Goal: Task Accomplishment & Management: Manage account settings

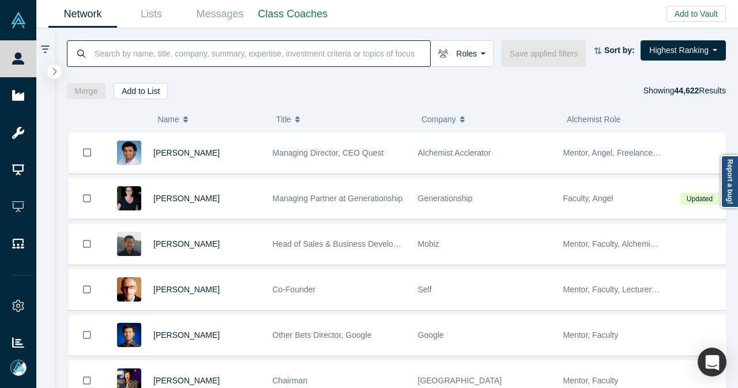
click at [215, 62] on input at bounding box center [261, 53] width 336 height 27
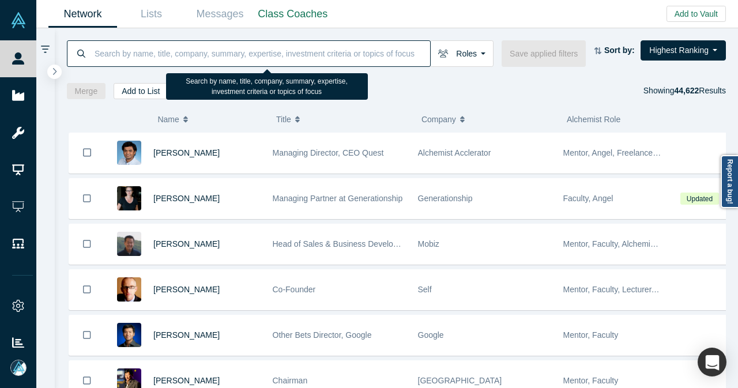
paste input "[PERSON_NAME]"
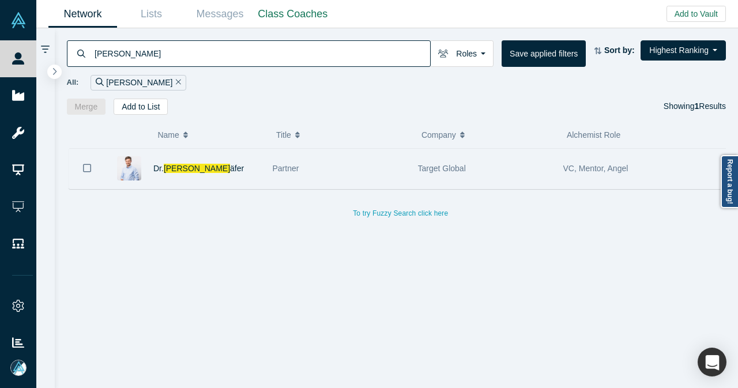
click at [85, 169] on icon "Bookmark" at bounding box center [87, 167] width 8 height 11
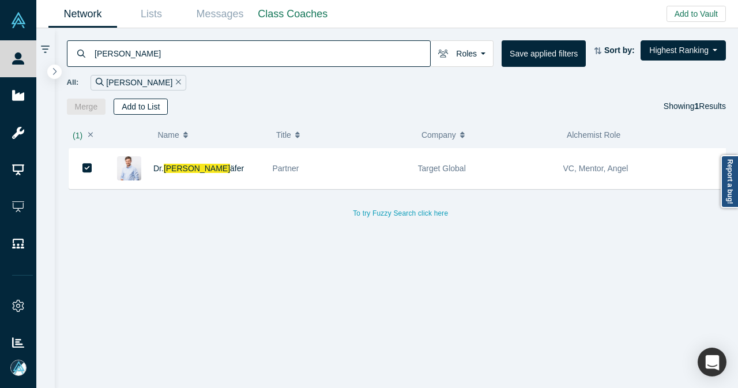
click at [152, 111] on button "Add to List" at bounding box center [141, 107] width 54 height 16
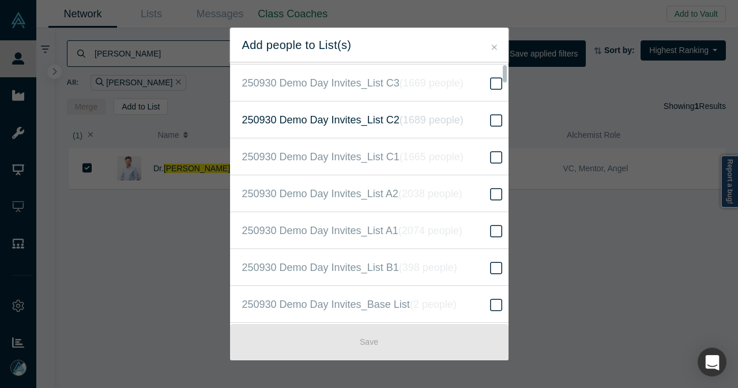
scroll to position [230, 0]
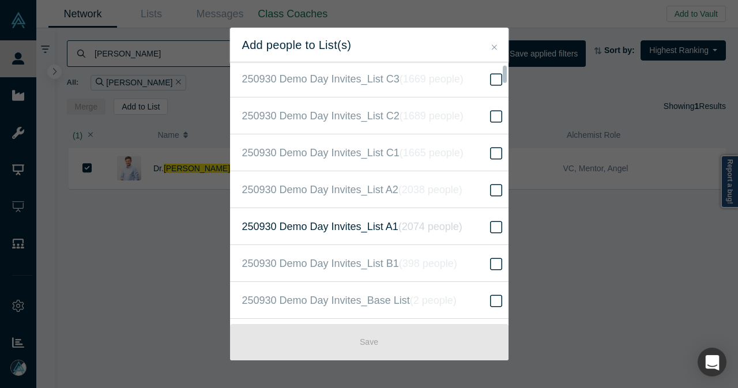
click at [400, 227] on icon "( 2074 people )" at bounding box center [430, 227] width 64 height 12
click at [0, 0] on input "250930 Demo Day Invites_List A1 ( 2074 people )" at bounding box center [0, 0] width 0 height 0
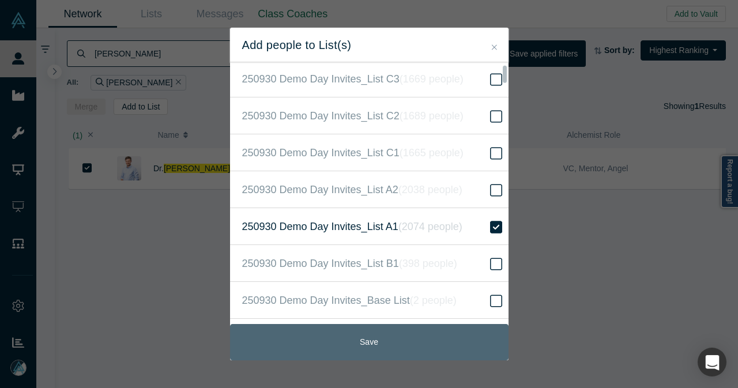
click at [348, 344] on button "Save" at bounding box center [369, 342] width 278 height 36
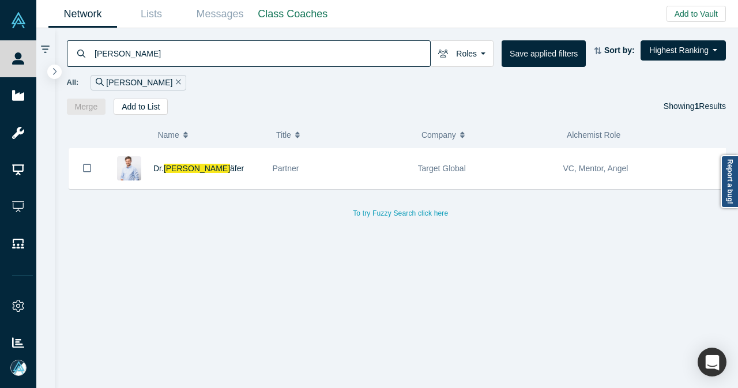
drag, startPoint x: 192, startPoint y: 59, endPoint x: 77, endPoint y: 62, distance: 115.3
click at [77, 62] on div "[PERSON_NAME]" at bounding box center [249, 53] width 364 height 27
paste input "[PERSON_NAME]"
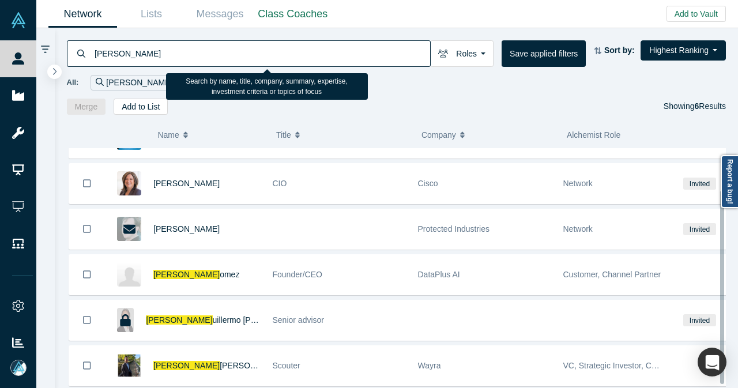
scroll to position [56, 0]
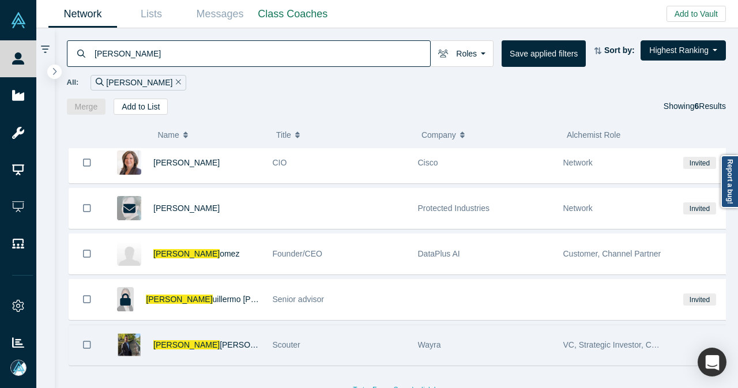
click at [80, 335] on button "Bookmark" at bounding box center [87, 345] width 36 height 40
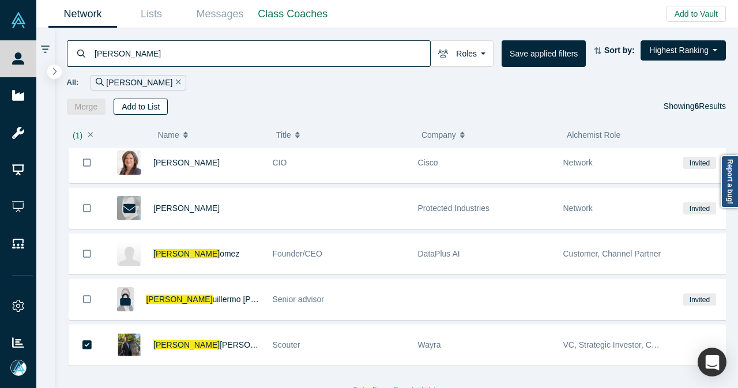
click at [141, 108] on button "Add to List" at bounding box center [141, 107] width 54 height 16
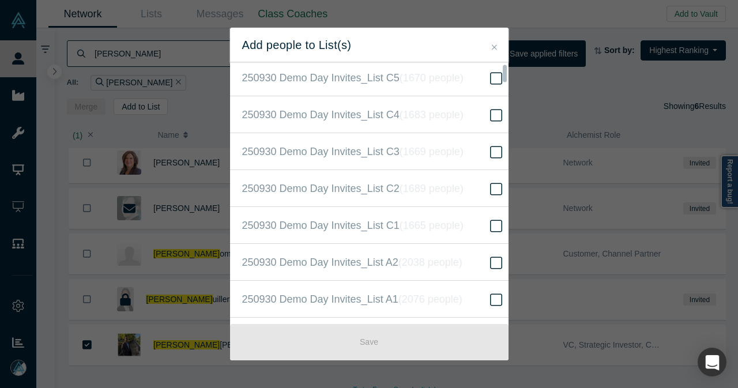
scroll to position [173, 0]
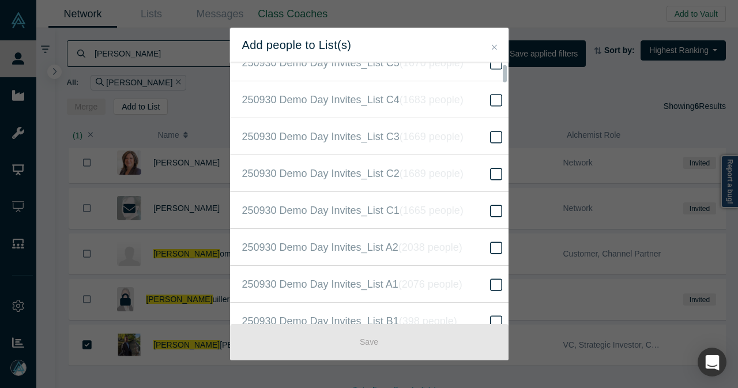
click at [470, 279] on label "250930 Demo Day Invites_List A1 ( 2076 people )" at bounding box center [373, 284] width 287 height 37
click at [0, 0] on input "250930 Demo Day Invites_List A1 ( 2076 people )" at bounding box center [0, 0] width 0 height 0
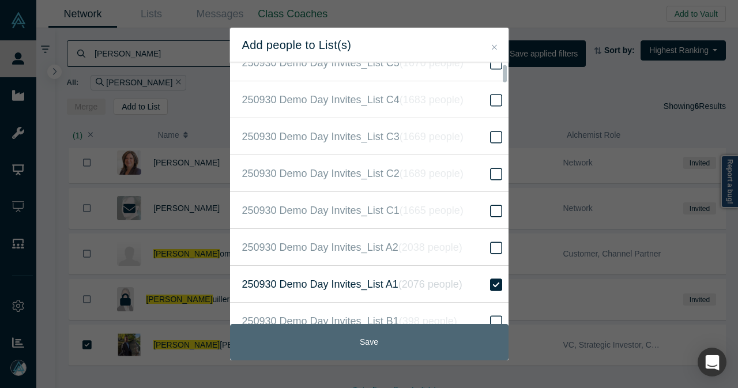
drag, startPoint x: 416, startPoint y: 338, endPoint x: 411, endPoint y: 324, distance: 14.8
click at [416, 338] on button "Save" at bounding box center [369, 342] width 278 height 36
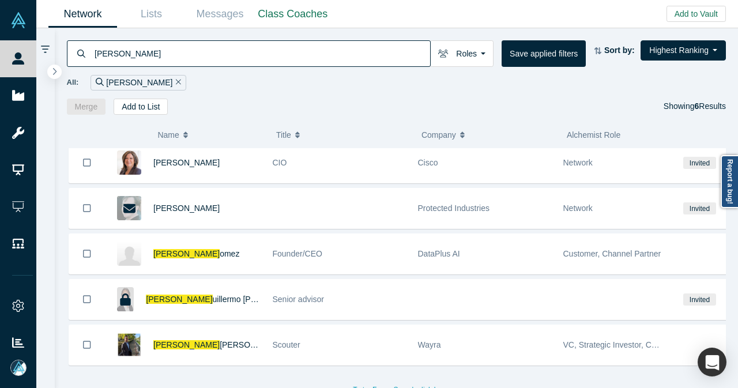
drag, startPoint x: 187, startPoint y: 46, endPoint x: 70, endPoint y: 54, distance: 116.7
click at [70, 54] on div "[PERSON_NAME]" at bounding box center [249, 53] width 364 height 27
paste input "Veron"
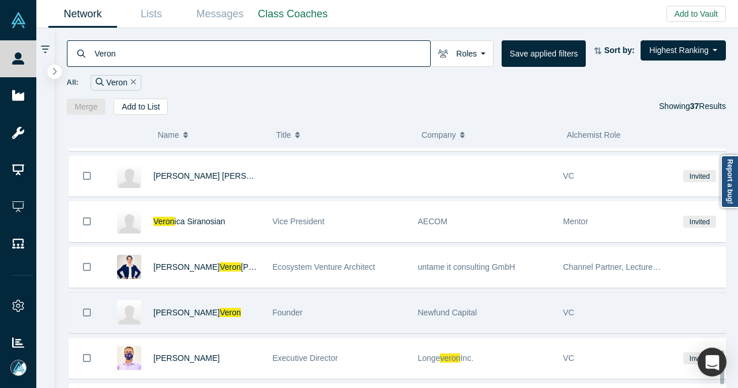
scroll to position [1455, 0]
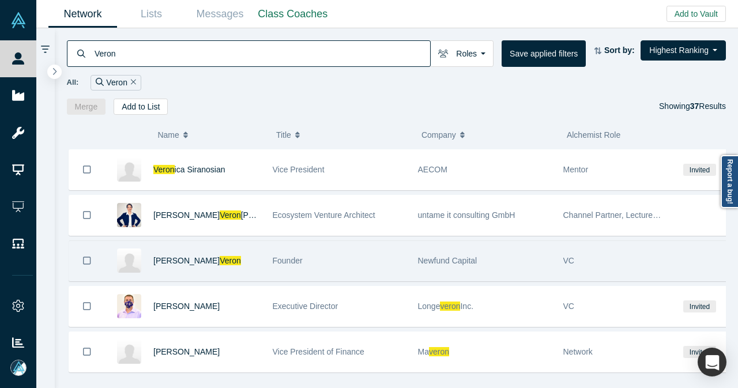
click at [88, 255] on icon "Bookmark" at bounding box center [87, 260] width 8 height 11
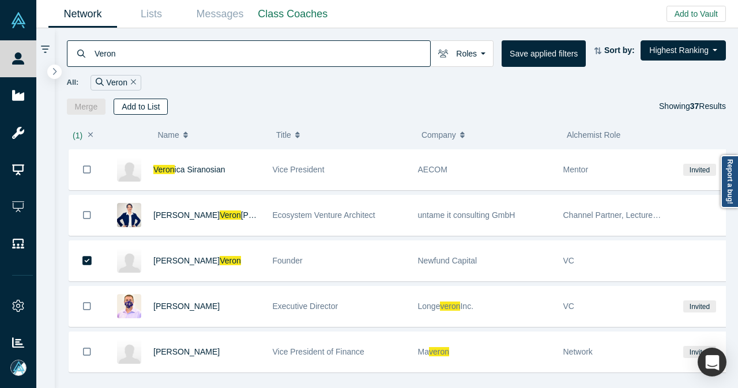
click at [141, 104] on button "Add to List" at bounding box center [141, 107] width 54 height 16
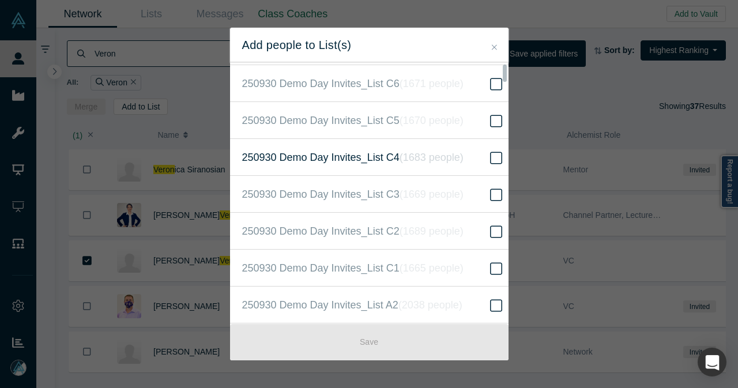
scroll to position [230, 0]
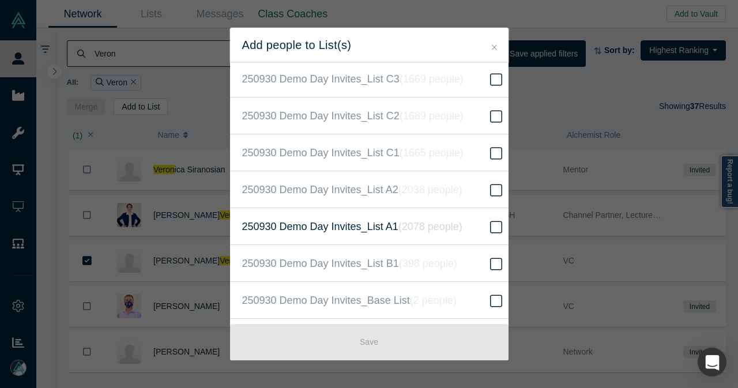
click at [487, 226] on span at bounding box center [495, 227] width 17 height 14
click at [0, 0] on input "250930 Demo Day Invites_List A1 ( 2078 people )" at bounding box center [0, 0] width 0 height 0
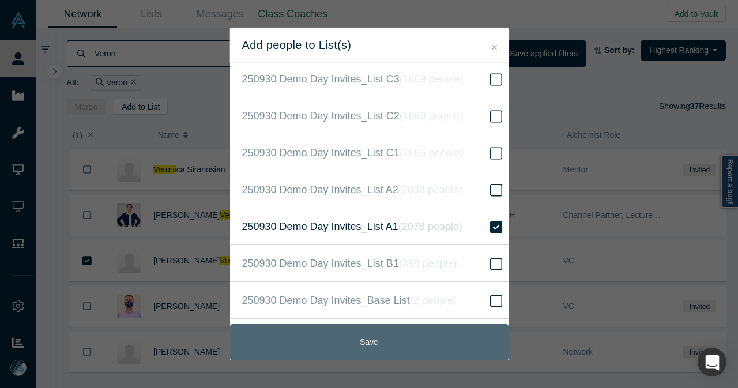
click at [399, 334] on button "Save" at bounding box center [369, 342] width 278 height 36
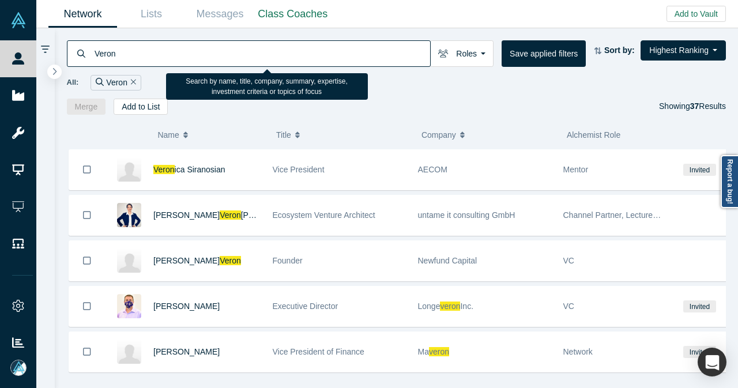
drag, startPoint x: 145, startPoint y: 50, endPoint x: 90, endPoint y: 56, distance: 55.6
click at [90, 56] on div "Veron" at bounding box center [249, 53] width 364 height 27
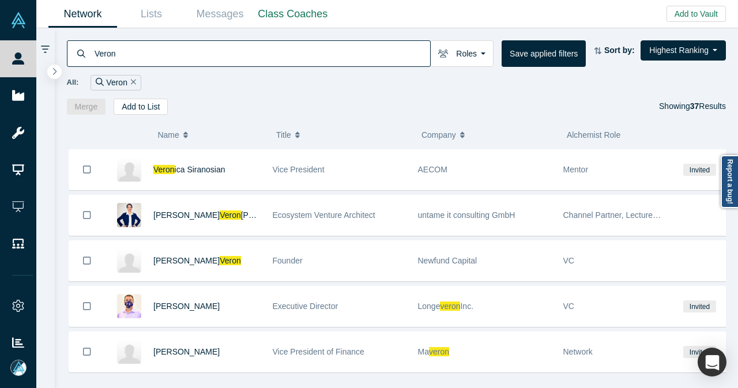
paste input "[PERSON_NAME]"
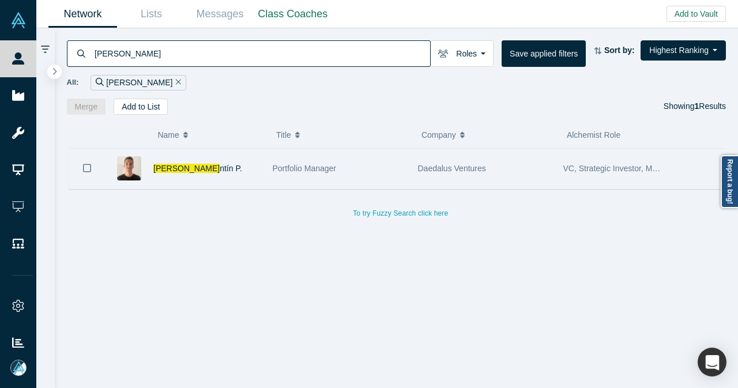
click at [89, 166] on icon "Bookmark" at bounding box center [87, 167] width 8 height 11
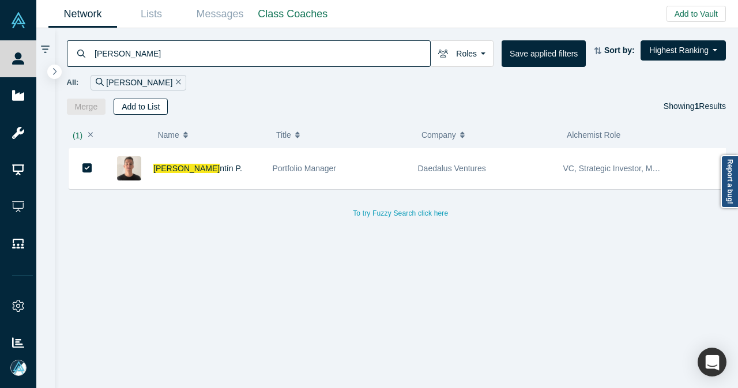
click at [146, 110] on button "Add to List" at bounding box center [141, 107] width 54 height 16
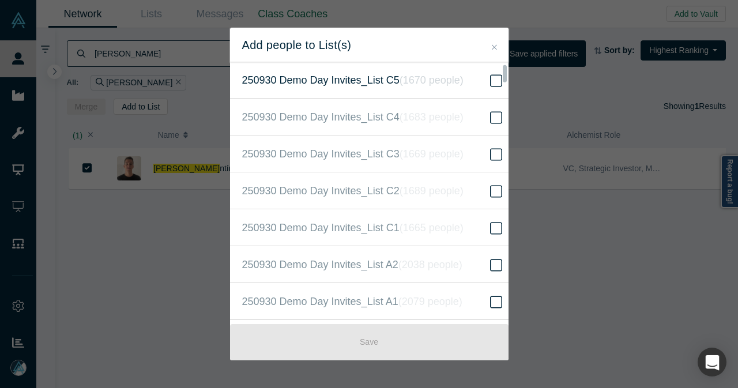
scroll to position [173, 0]
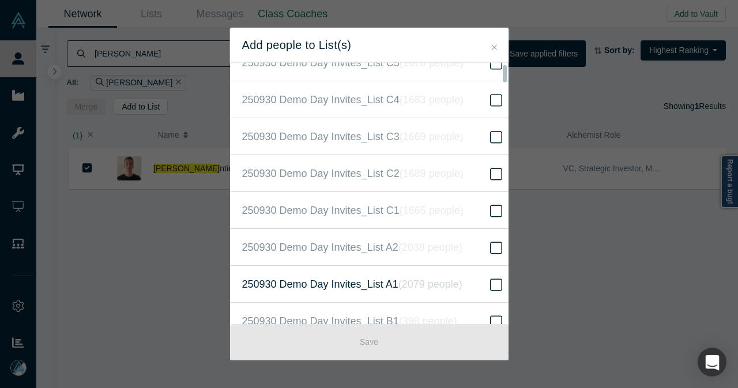
click at [407, 278] on icon "( 2079 people )" at bounding box center [430, 284] width 64 height 12
click at [0, 0] on input "250930 Demo Day Invites_List A1 ( 2079 people )" at bounding box center [0, 0] width 0 height 0
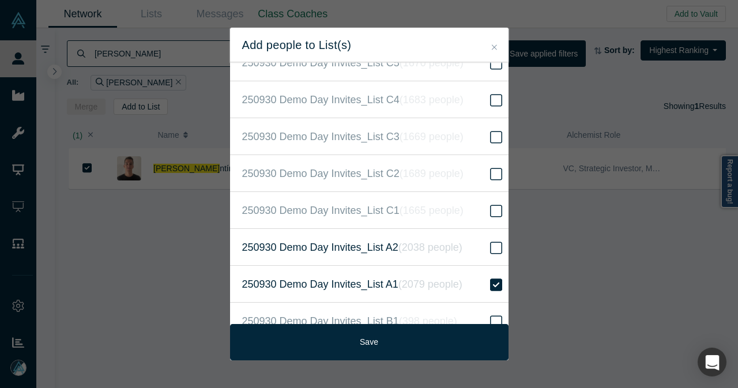
drag, startPoint x: 359, startPoint y: 339, endPoint x: 307, endPoint y: 236, distance: 116.0
click at [359, 339] on button "Save" at bounding box center [369, 342] width 278 height 36
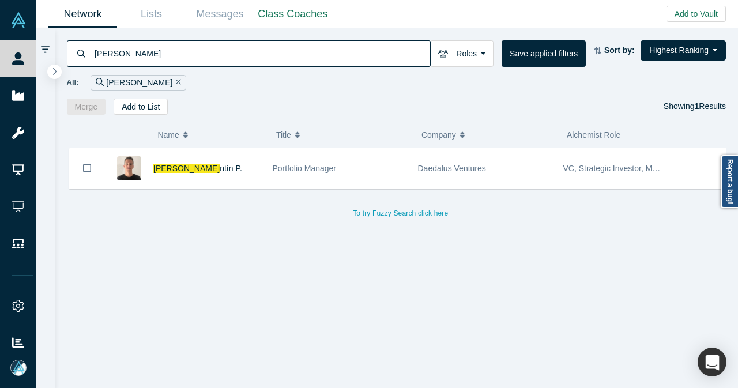
drag, startPoint x: 178, startPoint y: 60, endPoint x: 81, endPoint y: 65, distance: 97.5
click at [81, 65] on div "[PERSON_NAME]" at bounding box center [249, 53] width 364 height 27
paste input "[PERSON_NAME]"
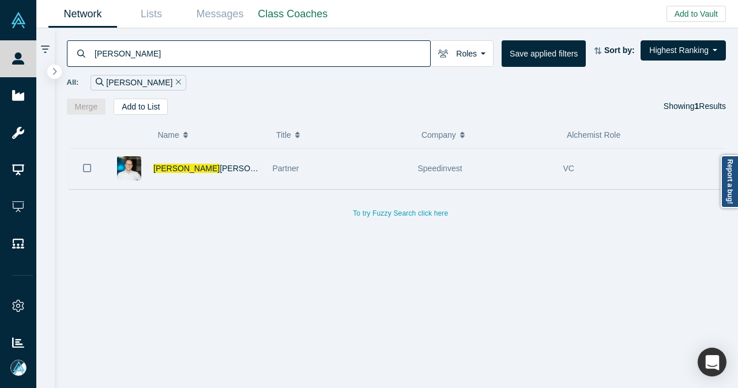
click at [93, 172] on button "Bookmark" at bounding box center [87, 168] width 36 height 40
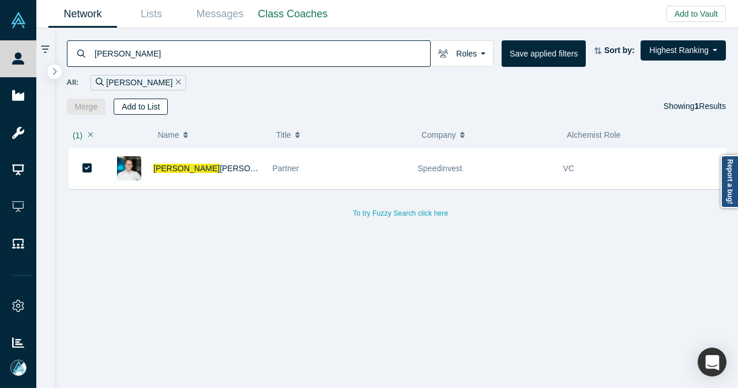
click at [147, 110] on button "Add to List" at bounding box center [141, 107] width 54 height 16
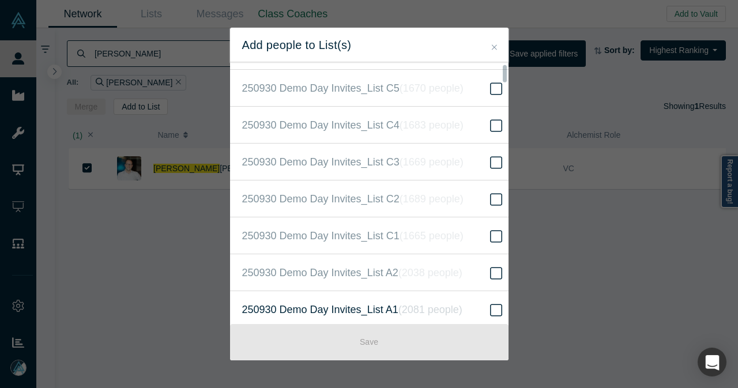
scroll to position [173, 0]
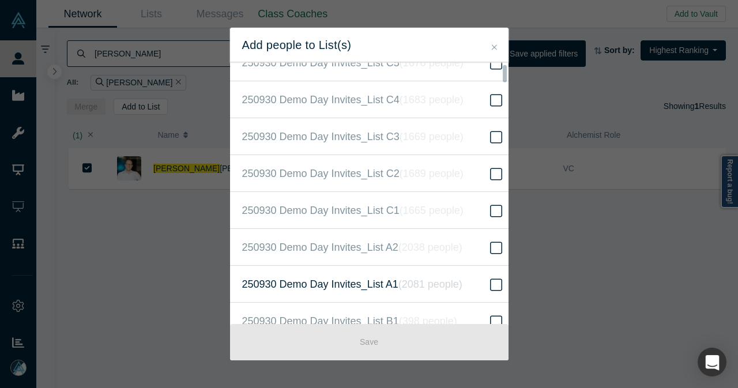
click at [468, 276] on label "250930 Demo Day Invites_List A1 ( 2081 people )" at bounding box center [373, 284] width 287 height 37
click at [0, 0] on input "250930 Demo Day Invites_List A1 ( 2081 people )" at bounding box center [0, 0] width 0 height 0
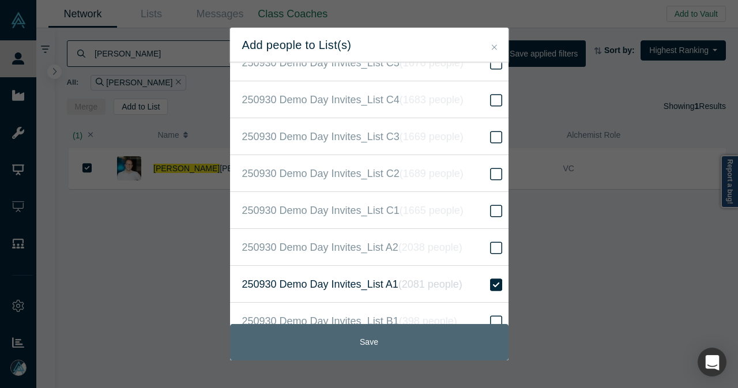
click at [411, 345] on button "Save" at bounding box center [369, 342] width 278 height 36
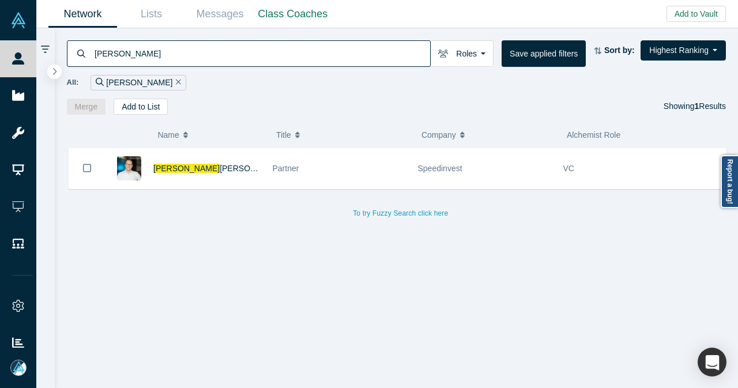
drag, startPoint x: 164, startPoint y: 58, endPoint x: 70, endPoint y: 58, distance: 93.9
click at [70, 58] on div "[PERSON_NAME]" at bounding box center [249, 53] width 364 height 27
paste input "[PERSON_NAME]"
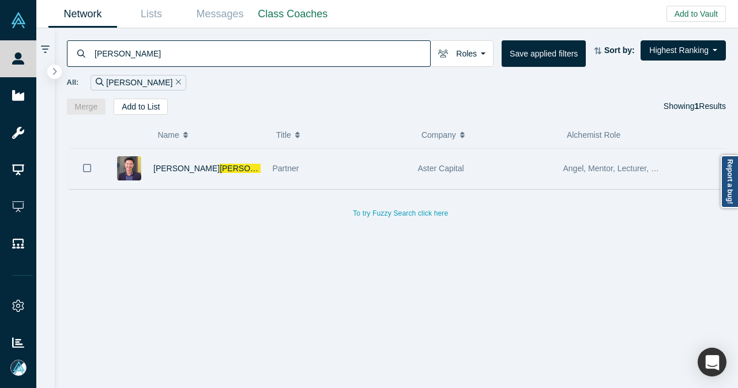
click at [82, 164] on button "Bookmark" at bounding box center [87, 168] width 36 height 40
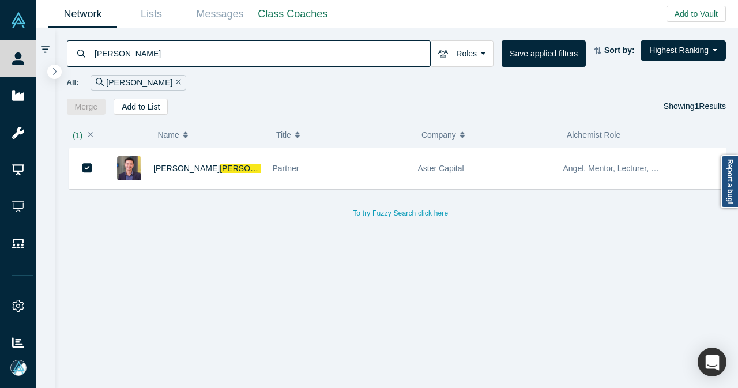
click at [151, 115] on div "( 1 ) Name Title Company Alchemist Role [PERSON_NAME] Partner Aster Capital Ang…" at bounding box center [396, 252] width 683 height 274
click at [160, 104] on button "Add to List" at bounding box center [141, 107] width 54 height 16
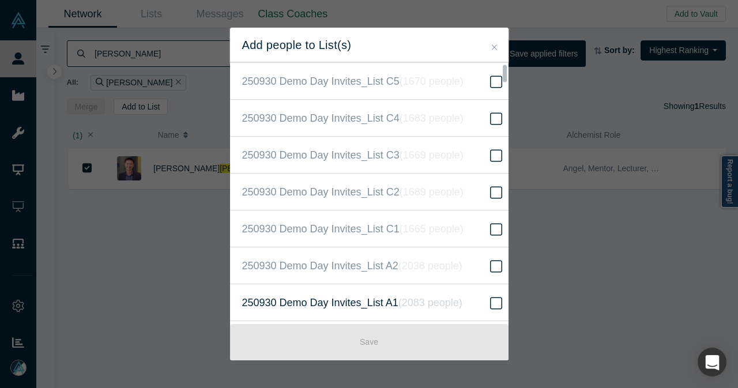
scroll to position [173, 0]
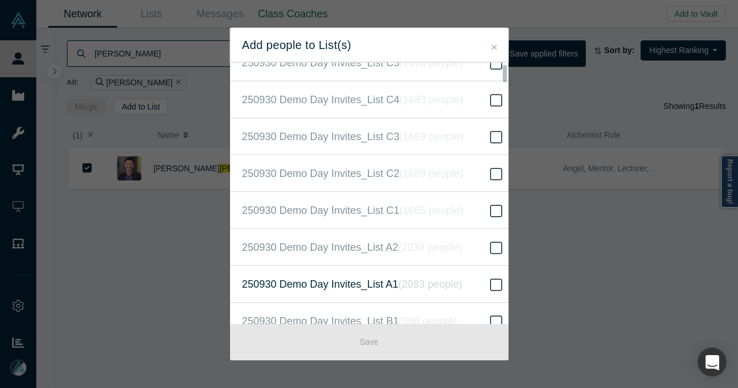
click at [421, 271] on label "250930 Demo Day Invites_List A1 ( 2083 people )" at bounding box center [373, 284] width 287 height 37
click at [0, 0] on input "250930 Demo Day Invites_List A1 ( 2083 people )" at bounding box center [0, 0] width 0 height 0
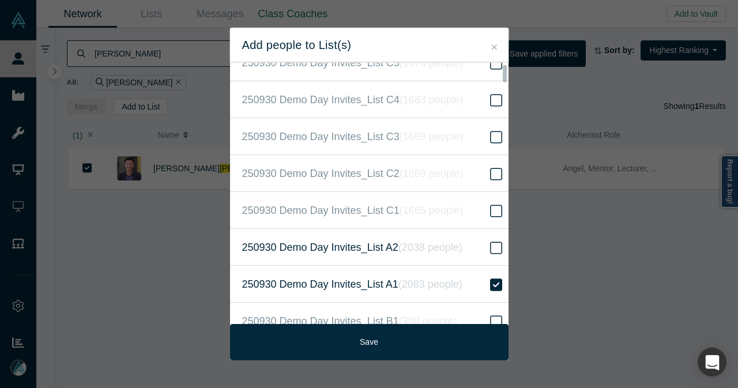
drag, startPoint x: 377, startPoint y: 332, endPoint x: 346, endPoint y: 244, distance: 93.7
click at [378, 332] on button "Save" at bounding box center [369, 342] width 278 height 36
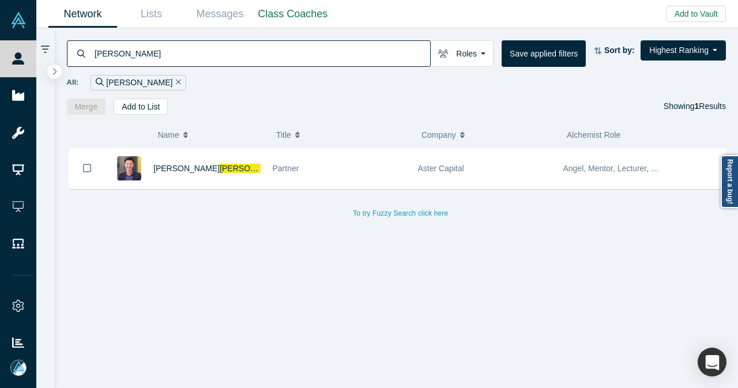
drag, startPoint x: 155, startPoint y: 63, endPoint x: 90, endPoint y: 62, distance: 65.1
click at [90, 62] on div "[PERSON_NAME]" at bounding box center [249, 53] width 364 height 27
paste input "rge Font"
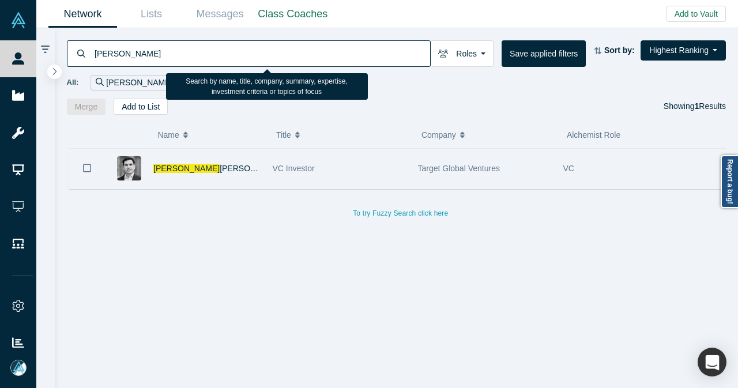
click at [84, 169] on icon "Bookmark" at bounding box center [87, 167] width 8 height 11
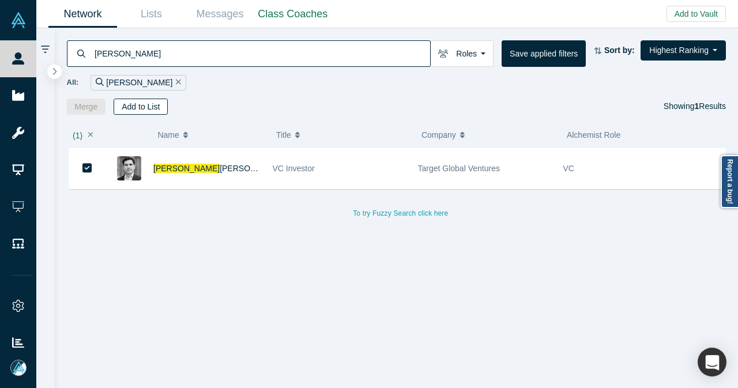
click at [131, 101] on button "Add to List" at bounding box center [141, 107] width 54 height 16
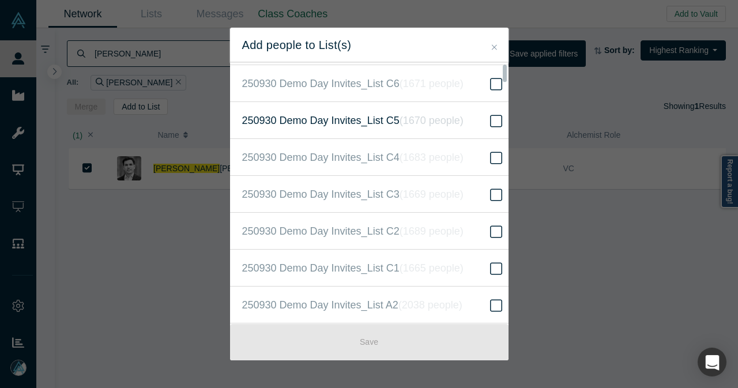
scroll to position [173, 0]
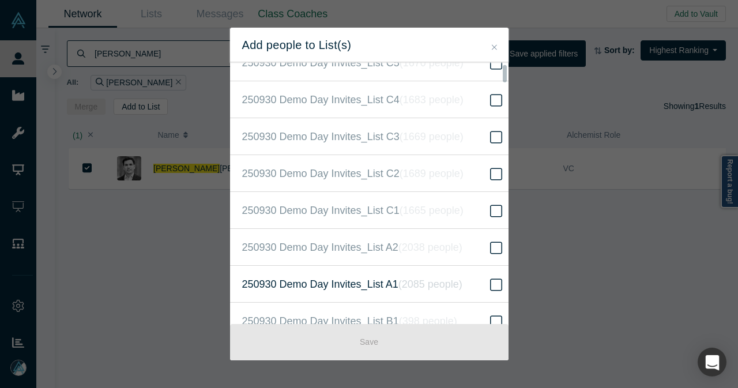
click at [388, 284] on span "250930 Demo Day Invites_List A1 ( 2085 people )" at bounding box center [352, 284] width 220 height 16
click at [0, 0] on input "250930 Demo Day Invites_List A1 ( 2085 people )" at bounding box center [0, 0] width 0 height 0
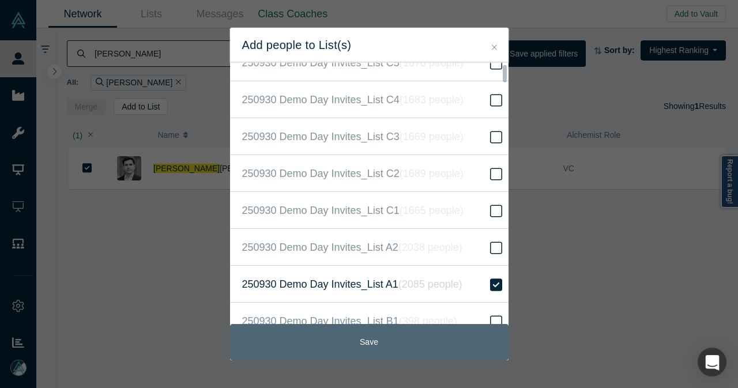
drag, startPoint x: 347, startPoint y: 350, endPoint x: 345, endPoint y: 324, distance: 25.4
click at [347, 350] on button "Save" at bounding box center [369, 342] width 278 height 36
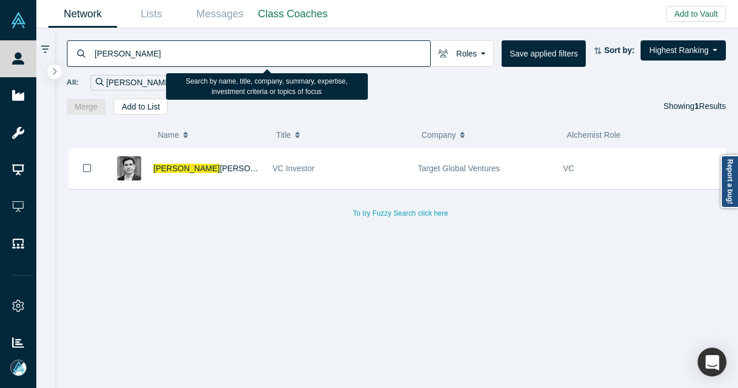
drag, startPoint x: 164, startPoint y: 59, endPoint x: 93, endPoint y: 59, distance: 70.3
click at [93, 59] on input "[PERSON_NAME]" at bounding box center [261, 53] width 336 height 27
paste input "[PERSON_NAME]"
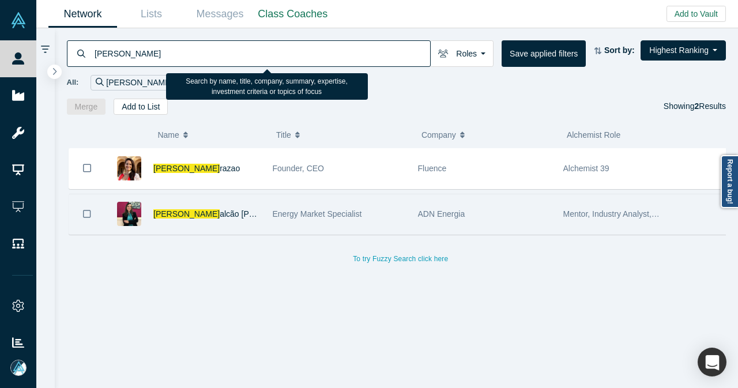
click at [84, 212] on icon "Bookmark" at bounding box center [87, 214] width 8 height 11
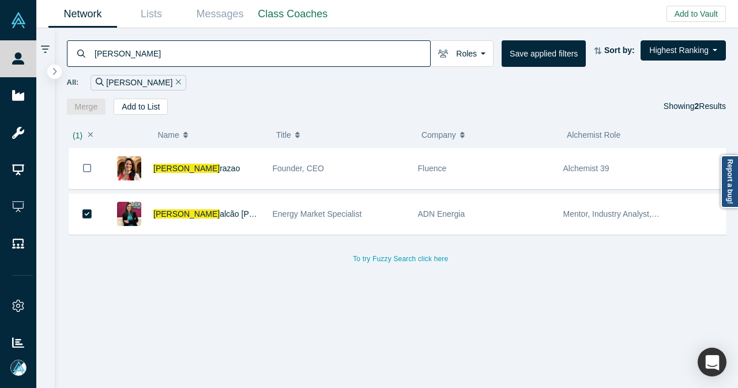
click at [144, 115] on div "( 1 ) Name Title Company Alchemist Role [PERSON_NAME] Founder, CEO Fluence Alch…" at bounding box center [396, 252] width 683 height 274
click at [145, 108] on button "Add to List" at bounding box center [141, 107] width 54 height 16
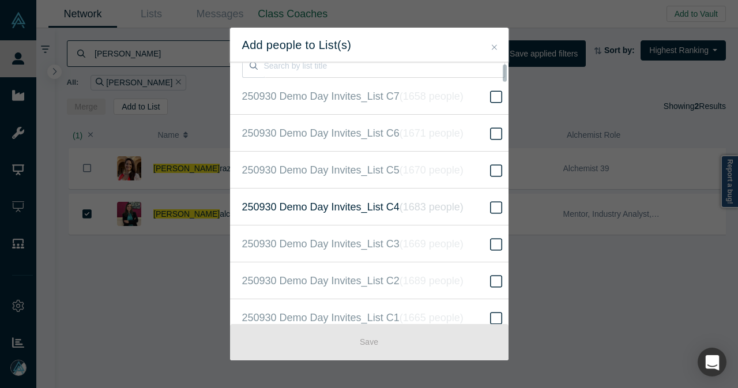
scroll to position [115, 0]
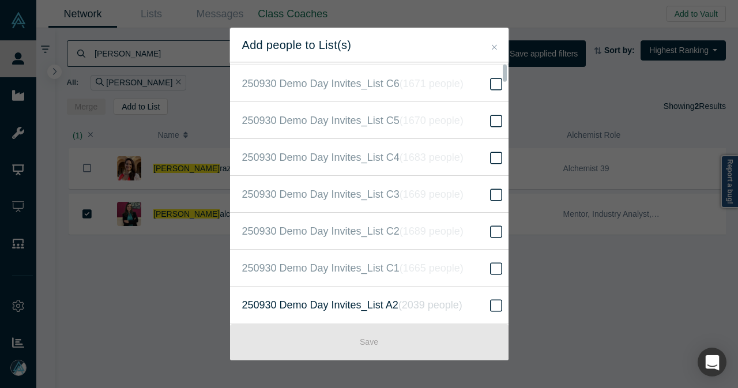
click at [398, 300] on icon "( 2039 people )" at bounding box center [430, 305] width 64 height 12
click at [0, 0] on input "250930 Demo Day Invites_List A2 ( 2039 people )" at bounding box center [0, 0] width 0 height 0
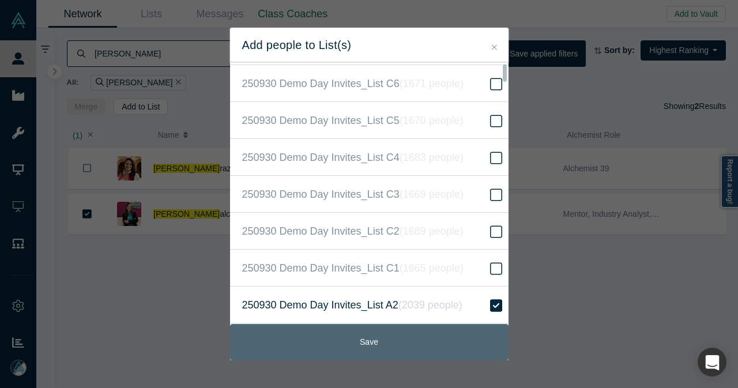
click at [389, 327] on button "Save" at bounding box center [369, 342] width 278 height 36
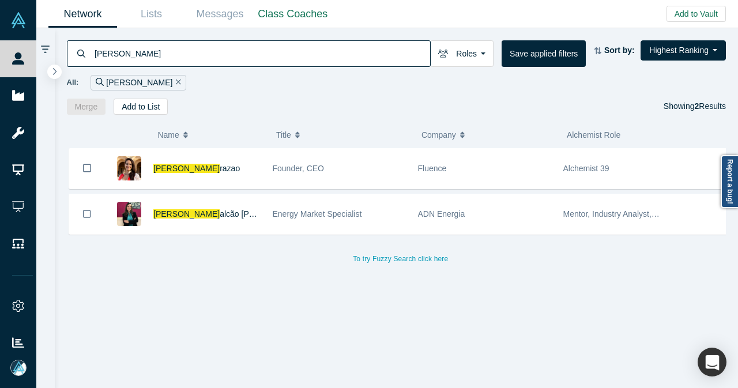
drag, startPoint x: 128, startPoint y: 49, endPoint x: 85, endPoint y: 56, distance: 43.9
click at [85, 56] on div "[PERSON_NAME]" at bounding box center [249, 53] width 364 height 27
paste input "gorzata"
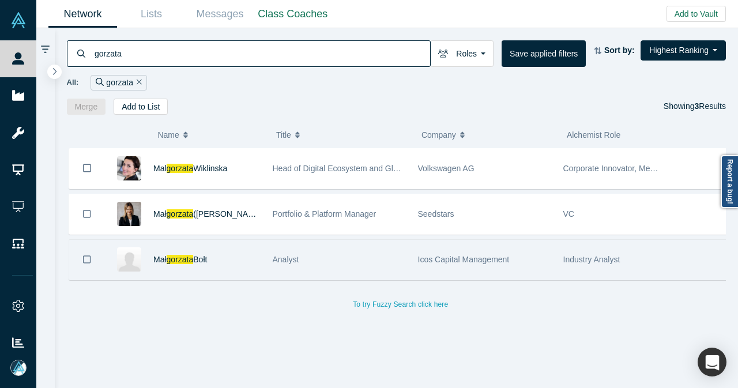
click at [88, 256] on icon "Bookmark" at bounding box center [87, 259] width 8 height 11
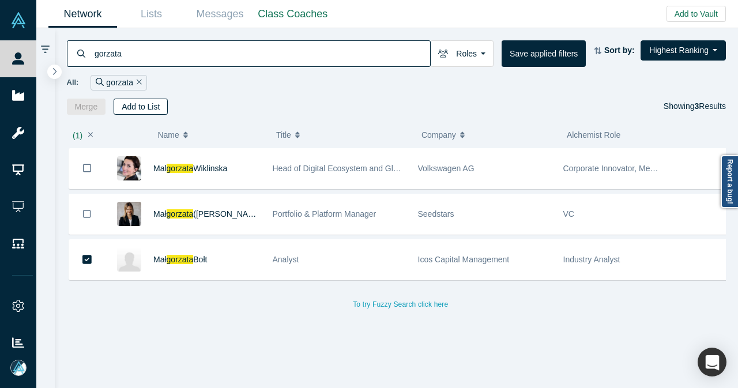
click at [143, 106] on button "Add to List" at bounding box center [141, 107] width 54 height 16
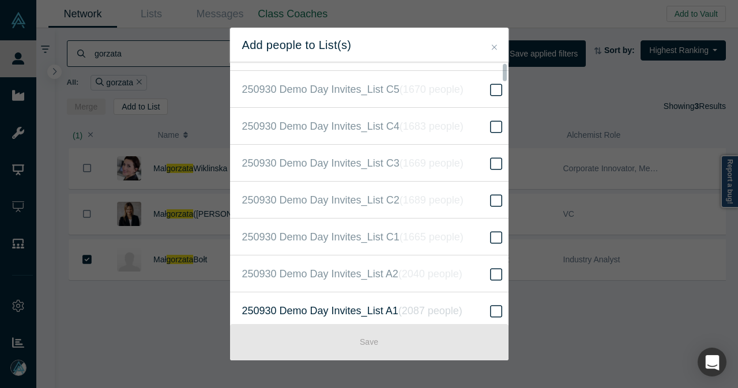
scroll to position [173, 0]
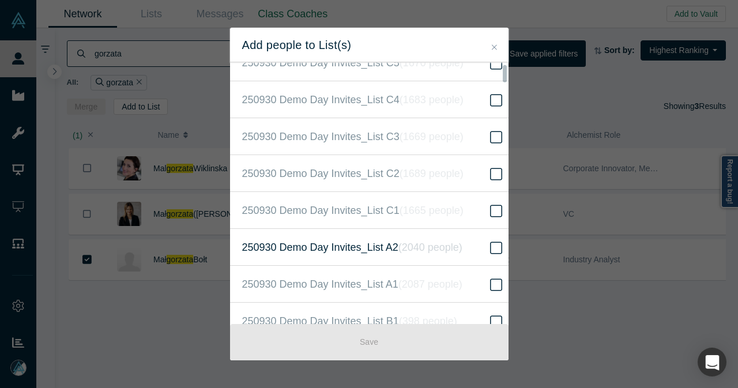
click at [416, 249] on icon "( 2040 people )" at bounding box center [430, 247] width 64 height 12
click at [0, 0] on input "250930 Demo Day Invites_List A2 ( 2040 people )" at bounding box center [0, 0] width 0 height 0
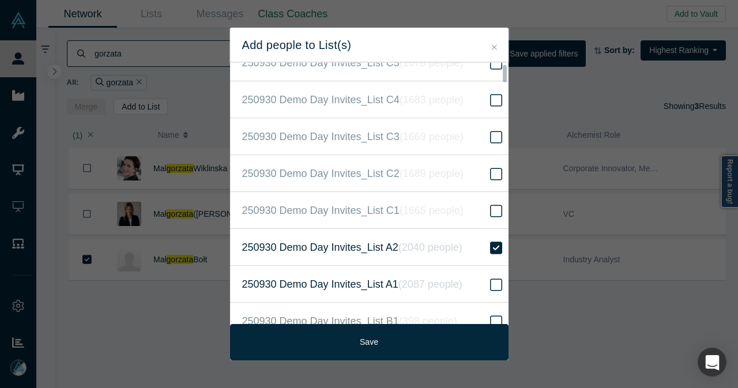
drag, startPoint x: 389, startPoint y: 343, endPoint x: 363, endPoint y: 293, distance: 56.7
click at [389, 343] on button "Save" at bounding box center [369, 342] width 278 height 36
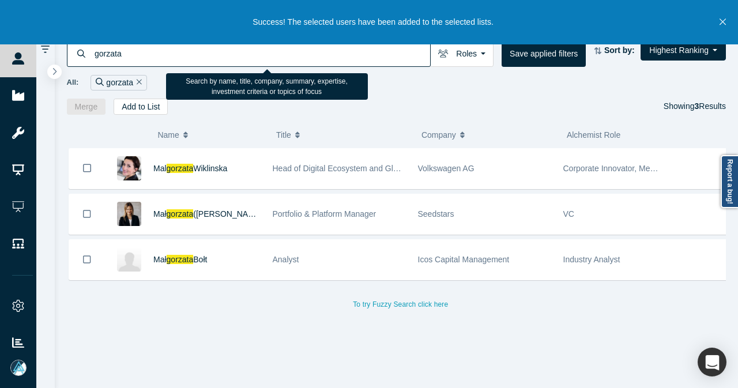
drag, startPoint x: 145, startPoint y: 57, endPoint x: 77, endPoint y: 56, distance: 68.0
click at [77, 56] on div "gorzata" at bounding box center [249, 53] width 364 height 27
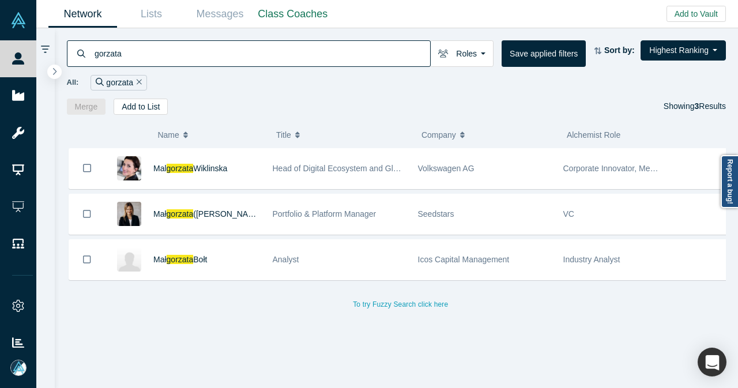
paste input "High-Tech Gr"
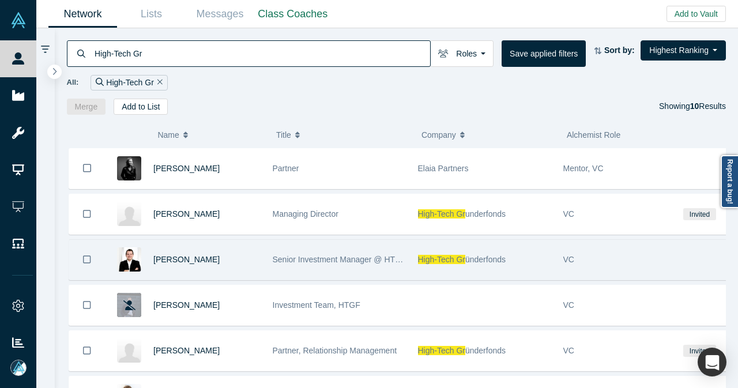
click at [85, 255] on icon "Bookmark" at bounding box center [87, 259] width 8 height 11
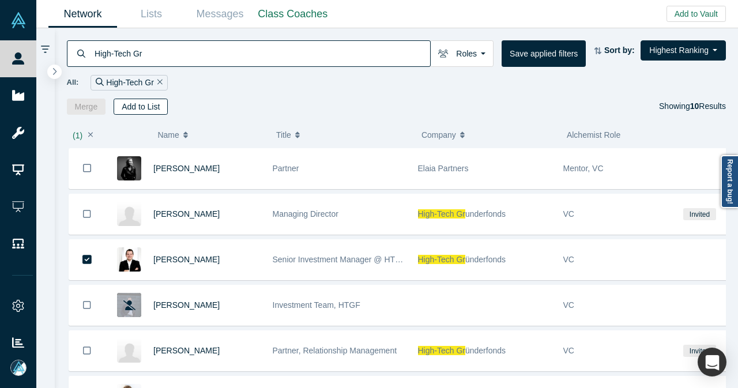
click at [154, 108] on button "Add to List" at bounding box center [141, 107] width 54 height 16
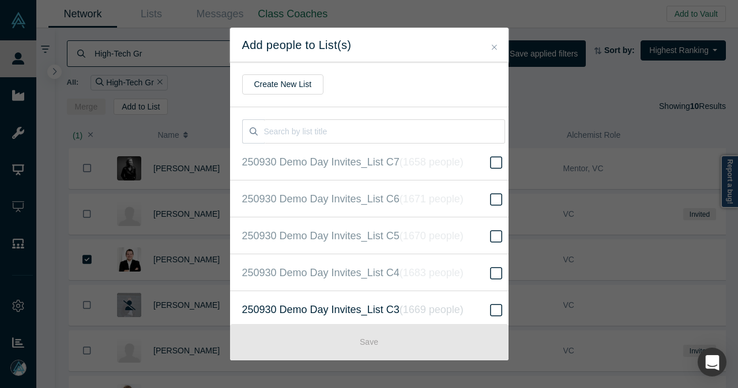
scroll to position [115, 0]
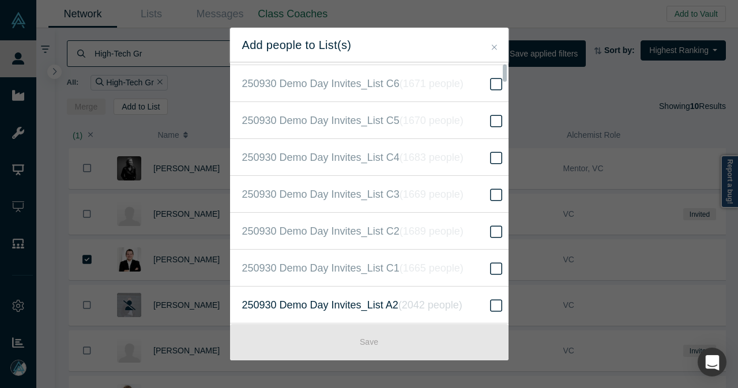
click at [462, 298] on label "250930 Demo Day Invites_List A2 ( 2042 people )" at bounding box center [373, 304] width 287 height 37
click at [0, 0] on input "250930 Demo Day Invites_List A2 ( 2042 people )" at bounding box center [0, 0] width 0 height 0
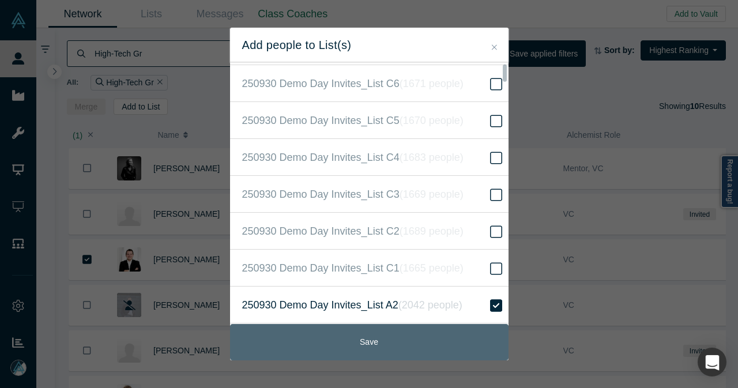
click at [399, 346] on button "Save" at bounding box center [369, 342] width 278 height 36
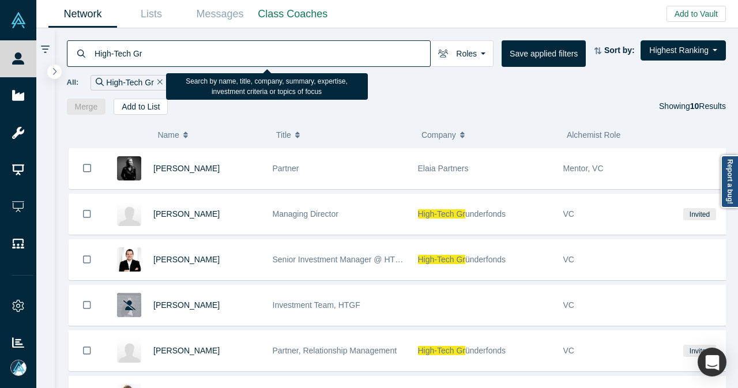
drag, startPoint x: 202, startPoint y: 63, endPoint x: 94, endPoint y: 66, distance: 108.3
click at [94, 66] on input "High-Tech Gr" at bounding box center [261, 53] width 336 height 27
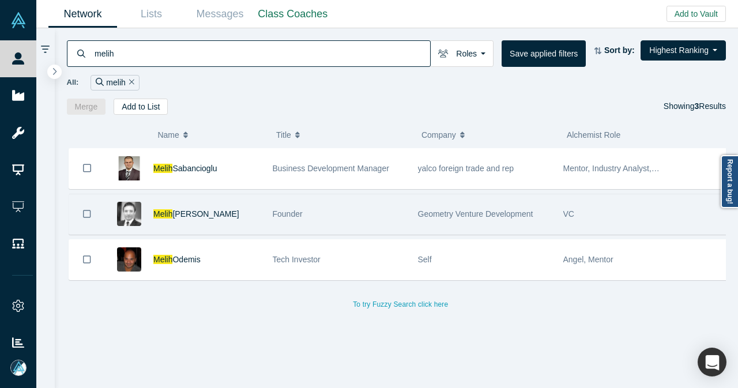
click at [97, 208] on button "Bookmark" at bounding box center [87, 214] width 36 height 40
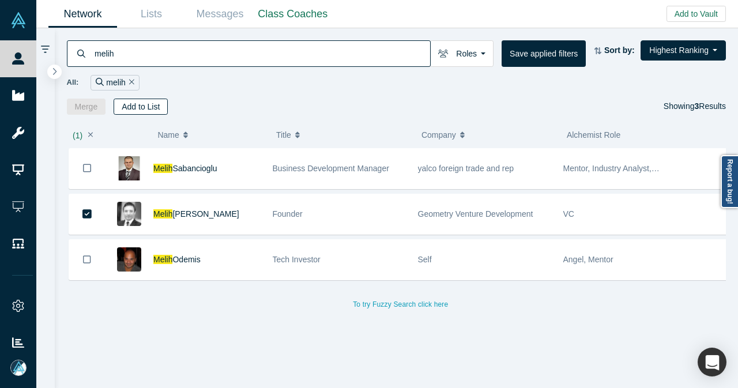
click at [142, 108] on button "Add to List" at bounding box center [141, 107] width 54 height 16
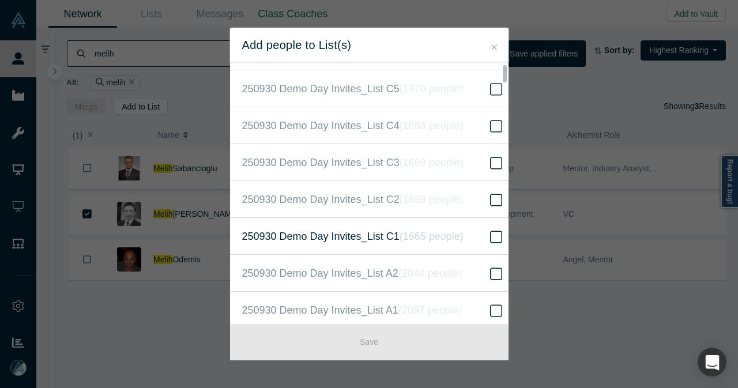
scroll to position [173, 0]
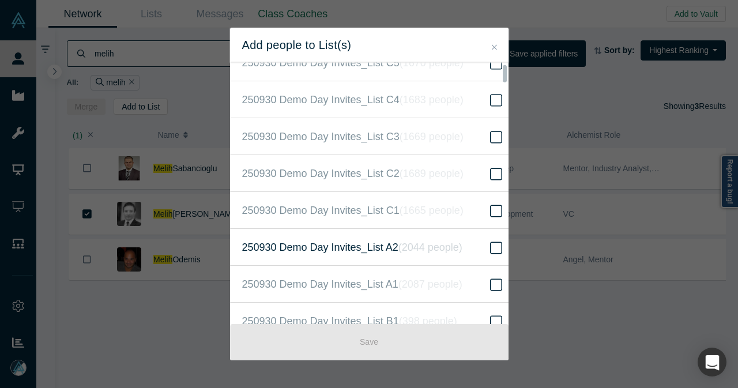
click at [373, 247] on span "250930 Demo Day Invites_List A2 ( 2044 people )" at bounding box center [352, 247] width 220 height 16
click at [0, 0] on input "250930 Demo Day Invites_List A2 ( 2044 people )" at bounding box center [0, 0] width 0 height 0
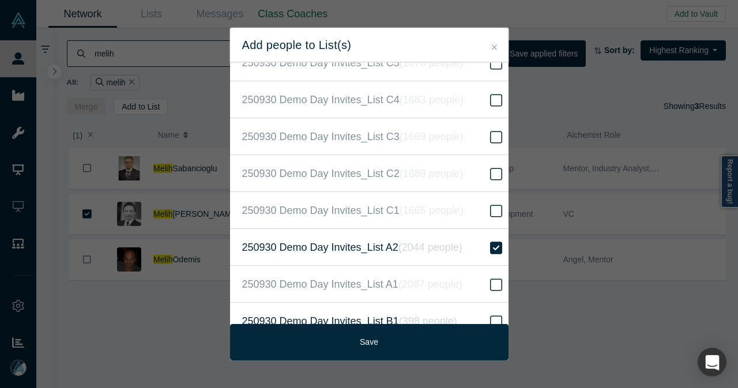
drag, startPoint x: 346, startPoint y: 336, endPoint x: 343, endPoint y: 315, distance: 20.9
click at [346, 336] on button "Save" at bounding box center [369, 342] width 278 height 36
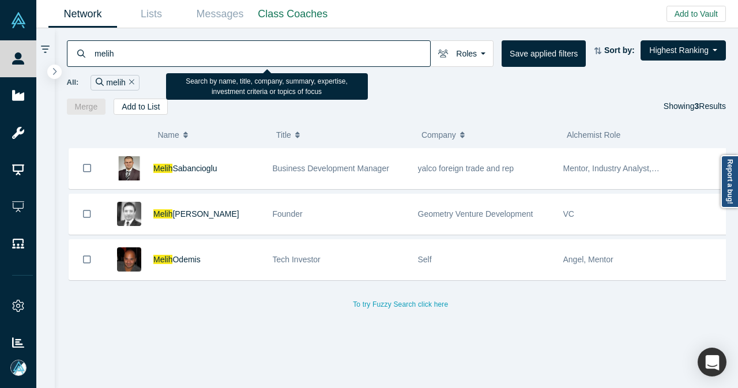
drag, startPoint x: 131, startPoint y: 59, endPoint x: 83, endPoint y: 60, distance: 47.9
click at [83, 60] on div "melih" at bounding box center [249, 53] width 364 height 27
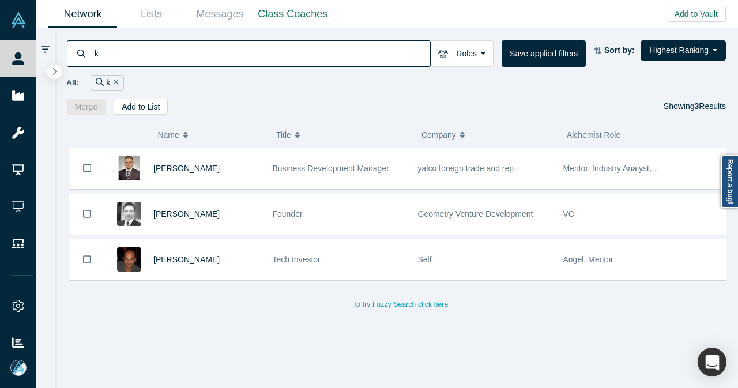
paste input "orobkova"
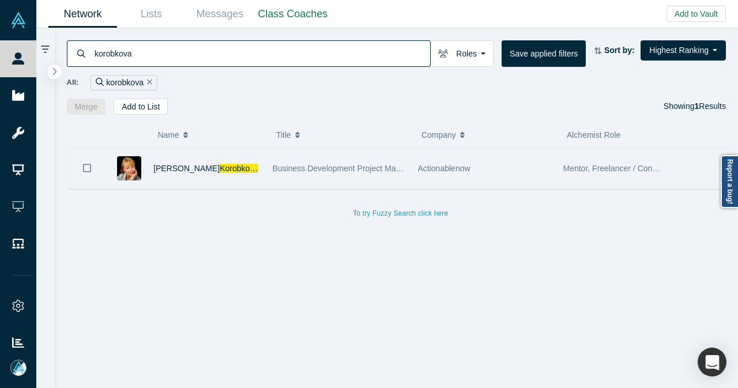
click at [82, 169] on button "Bookmark" at bounding box center [87, 168] width 36 height 40
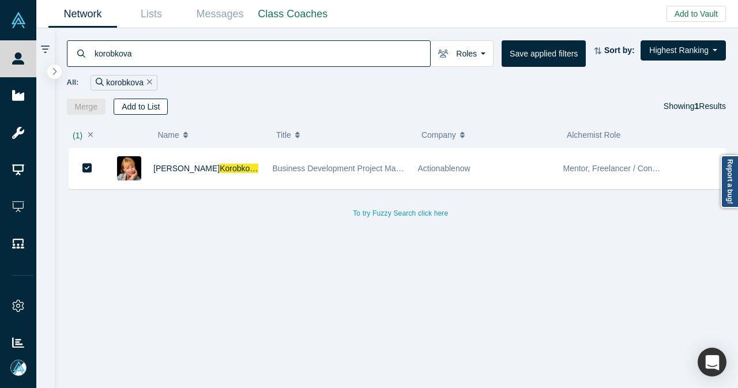
click at [154, 103] on button "Add to List" at bounding box center [141, 107] width 54 height 16
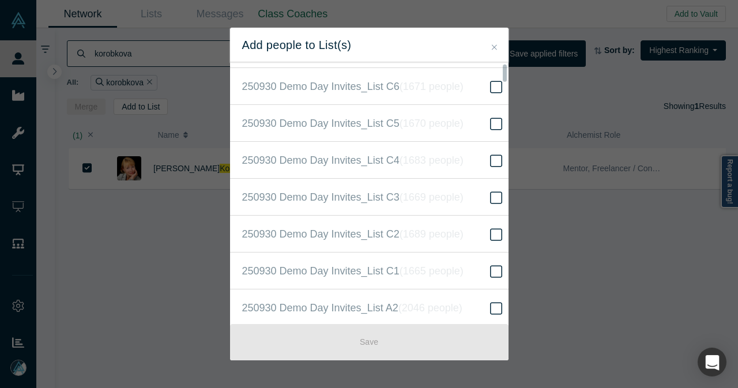
scroll to position [115, 0]
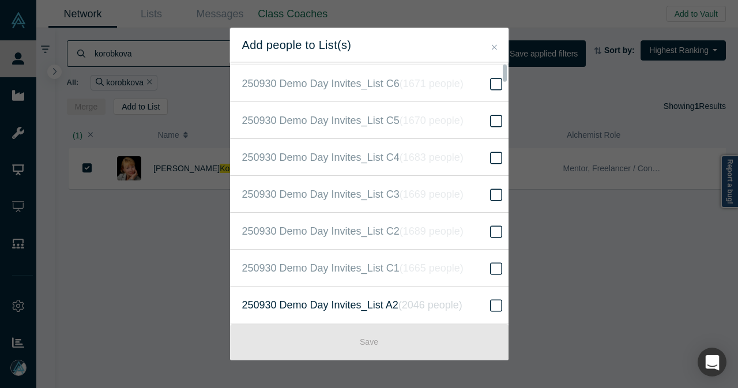
click at [398, 299] on icon "( 2046 people )" at bounding box center [430, 305] width 64 height 12
click at [0, 0] on input "250930 Demo Day Invites_List A2 ( 2046 people )" at bounding box center [0, 0] width 0 height 0
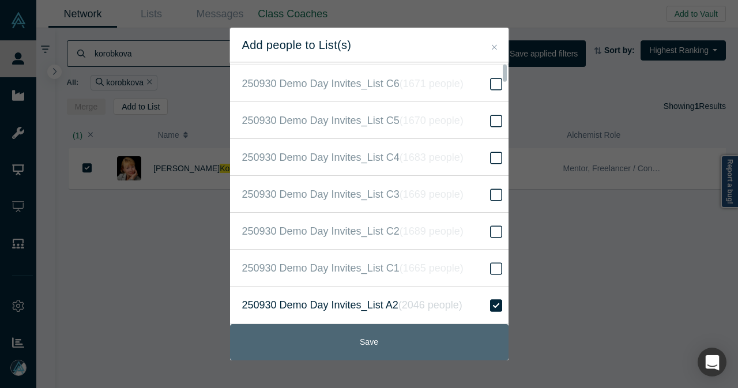
click at [397, 339] on button "Save" at bounding box center [369, 342] width 278 height 36
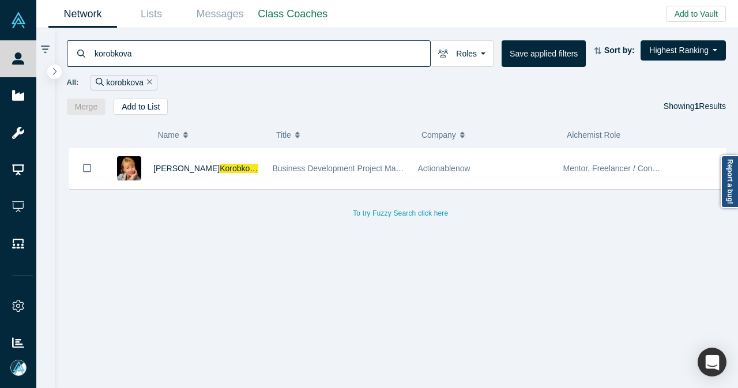
drag, startPoint x: 169, startPoint y: 61, endPoint x: 81, endPoint y: 57, distance: 88.2
click at [81, 60] on div "korobkova" at bounding box center [249, 53] width 364 height 27
paste input "La Famiglia VC"
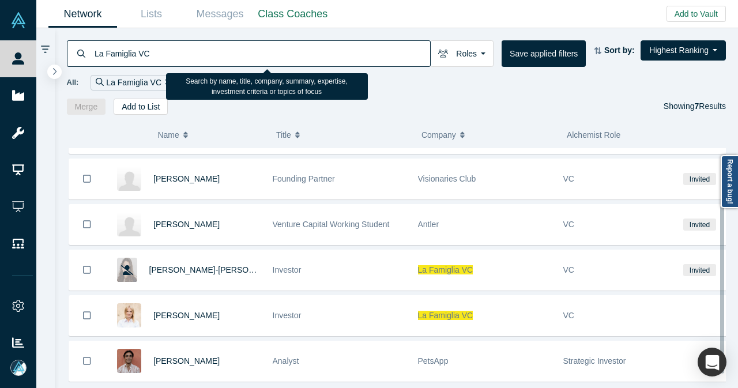
scroll to position [101, 0]
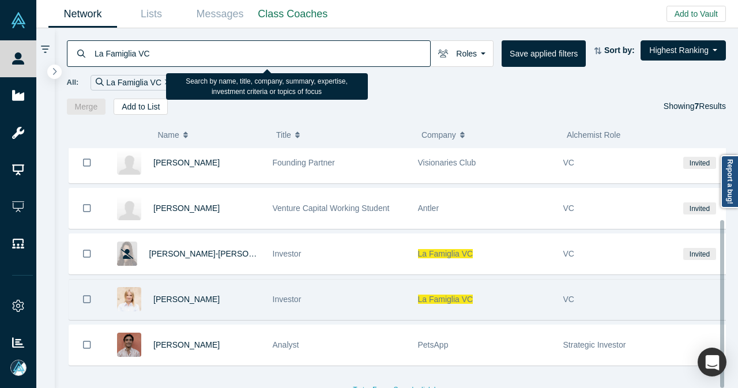
click at [92, 291] on button "Bookmark" at bounding box center [87, 299] width 36 height 40
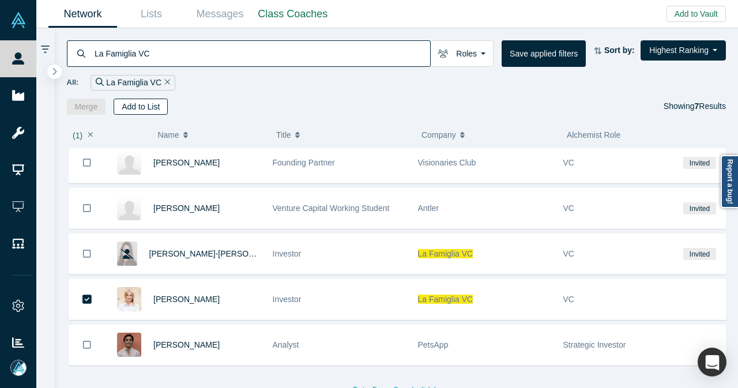
click at [156, 108] on button "Add to List" at bounding box center [141, 107] width 54 height 16
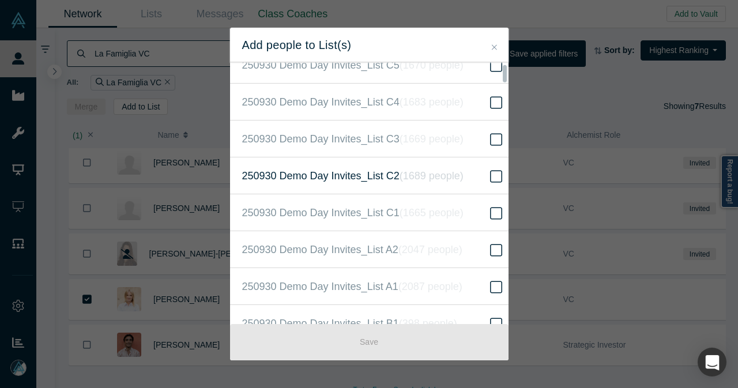
scroll to position [173, 0]
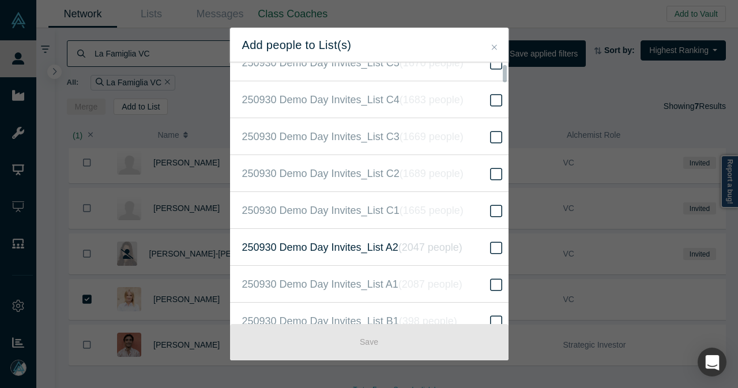
click at [278, 239] on span "250930 Demo Day Invites_List A2 ( 2047 people )" at bounding box center [352, 247] width 220 height 16
click at [0, 0] on input "250930 Demo Day Invites_List A2 ( 2047 people )" at bounding box center [0, 0] width 0 height 0
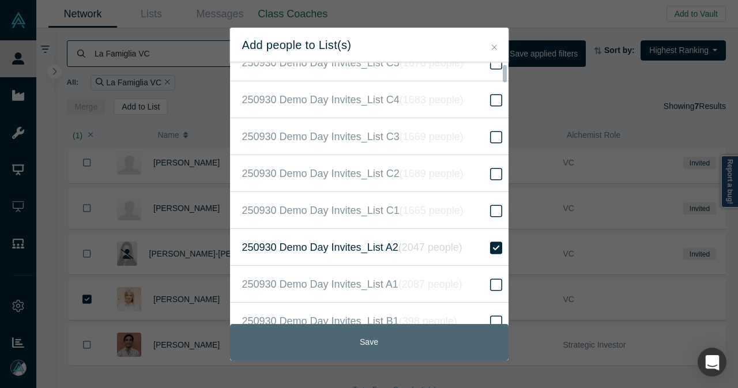
click at [350, 354] on button "Save" at bounding box center [369, 342] width 278 height 36
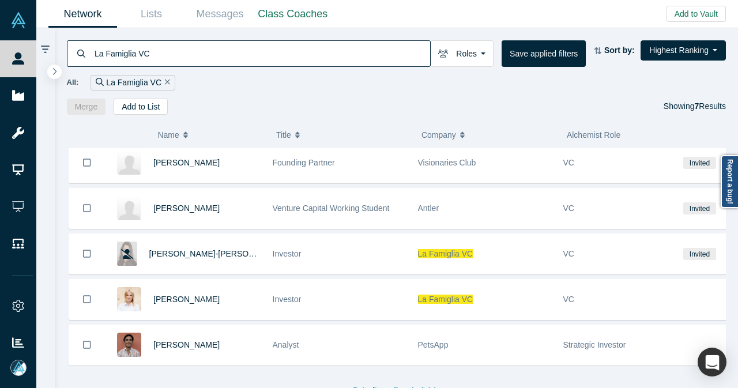
drag, startPoint x: 167, startPoint y: 58, endPoint x: 84, endPoint y: 57, distance: 83.6
click at [84, 57] on div "La Famiglia VC" at bounding box center [249, 53] width 364 height 27
paste input "[PERSON_NAME]"
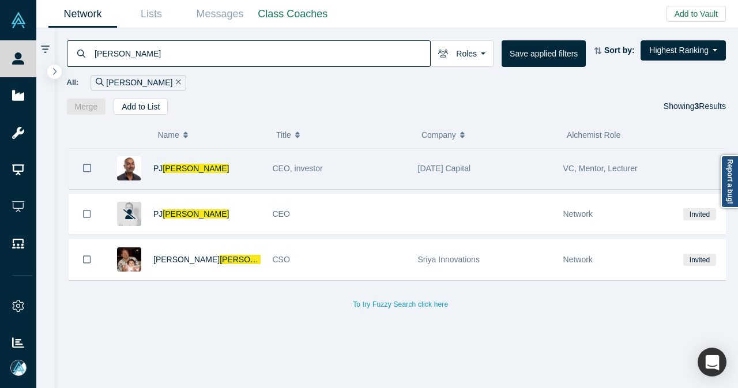
click at [86, 170] on icon "Bookmark" at bounding box center [87, 168] width 8 height 8
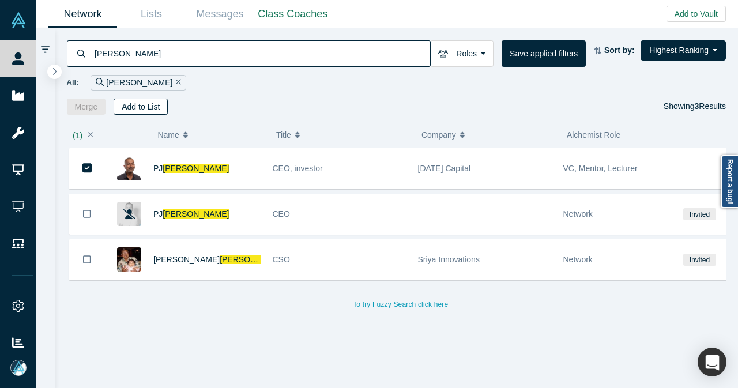
click at [157, 107] on button "Add to List" at bounding box center [141, 107] width 54 height 16
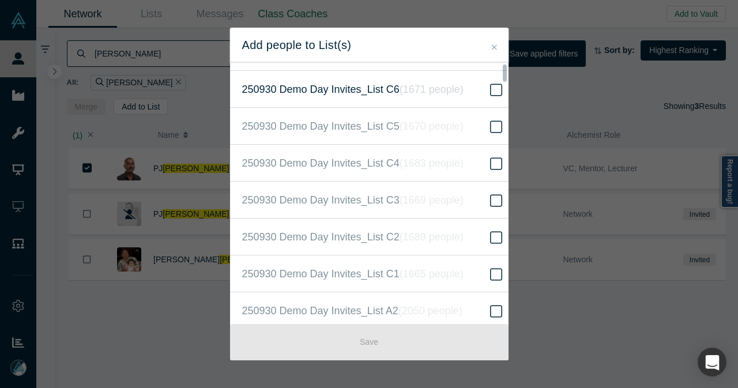
scroll to position [173, 0]
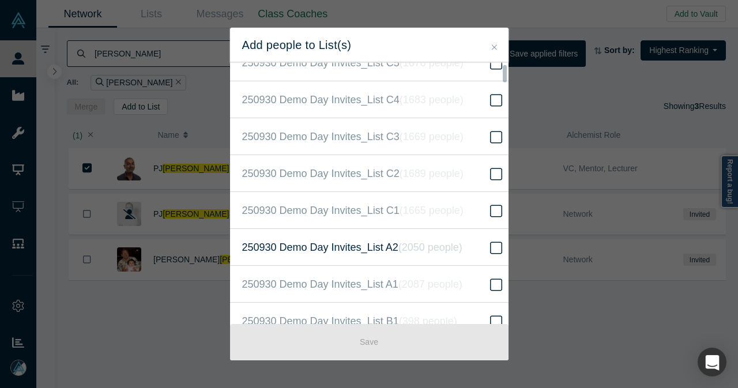
click at [389, 239] on span "250930 Demo Day Invites_List A2 ( 2050 people )" at bounding box center [352, 247] width 220 height 16
click at [0, 0] on input "250930 Demo Day Invites_List A2 ( 2050 people )" at bounding box center [0, 0] width 0 height 0
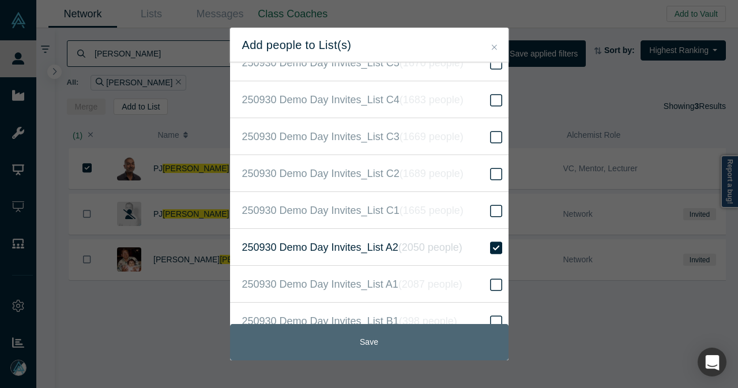
click at [372, 337] on button "Save" at bounding box center [369, 342] width 278 height 36
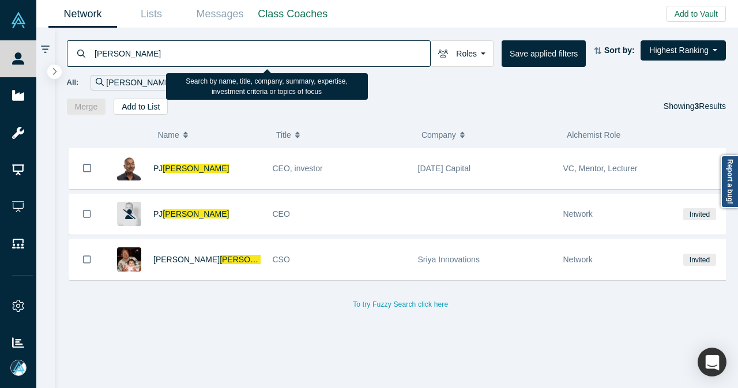
click at [113, 55] on input "[PERSON_NAME]" at bounding box center [261, 53] width 336 height 27
drag, startPoint x: 143, startPoint y: 53, endPoint x: 80, endPoint y: 54, distance: 64.0
click at [80, 54] on div "[PERSON_NAME]" at bounding box center [249, 53] width 364 height 27
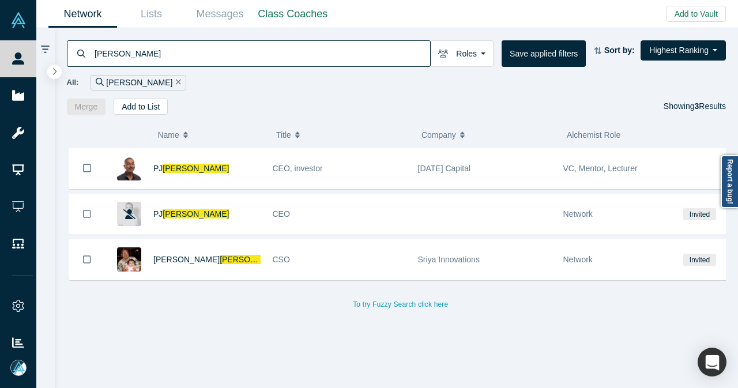
paste input "Fly Ventures"
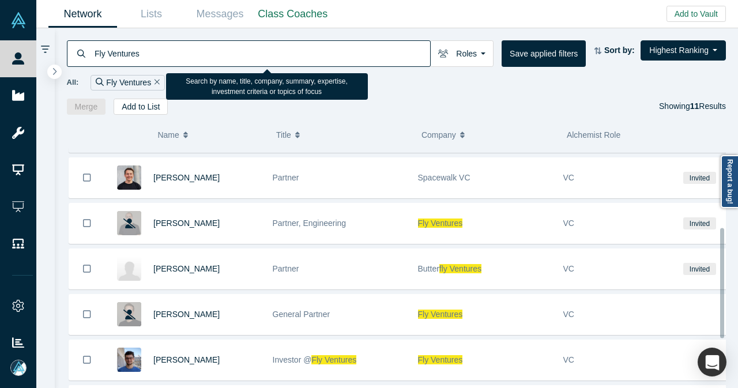
scroll to position [282, 0]
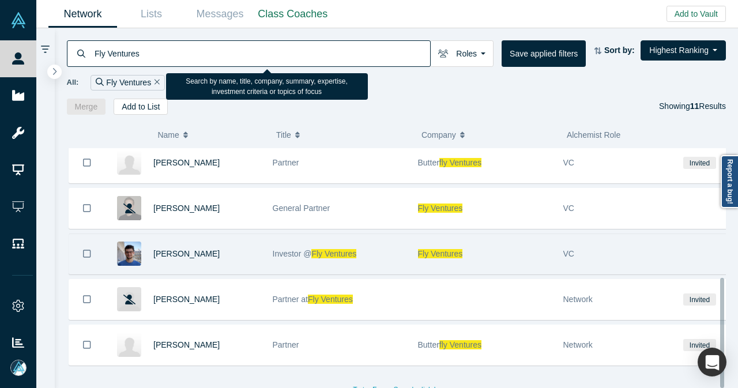
click at [87, 248] on icon "Bookmark" at bounding box center [87, 253] width 8 height 11
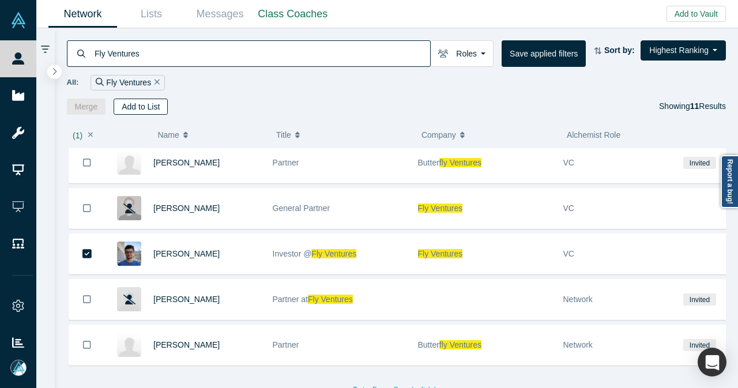
click at [146, 112] on button "Add to List" at bounding box center [141, 107] width 54 height 16
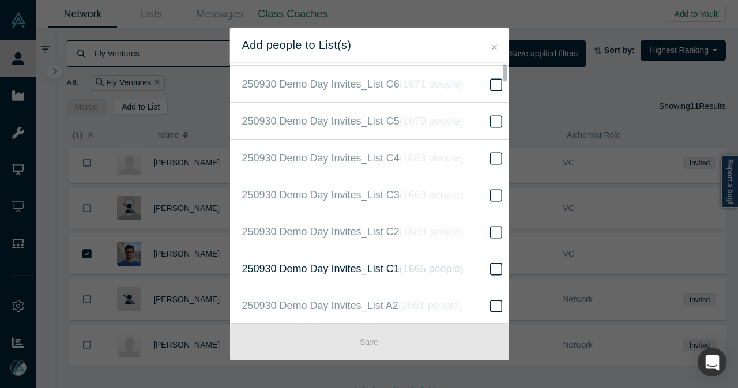
scroll to position [115, 0]
click at [433, 299] on icon "( 2051 people )" at bounding box center [430, 305] width 64 height 12
click at [0, 0] on input "250930 Demo Day Invites_List A2 ( 2051 people )" at bounding box center [0, 0] width 0 height 0
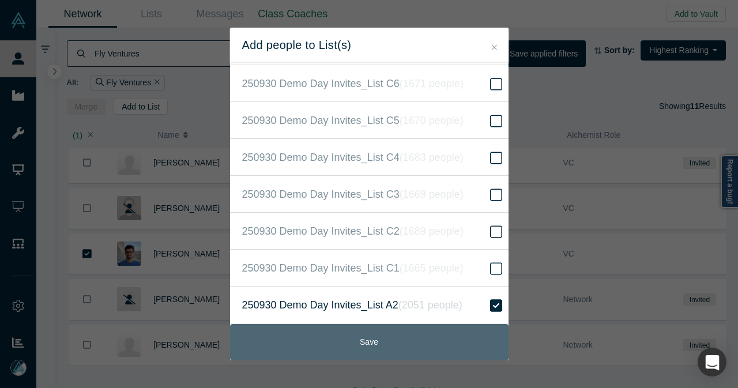
click at [378, 335] on button "Save" at bounding box center [369, 342] width 278 height 36
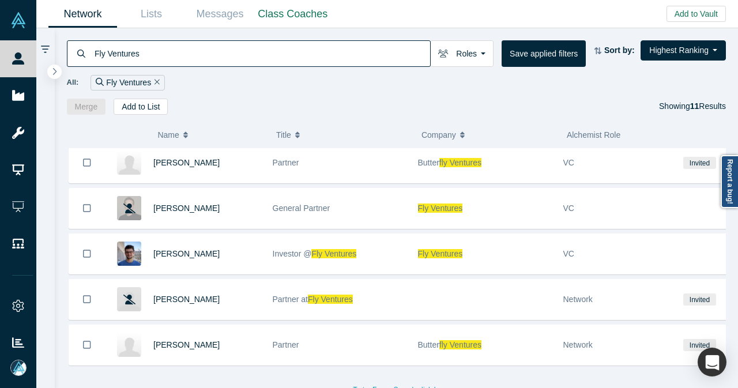
drag, startPoint x: 177, startPoint y: 48, endPoint x: 82, endPoint y: 52, distance: 95.8
click at [82, 52] on div "Fly Ventures" at bounding box center [249, 53] width 364 height 27
paste input "LE CORRE"
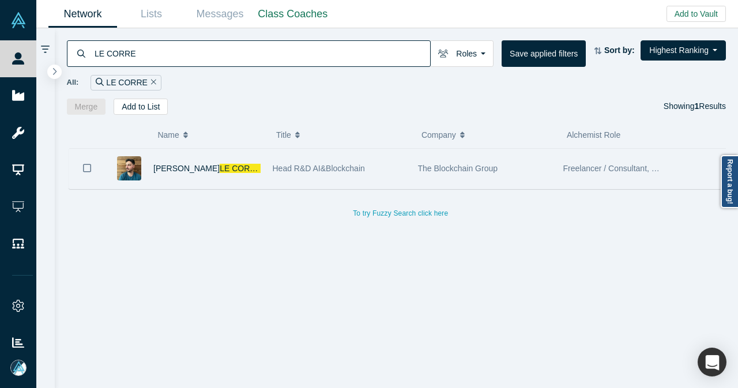
click at [88, 168] on icon "Bookmark" at bounding box center [87, 167] width 8 height 11
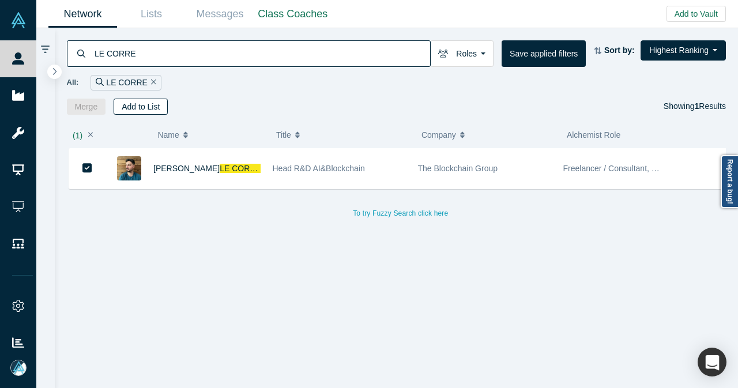
click at [160, 105] on button "Add to List" at bounding box center [141, 107] width 54 height 16
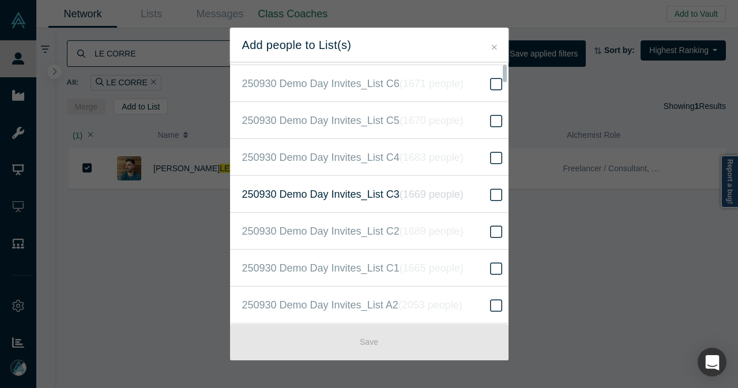
scroll to position [173, 0]
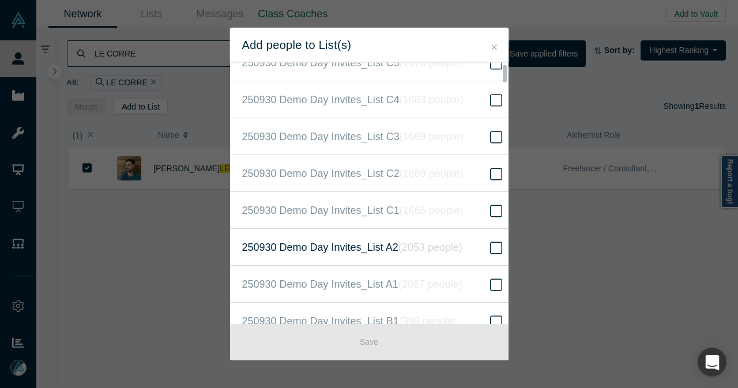
click at [359, 253] on label "250930 Demo Day Invites_List A2 ( 2053 people )" at bounding box center [373, 247] width 287 height 37
click at [0, 0] on input "250930 Demo Day Invites_List A2 ( 2053 people )" at bounding box center [0, 0] width 0 height 0
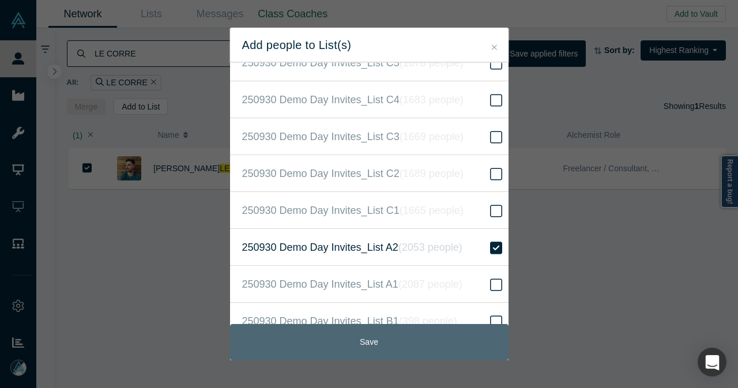
click at [354, 335] on button "Save" at bounding box center [369, 342] width 278 height 36
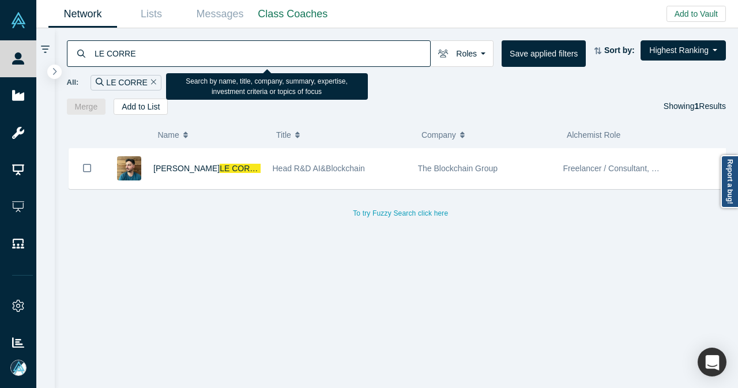
drag, startPoint x: 161, startPoint y: 56, endPoint x: 79, endPoint y: 59, distance: 82.4
click at [79, 59] on div "LE CORRE" at bounding box center [249, 53] width 364 height 27
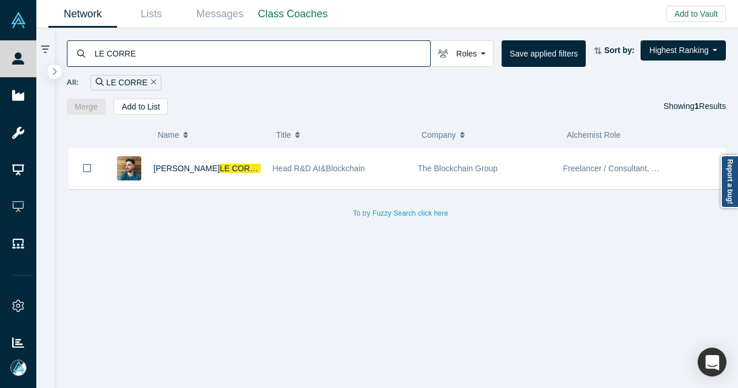
paste input "[PERSON_NAME] We"
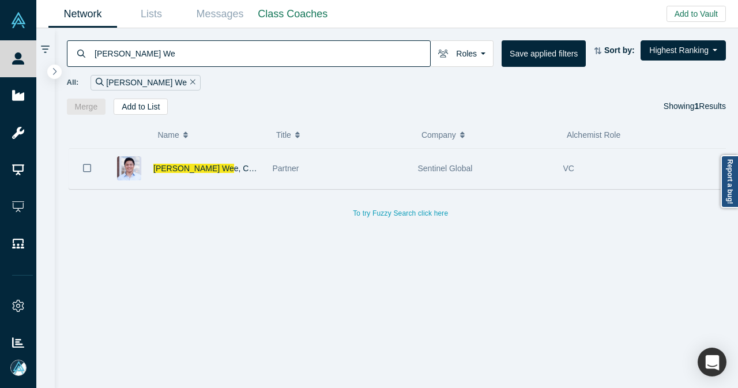
click at [91, 162] on button "Bookmark" at bounding box center [87, 168] width 36 height 40
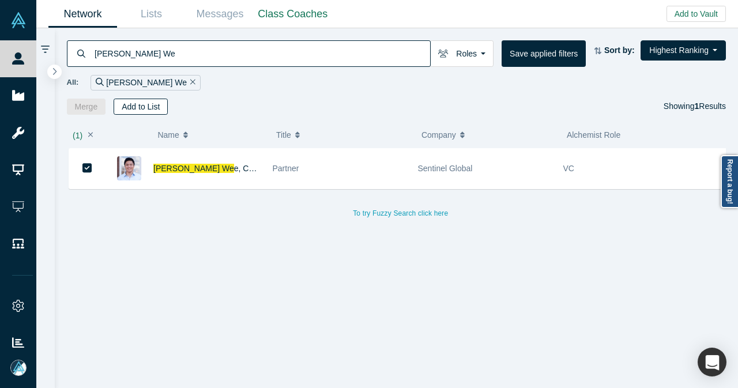
click at [157, 109] on button "Add to List" at bounding box center [141, 107] width 54 height 16
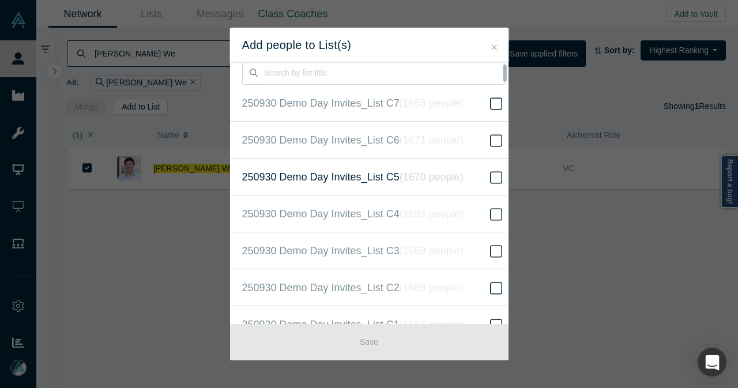
scroll to position [115, 0]
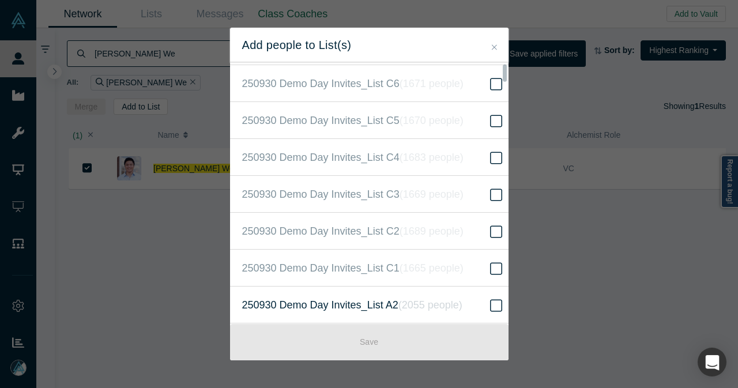
click at [358, 298] on span "250930 Demo Day Invites_List A2 ( 2055 people )" at bounding box center [352, 305] width 220 height 16
click at [0, 0] on input "250930 Demo Day Invites_List A2 ( 2055 people )" at bounding box center [0, 0] width 0 height 0
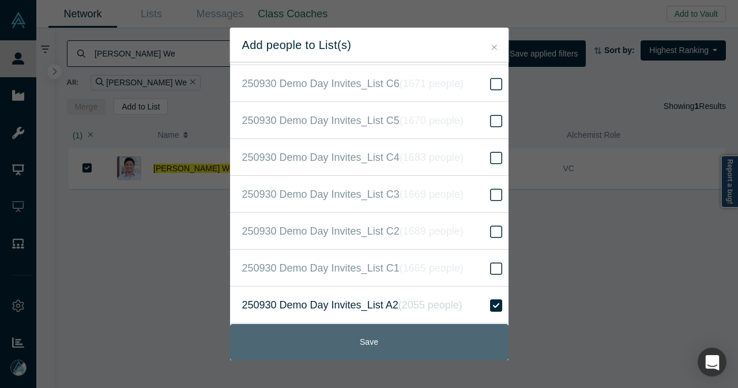
drag, startPoint x: 349, startPoint y: 351, endPoint x: 338, endPoint y: 332, distance: 22.2
click at [349, 351] on button "Save" at bounding box center [369, 342] width 278 height 36
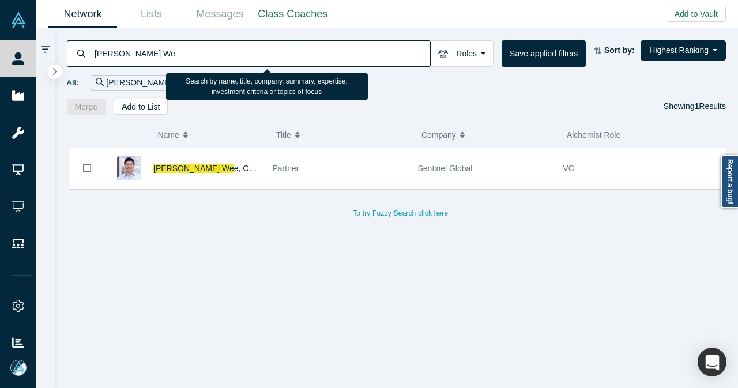
drag, startPoint x: 148, startPoint y: 64, endPoint x: 93, endPoint y: 66, distance: 54.2
click at [93, 66] on input "[PERSON_NAME] We" at bounding box center [261, 53] width 336 height 27
paste input "[PERSON_NAME]"
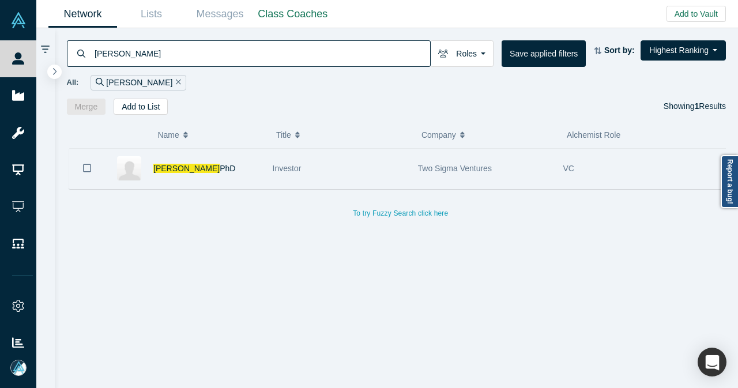
click at [91, 172] on button "Bookmark" at bounding box center [87, 168] width 36 height 40
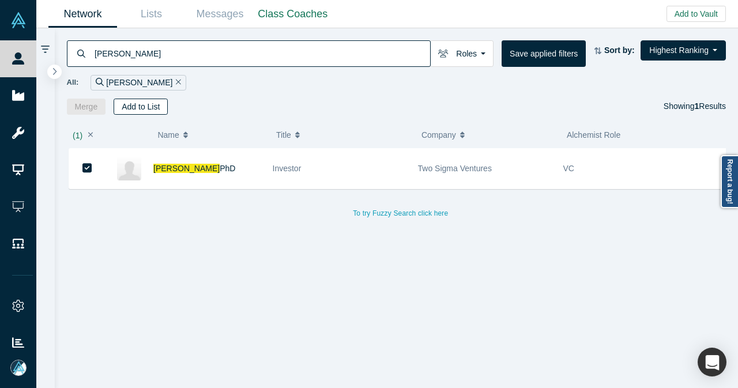
click at [150, 101] on button "Add to List" at bounding box center [141, 107] width 54 height 16
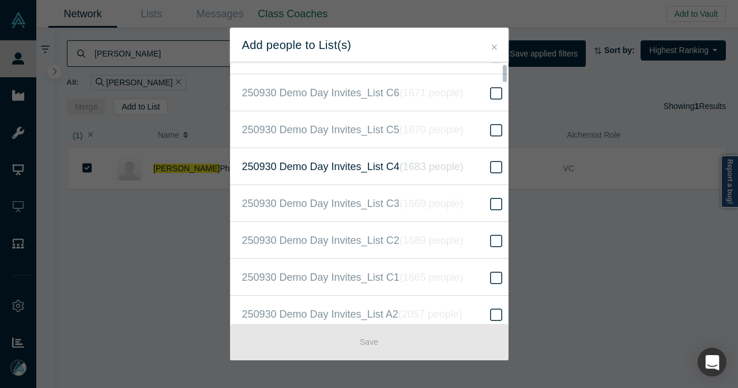
scroll to position [173, 0]
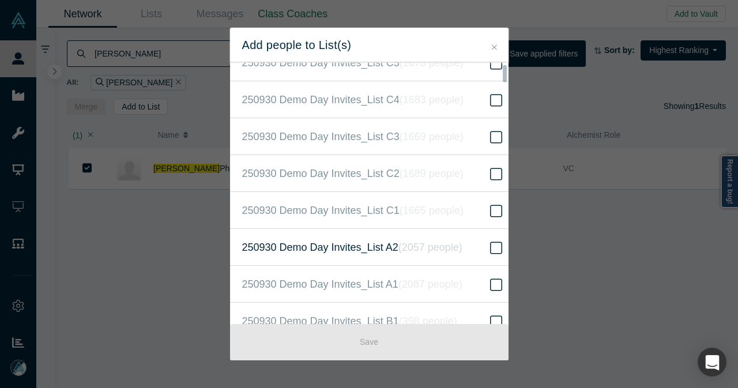
click at [410, 241] on icon "( 2057 people )" at bounding box center [430, 247] width 64 height 12
click at [0, 0] on input "250930 Demo Day Invites_List A2 ( 2057 people )" at bounding box center [0, 0] width 0 height 0
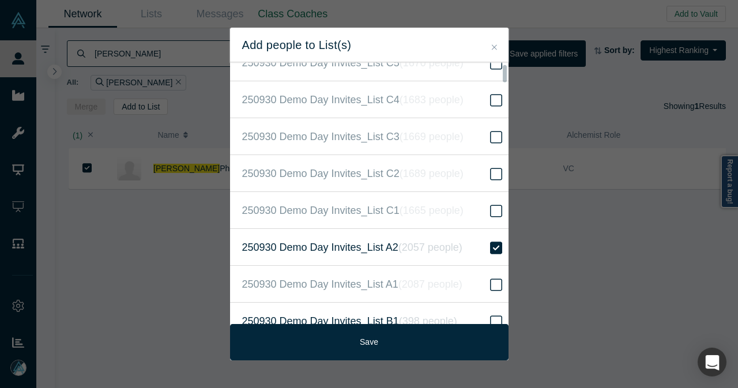
drag, startPoint x: 343, startPoint y: 349, endPoint x: 320, endPoint y: 309, distance: 45.7
click at [343, 347] on button "Save" at bounding box center [369, 342] width 278 height 36
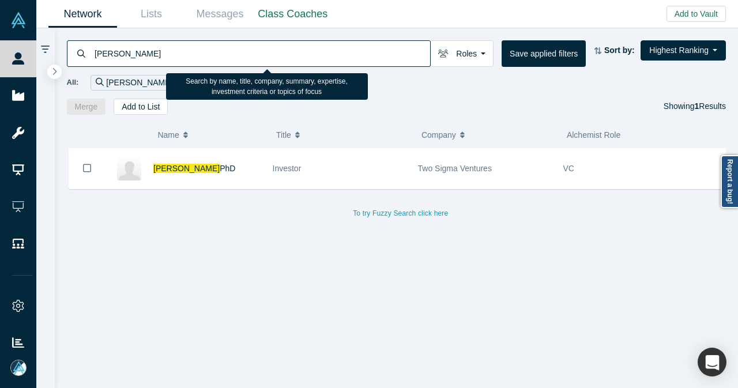
drag, startPoint x: 186, startPoint y: 52, endPoint x: 76, endPoint y: 60, distance: 109.7
click at [77, 60] on div "[PERSON_NAME]" at bounding box center [249, 53] width 364 height 27
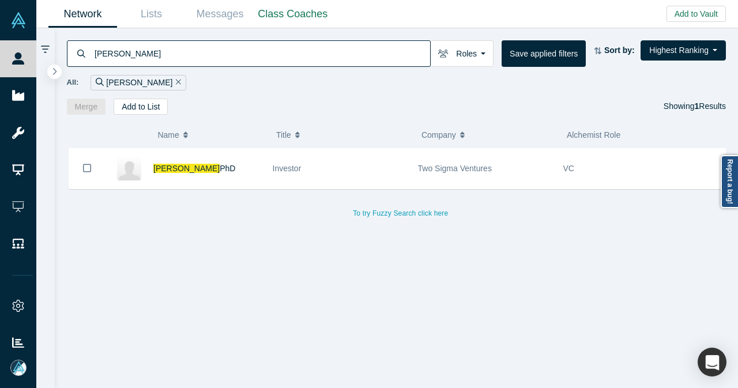
paste input "[PERSON_NAME]"
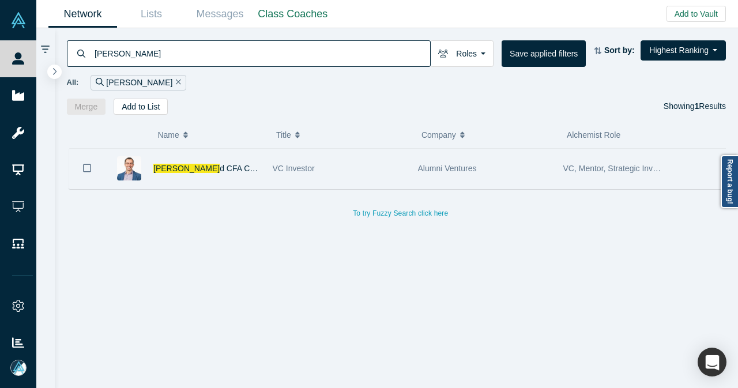
click at [91, 171] on button "Bookmark" at bounding box center [87, 168] width 36 height 40
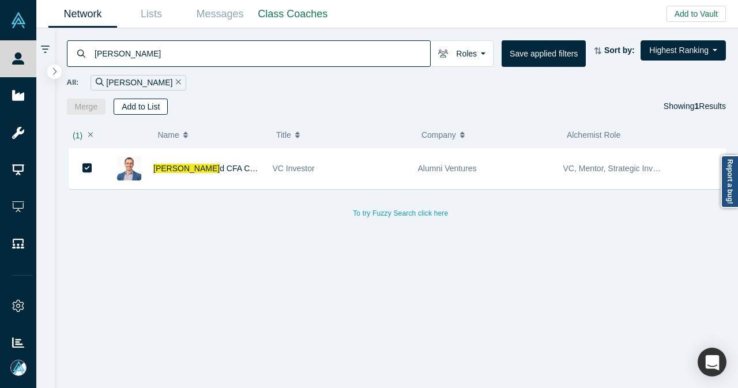
click at [141, 107] on button "Add to List" at bounding box center [141, 107] width 54 height 16
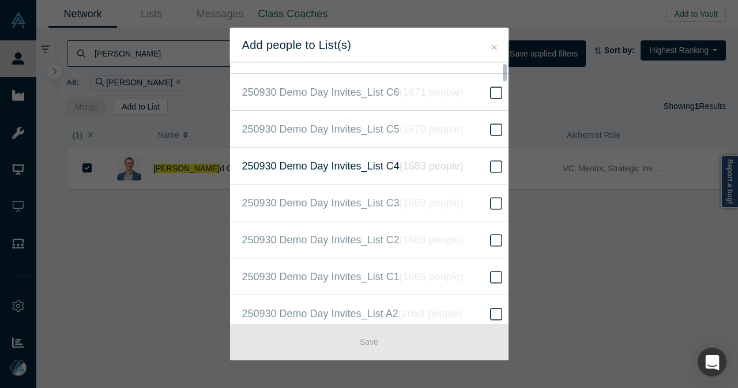
scroll to position [115, 0]
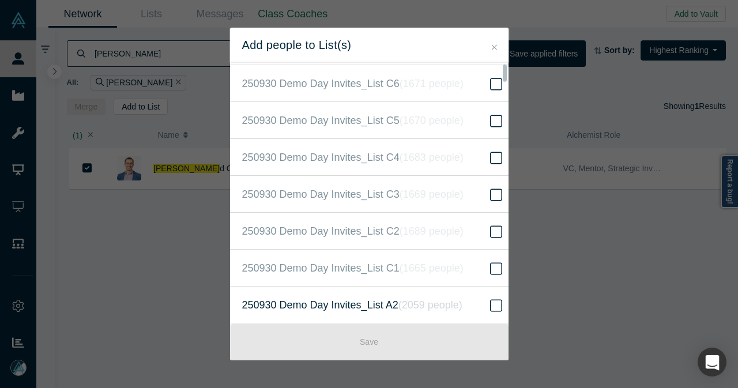
click at [393, 293] on label "250930 Demo Day Invites_List A2 ( 2059 people )" at bounding box center [373, 304] width 287 height 37
click at [0, 0] on input "250930 Demo Day Invites_List A2 ( 2059 people )" at bounding box center [0, 0] width 0 height 0
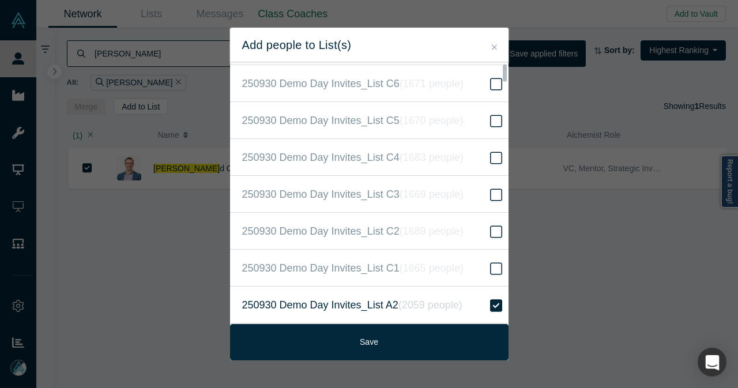
drag, startPoint x: 367, startPoint y: 345, endPoint x: 335, endPoint y: 288, distance: 65.0
click at [367, 343] on button "Save" at bounding box center [369, 342] width 278 height 36
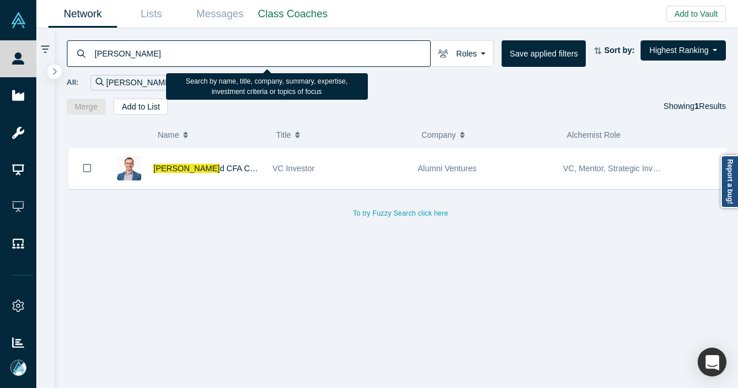
drag, startPoint x: 143, startPoint y: 52, endPoint x: 92, endPoint y: 57, distance: 51.0
click at [92, 57] on div "[PERSON_NAME]" at bounding box center [249, 53] width 364 height 27
paste input "GX Ventures"
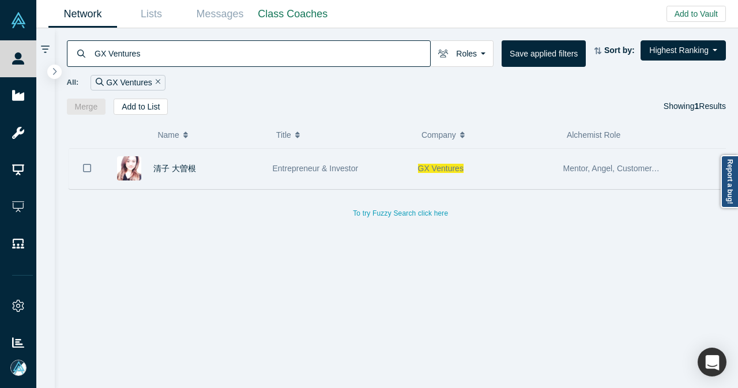
type input "GX Ventures"
click at [77, 162] on button "Bookmark" at bounding box center [87, 168] width 36 height 40
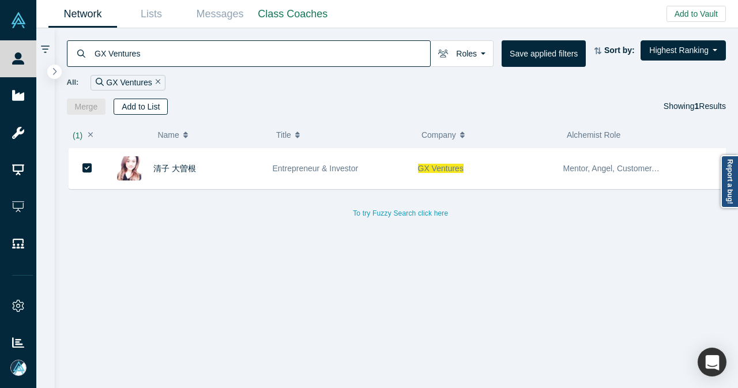
click at [146, 109] on button "Add to List" at bounding box center [141, 107] width 54 height 16
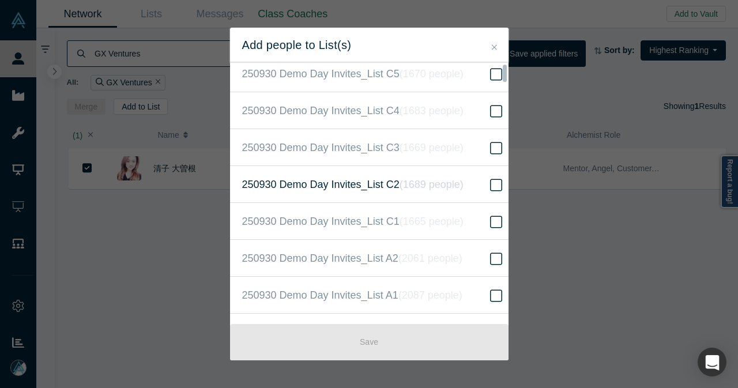
scroll to position [173, 0]
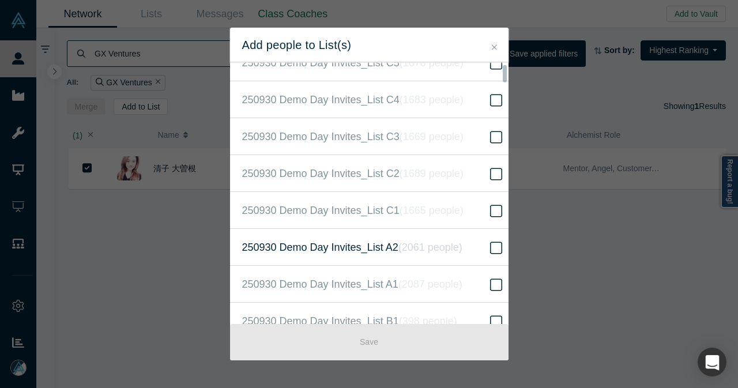
click at [380, 241] on span "250930 Demo Day Invites_List A2 ( 2061 people )" at bounding box center [352, 247] width 220 height 16
click at [0, 0] on input "250930 Demo Day Invites_List A2 ( 2061 people )" at bounding box center [0, 0] width 0 height 0
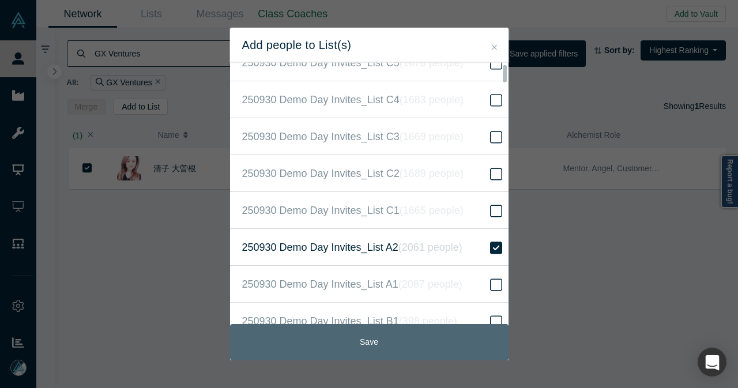
click at [349, 330] on button "Save" at bounding box center [369, 342] width 278 height 36
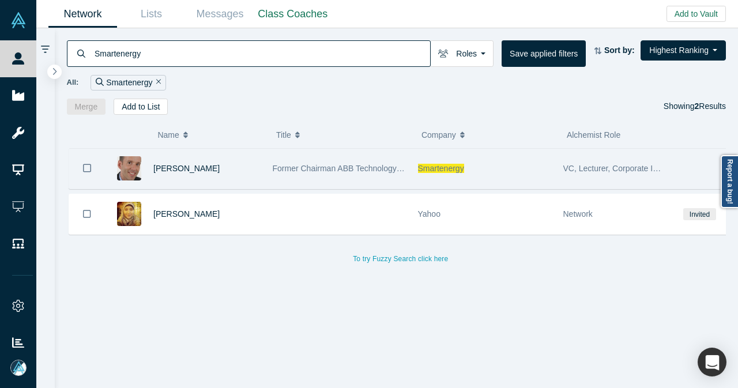
click at [86, 172] on icon "Bookmark" at bounding box center [87, 167] width 8 height 11
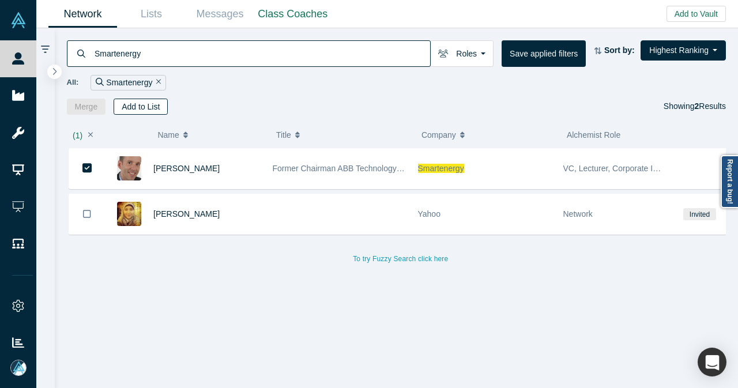
click at [150, 107] on button "Add to List" at bounding box center [141, 107] width 54 height 16
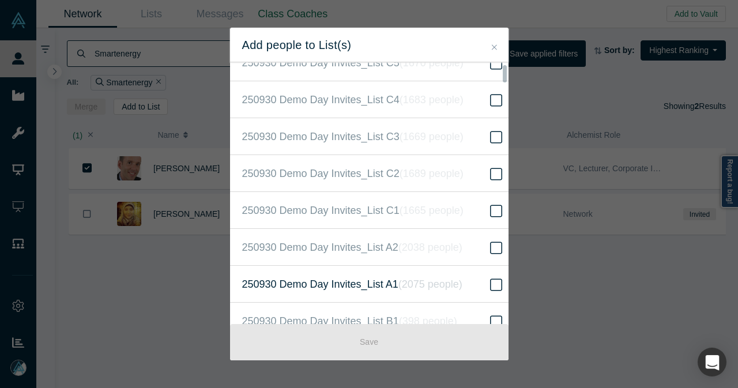
scroll to position [230, 0]
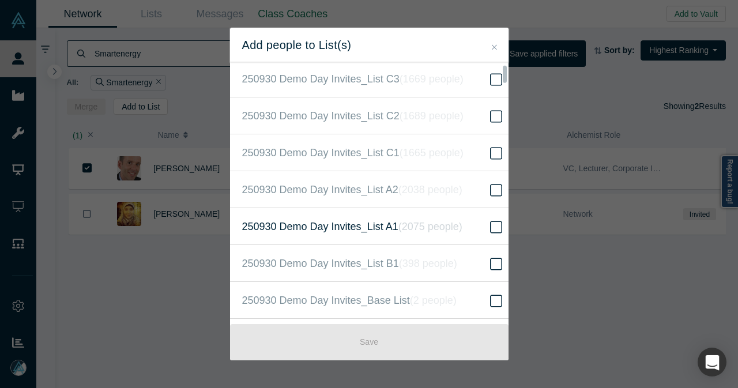
click at [415, 235] on label "250930 Demo Day Invites_List A1 ( 2075 people )" at bounding box center [373, 226] width 287 height 37
click at [0, 0] on input "250930 Demo Day Invites_List A1 ( 2075 people )" at bounding box center [0, 0] width 0 height 0
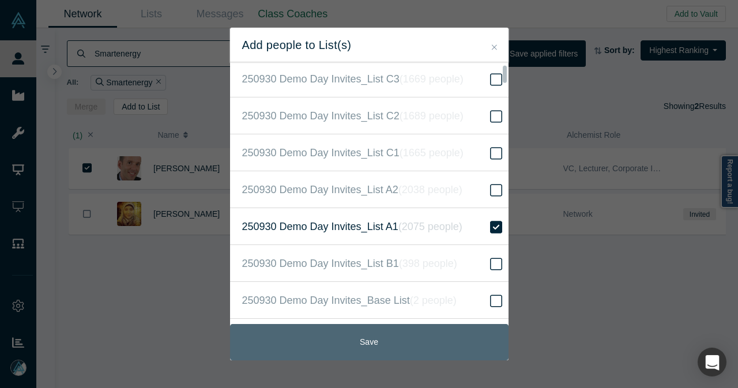
click at [394, 338] on button "Save" at bounding box center [369, 342] width 278 height 36
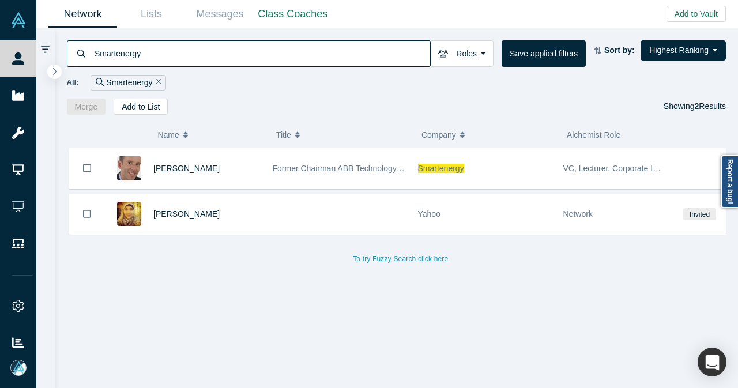
drag, startPoint x: 180, startPoint y: 58, endPoint x: 84, endPoint y: 62, distance: 96.3
click at [84, 62] on div "Smartenergy" at bounding box center [249, 53] width 364 height 27
paste input "Esther Pe"
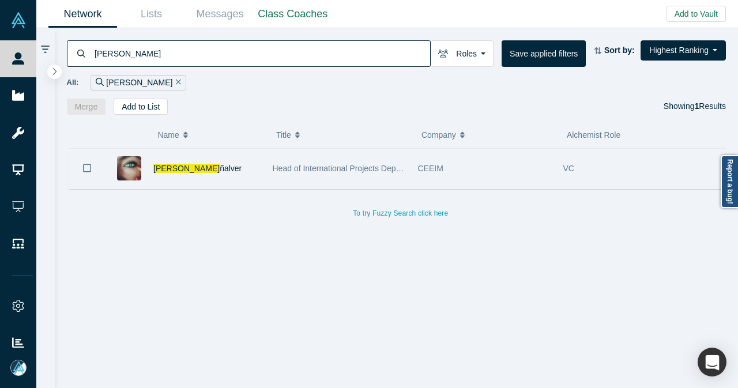
drag, startPoint x: 81, startPoint y: 178, endPoint x: 96, endPoint y: 148, distance: 33.5
click at [82, 175] on button "Bookmark" at bounding box center [87, 168] width 36 height 40
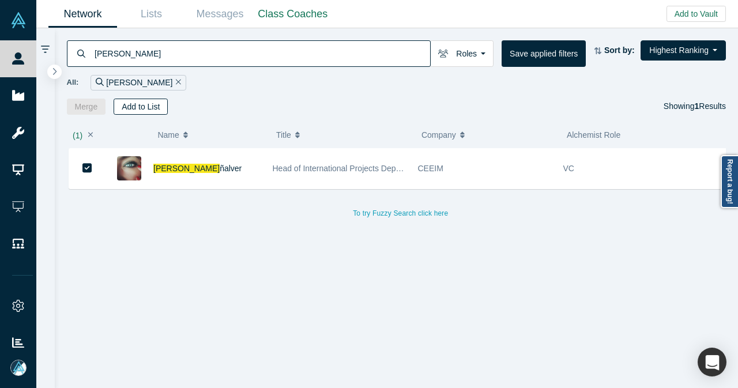
click at [144, 108] on button "Add to List" at bounding box center [141, 107] width 54 height 16
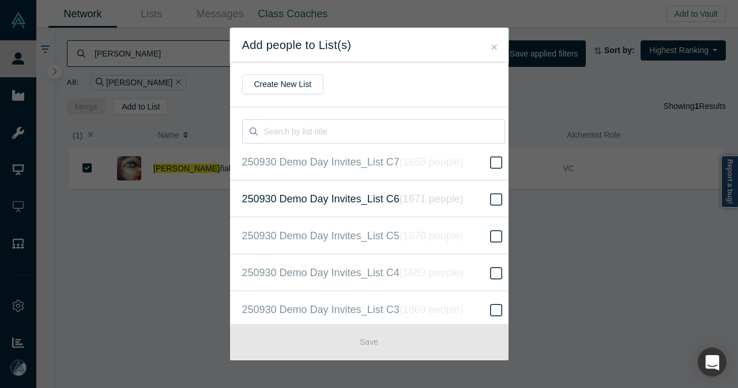
scroll to position [173, 0]
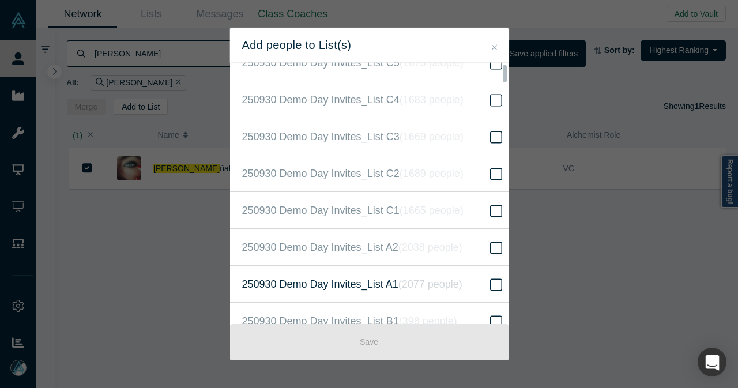
click at [450, 283] on icon "( 2077 people )" at bounding box center [430, 284] width 64 height 12
click at [0, 0] on input "250930 Demo Day Invites_List A1 ( 2077 people )" at bounding box center [0, 0] width 0 height 0
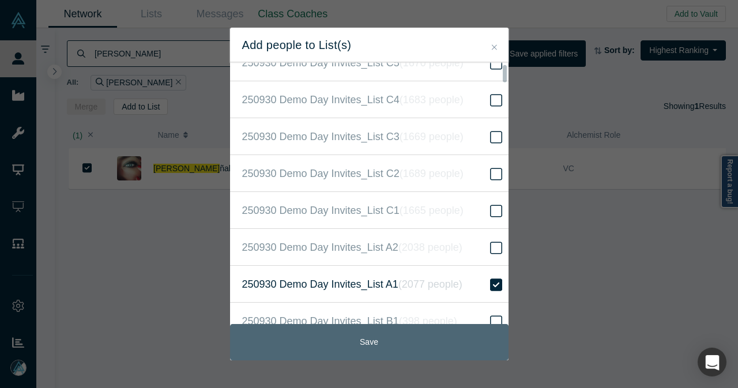
click at [441, 336] on button "Save" at bounding box center [369, 342] width 278 height 36
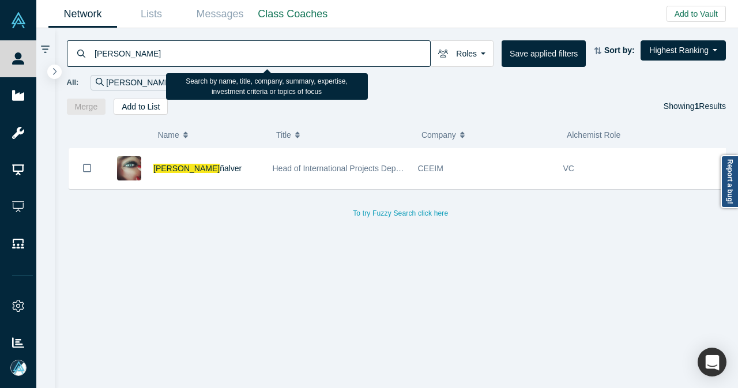
drag, startPoint x: 139, startPoint y: 51, endPoint x: 85, endPoint y: 52, distance: 54.2
click at [84, 52] on div "Esther Pe" at bounding box center [249, 53] width 364 height 27
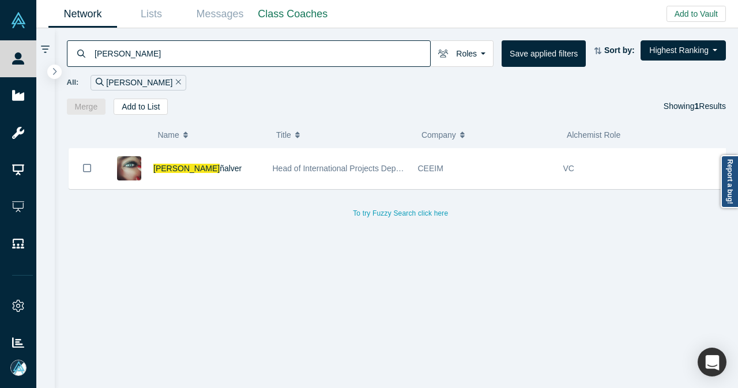
paste input "laia Partners"
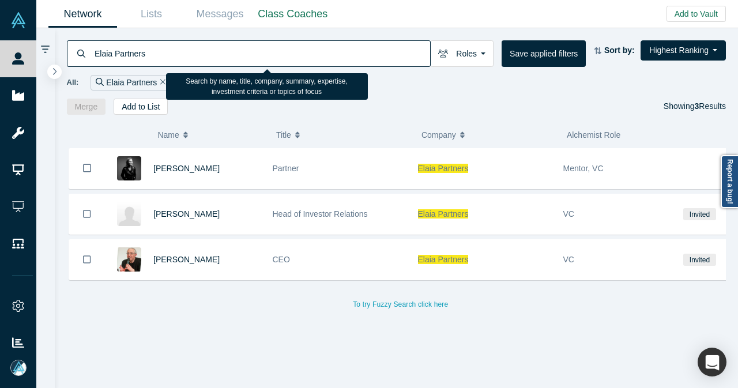
drag, startPoint x: 162, startPoint y: 55, endPoint x: 94, endPoint y: 56, distance: 68.0
click at [94, 56] on input "Elaia Partners" at bounding box center [261, 53] width 336 height 27
paste input "Gabriel L"
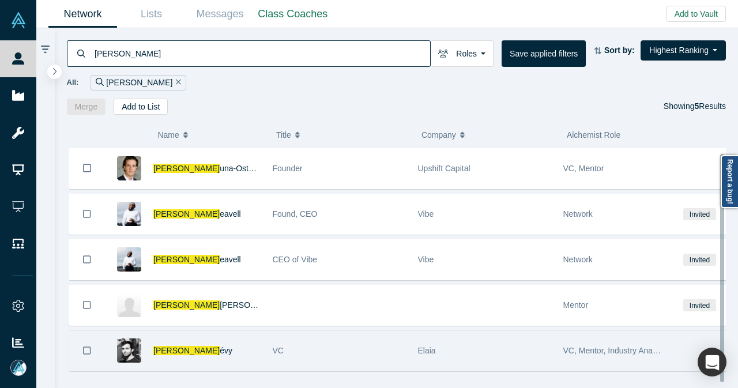
scroll to position [12, 0]
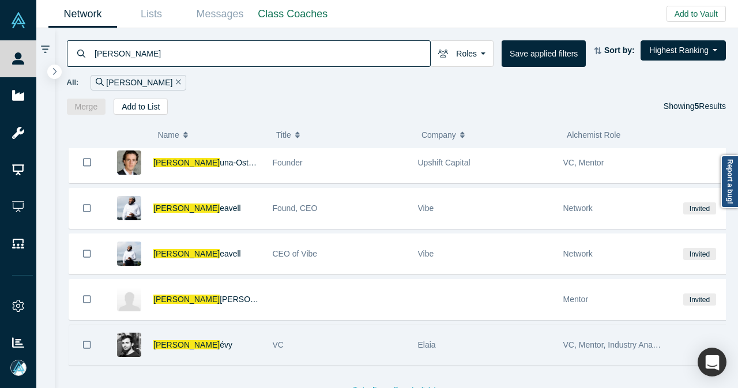
drag, startPoint x: 86, startPoint y: 337, endPoint x: 92, endPoint y: 331, distance: 8.6
click at [85, 339] on icon "Bookmark" at bounding box center [87, 344] width 8 height 11
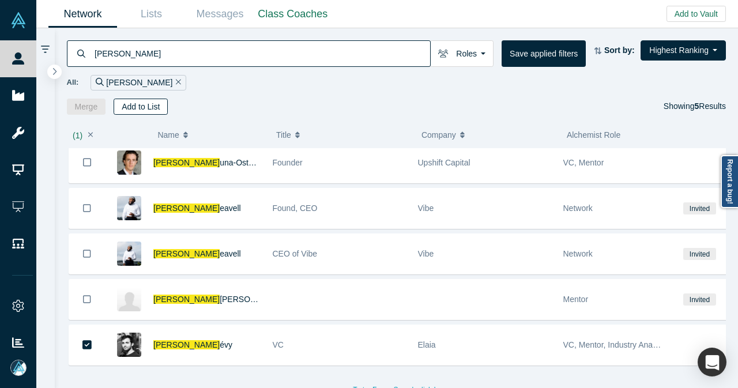
click at [145, 112] on button "Add to List" at bounding box center [141, 107] width 54 height 16
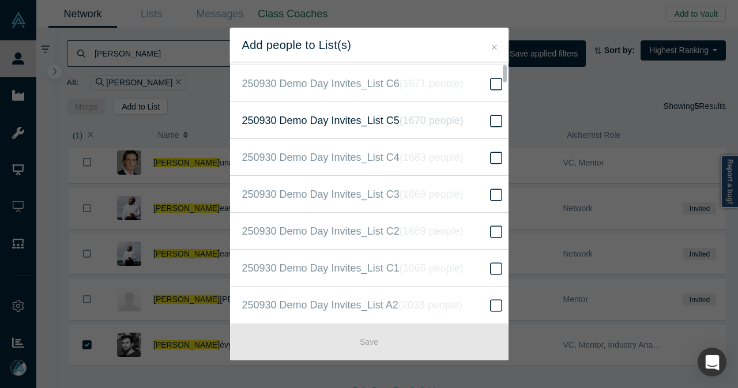
scroll to position [230, 0]
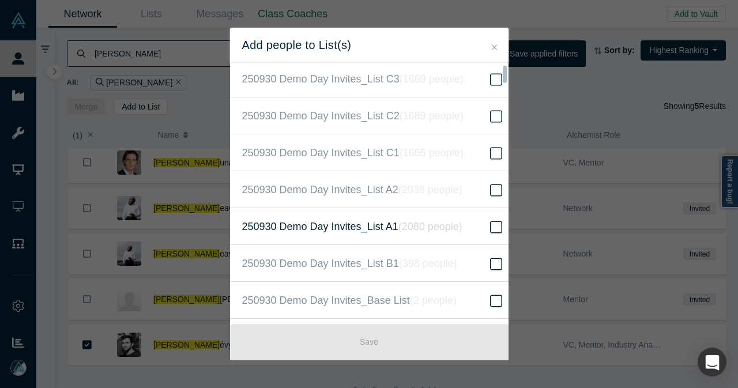
click at [453, 230] on span "250930 Demo Day Invites_List A1 ( 2080 people )" at bounding box center [352, 226] width 220 height 16
click at [0, 0] on input "250930 Demo Day Invites_List A1 ( 2080 people )" at bounding box center [0, 0] width 0 height 0
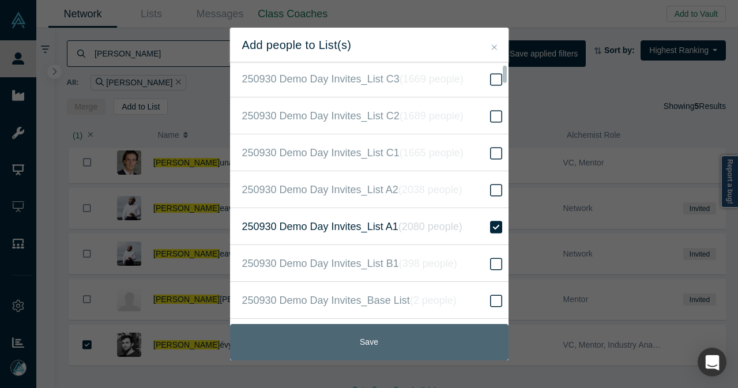
click at [385, 340] on button "Save" at bounding box center [369, 342] width 278 height 36
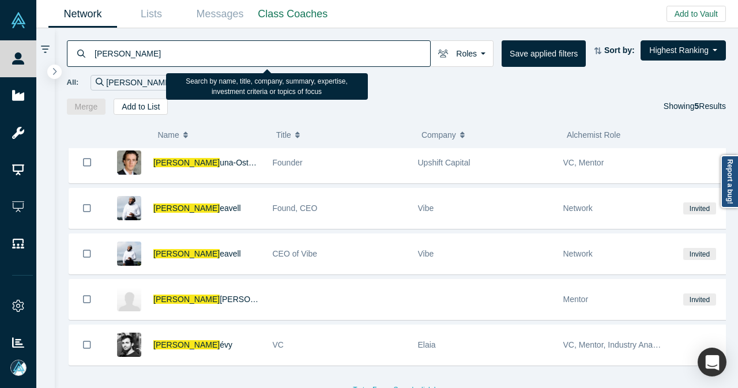
drag, startPoint x: 186, startPoint y: 61, endPoint x: 86, endPoint y: 66, distance: 100.4
click at [86, 66] on div "Gabriel L" at bounding box center [249, 53] width 364 height 27
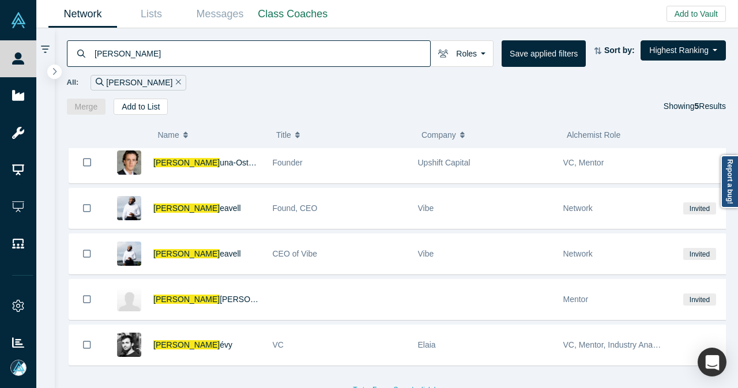
paste input "Jacek"
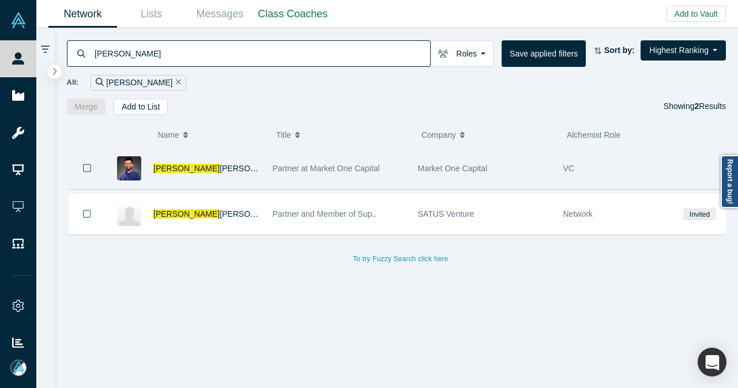
click at [75, 172] on button "Bookmark" at bounding box center [87, 168] width 36 height 40
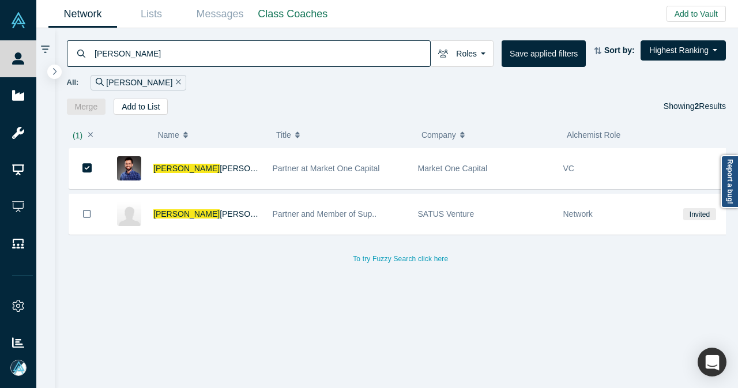
click at [140, 115] on div "( 1 ) Name Title Company Alchemist Role Jacek Łubiński Partner at Market One Ca…" at bounding box center [396, 252] width 683 height 274
click at [143, 107] on button "Add to List" at bounding box center [141, 107] width 54 height 16
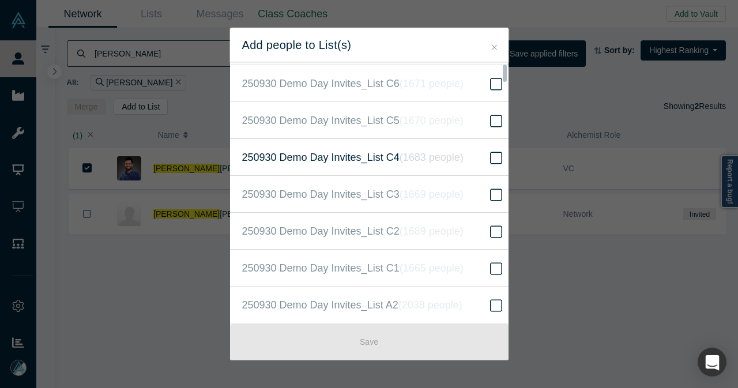
scroll to position [173, 0]
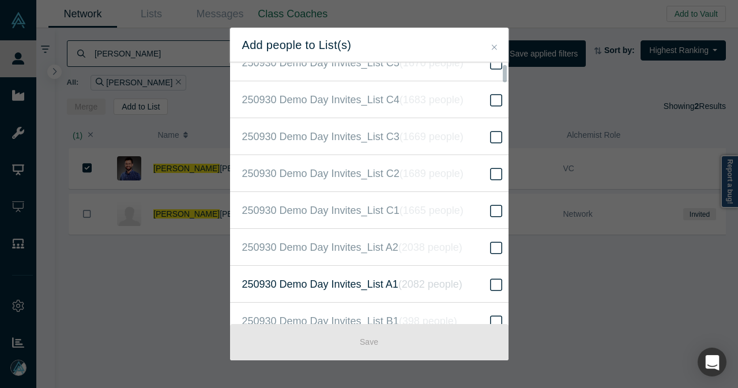
click at [465, 284] on label "250930 Demo Day Invites_List A1 ( 2082 people )" at bounding box center [373, 284] width 287 height 37
click at [0, 0] on input "250930 Demo Day Invites_List A1 ( 2082 people )" at bounding box center [0, 0] width 0 height 0
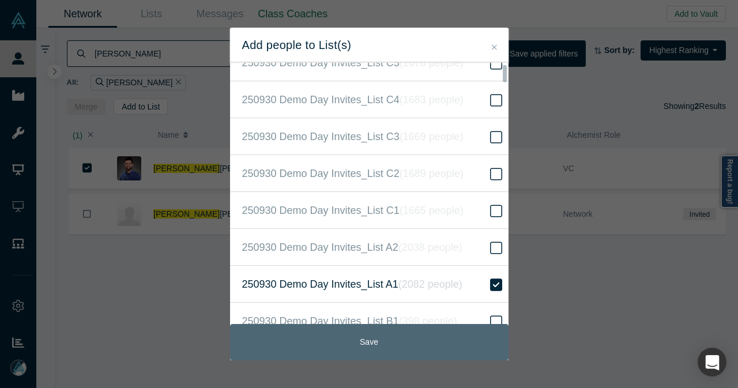
click at [430, 326] on button "Save" at bounding box center [369, 342] width 278 height 36
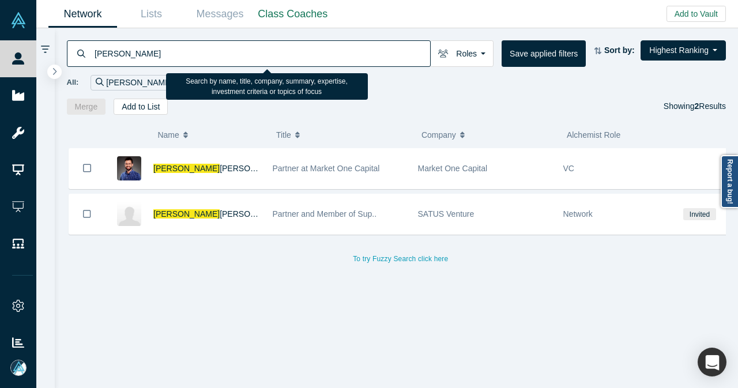
drag, startPoint x: 160, startPoint y: 55, endPoint x: 73, endPoint y: 56, distance: 87.0
click at [73, 56] on div "Jacek" at bounding box center [249, 53] width 364 height 27
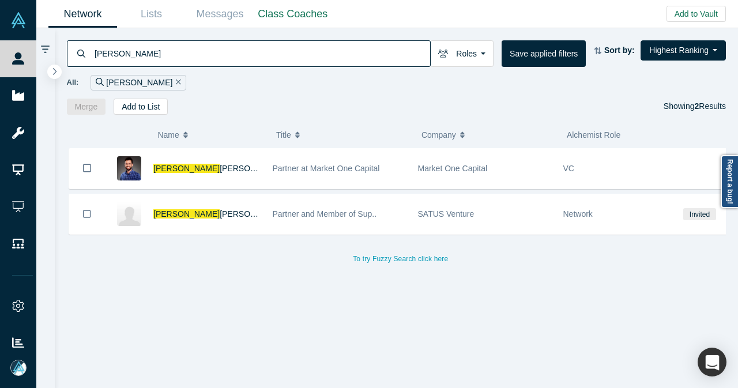
paste input "Gomes"
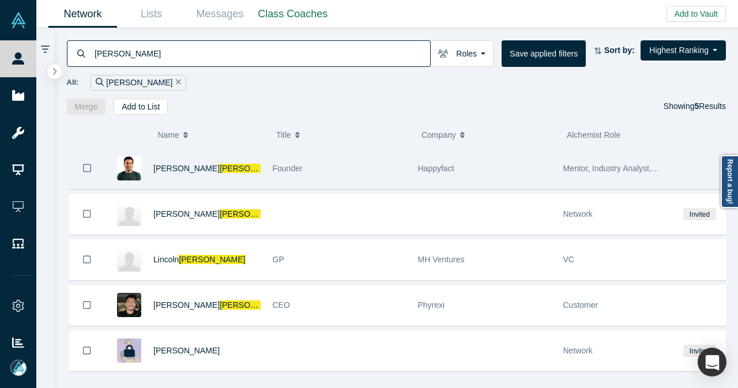
click at [93, 172] on button "Bookmark" at bounding box center [87, 168] width 36 height 40
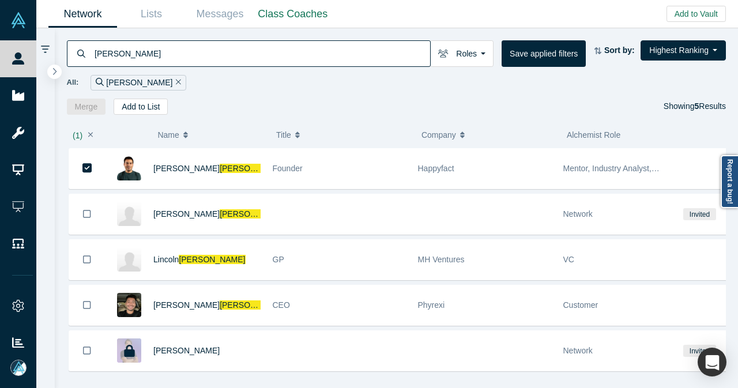
click at [130, 115] on div "( 1 ) Name Title Company Alchemist Role João Gomes Founder Happyfact Mentor, In…" at bounding box center [396, 252] width 683 height 274
click at [136, 109] on button "Add to List" at bounding box center [141, 107] width 54 height 16
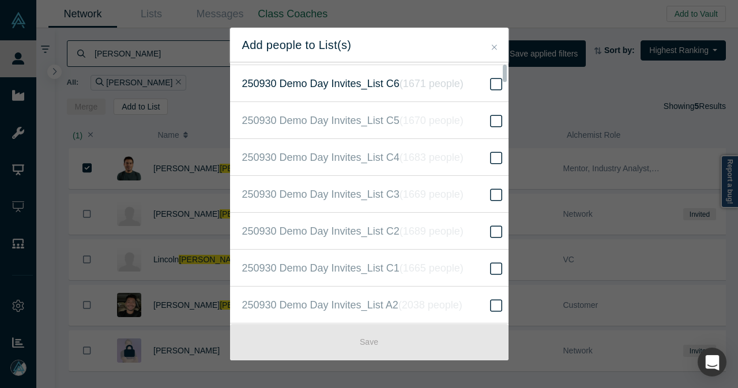
scroll to position [230, 0]
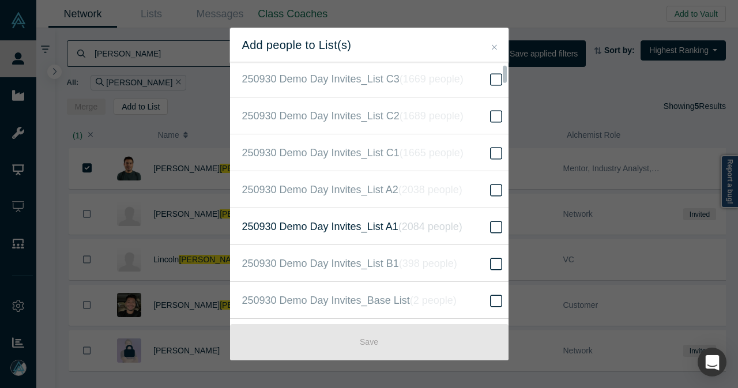
click at [400, 221] on icon "( 2084 people )" at bounding box center [430, 227] width 64 height 12
click at [0, 0] on input "250930 Demo Day Invites_List A1 ( 2084 people )" at bounding box center [0, 0] width 0 height 0
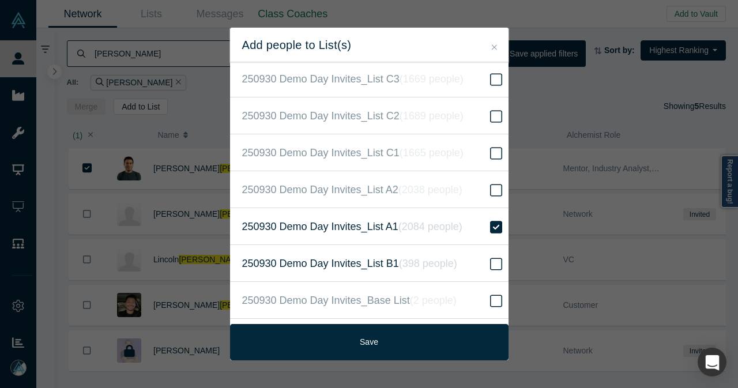
drag, startPoint x: 350, startPoint y: 334, endPoint x: 294, endPoint y: 269, distance: 85.4
click at [350, 332] on button "Save" at bounding box center [369, 342] width 278 height 36
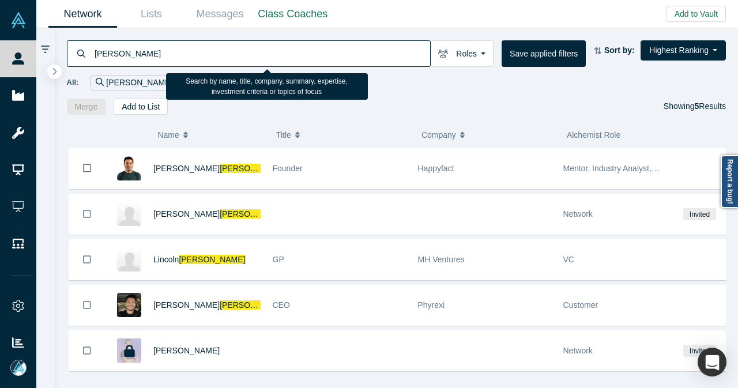
drag, startPoint x: 137, startPoint y: 48, endPoint x: 89, endPoint y: 50, distance: 47.9
click at [89, 50] on div "Gomes" at bounding box center [249, 53] width 364 height 27
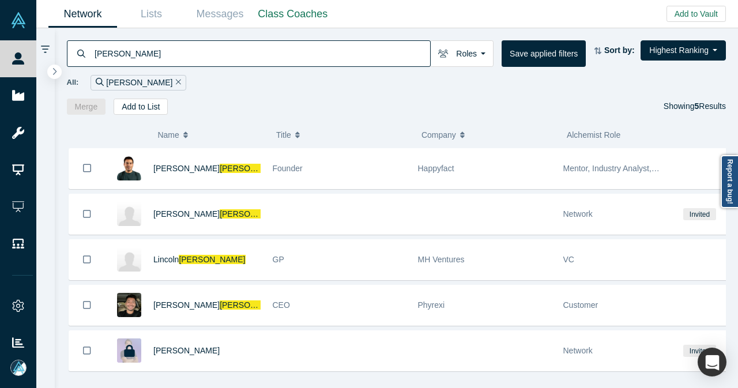
paste input "Luis Silva"
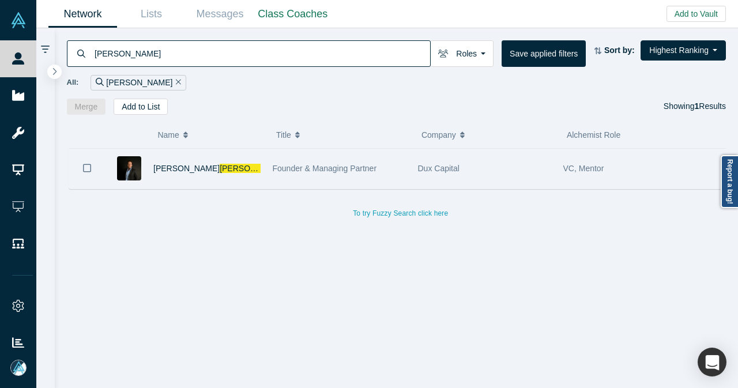
click at [85, 168] on icon "Bookmark" at bounding box center [87, 167] width 8 height 11
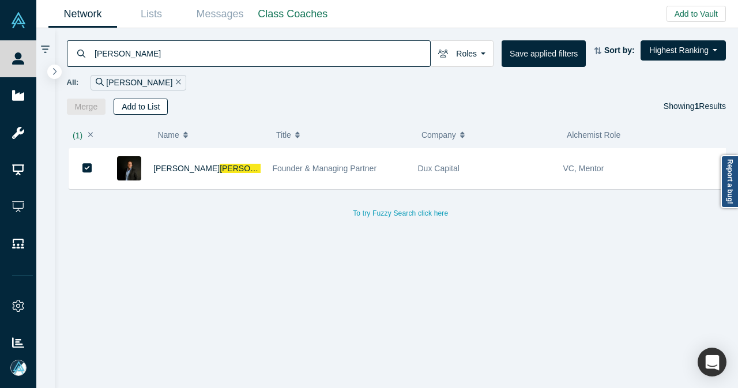
click at [137, 107] on button "Add to List" at bounding box center [141, 107] width 54 height 16
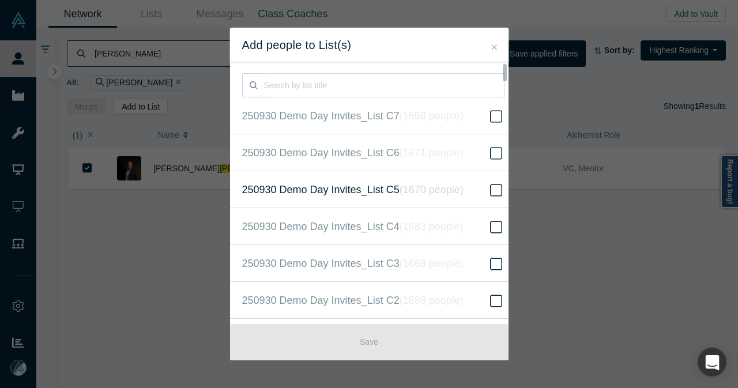
scroll to position [173, 0]
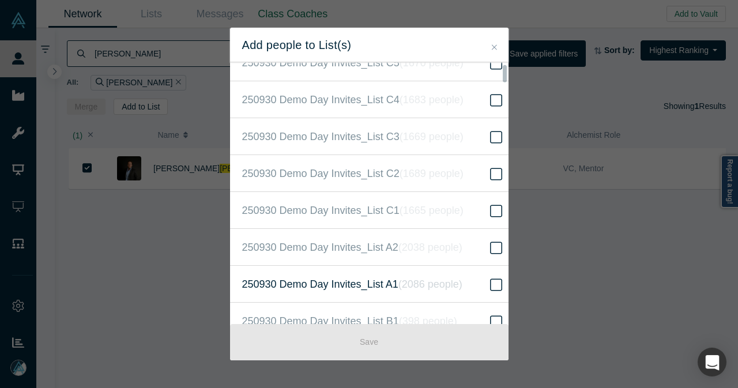
click at [409, 273] on label "250930 Demo Day Invites_List A1 ( 2086 people )" at bounding box center [373, 284] width 287 height 37
click at [0, 0] on input "250930 Demo Day Invites_List A1 ( 2086 people )" at bounding box center [0, 0] width 0 height 0
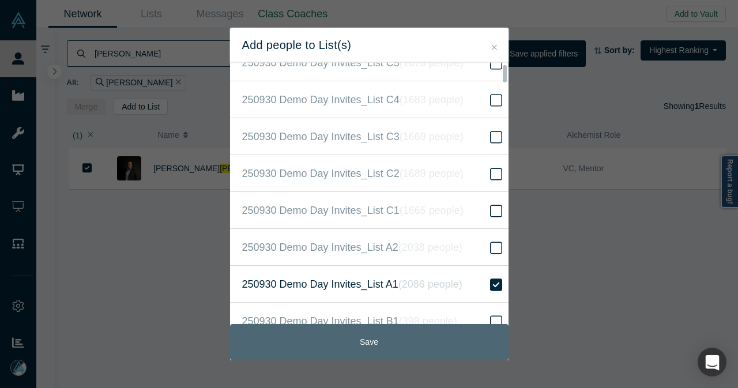
click at [381, 346] on button "Save" at bounding box center [369, 342] width 278 height 36
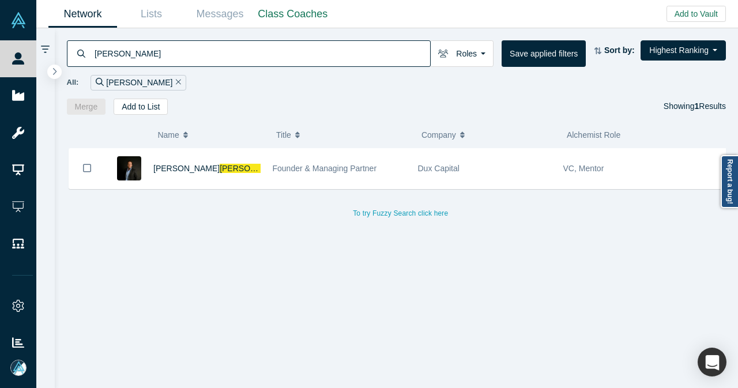
drag, startPoint x: 163, startPoint y: 48, endPoint x: 87, endPoint y: 54, distance: 76.3
click at [87, 54] on div "Luis Silva" at bounding box center [249, 53] width 364 height 27
paste input "Siena Secondary Fund"
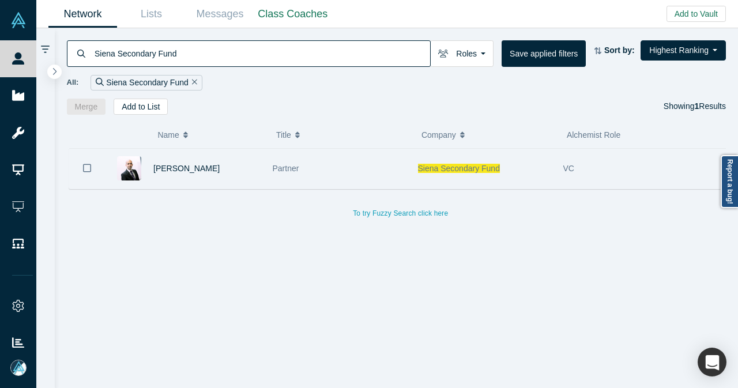
click at [92, 175] on button "Bookmark" at bounding box center [87, 168] width 36 height 40
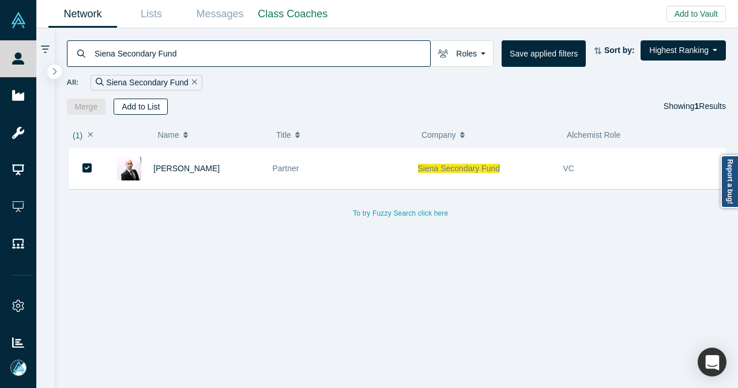
click at [143, 109] on button "Add to List" at bounding box center [141, 107] width 54 height 16
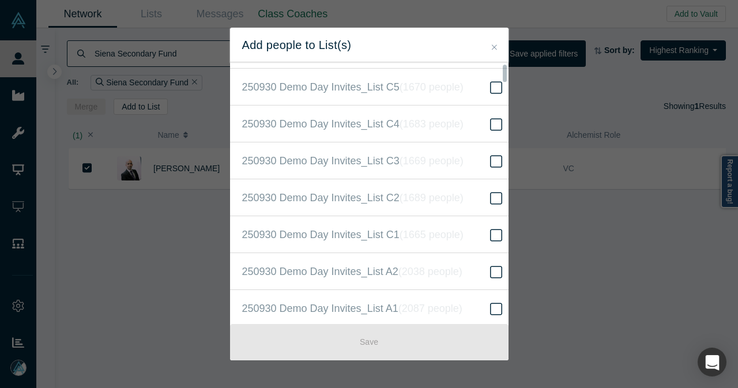
scroll to position [173, 0]
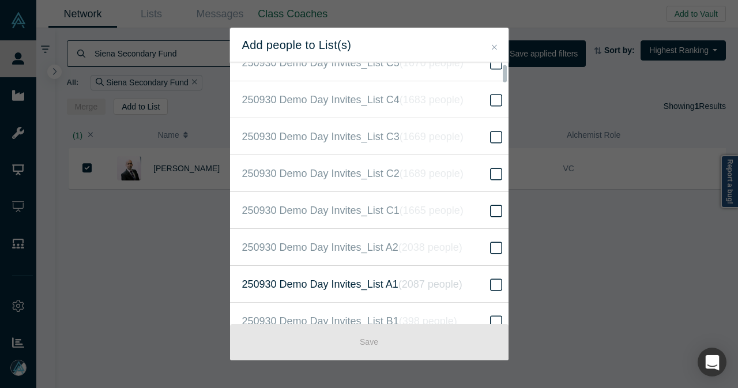
click at [353, 281] on span "250930 Demo Day Invites_List A1 ( 2087 people )" at bounding box center [352, 284] width 220 height 16
click at [0, 0] on input "250930 Demo Day Invites_List A1 ( 2087 people )" at bounding box center [0, 0] width 0 height 0
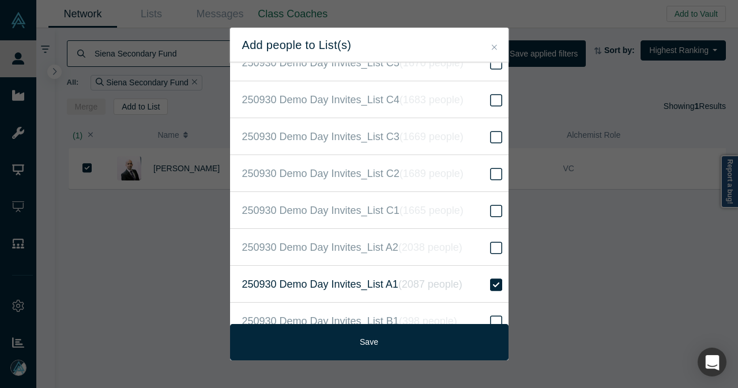
click at [360, 277] on span "250930 Demo Day Invites_List A1 ( 2087 people )" at bounding box center [352, 284] width 220 height 16
click at [0, 0] on input "250930 Demo Day Invites_List A1 ( 2087 people )" at bounding box center [0, 0] width 0 height 0
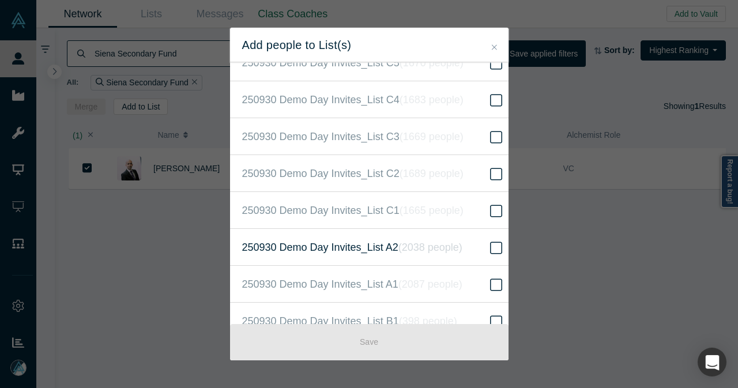
click at [362, 254] on label "250930 Demo Day Invites_List A2 ( 2038 people )" at bounding box center [373, 247] width 287 height 37
click at [0, 0] on input "250930 Demo Day Invites_List A2 ( 2038 people )" at bounding box center [0, 0] width 0 height 0
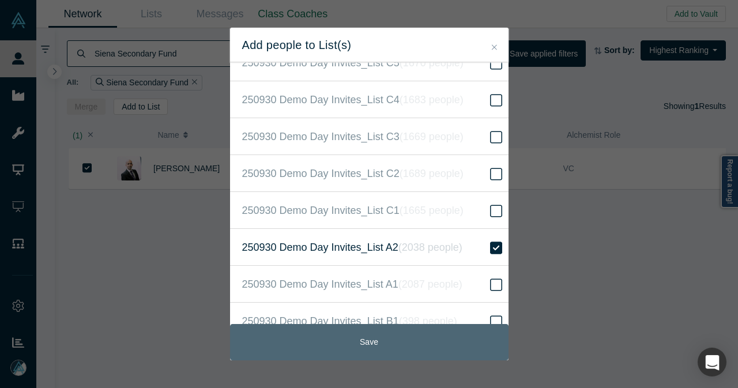
click at [376, 342] on button "Save" at bounding box center [369, 342] width 278 height 36
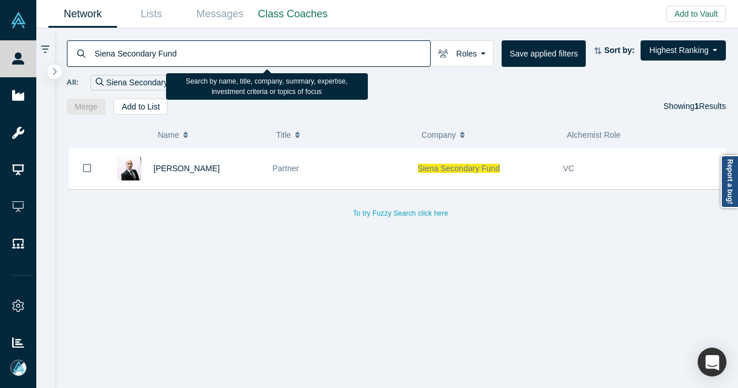
drag, startPoint x: 189, startPoint y: 59, endPoint x: 91, endPoint y: 52, distance: 98.2
click at [91, 52] on div "Siena Secondary Fund" at bounding box center [249, 53] width 364 height 27
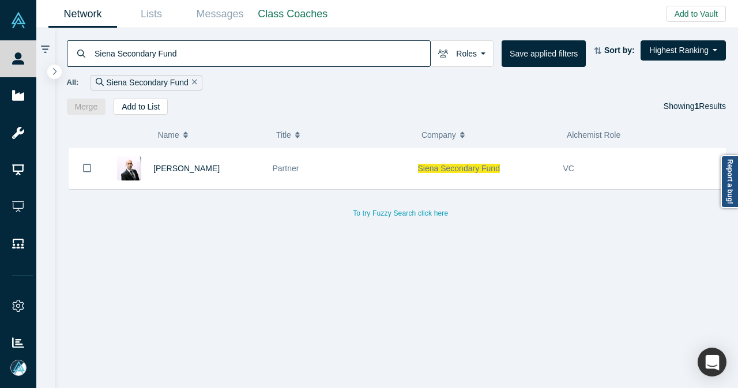
paste input "Rohrig"
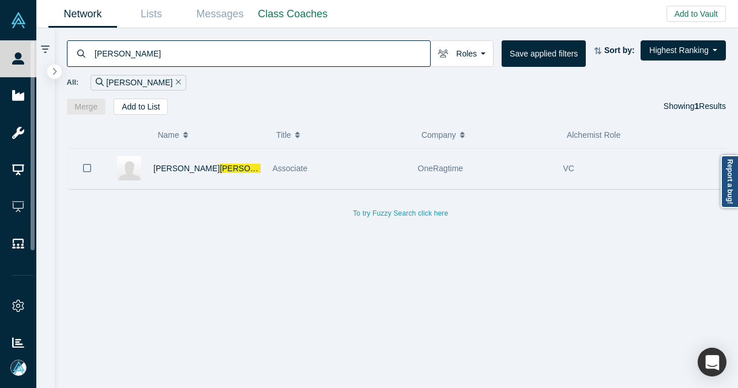
click at [92, 168] on button "Bookmark" at bounding box center [87, 168] width 36 height 40
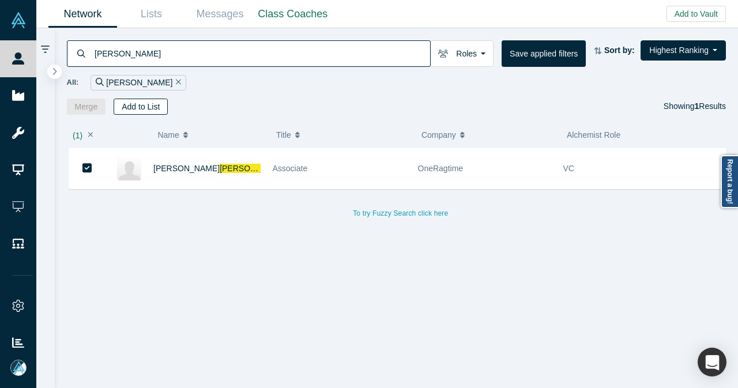
click at [150, 108] on button "Add to List" at bounding box center [141, 107] width 54 height 16
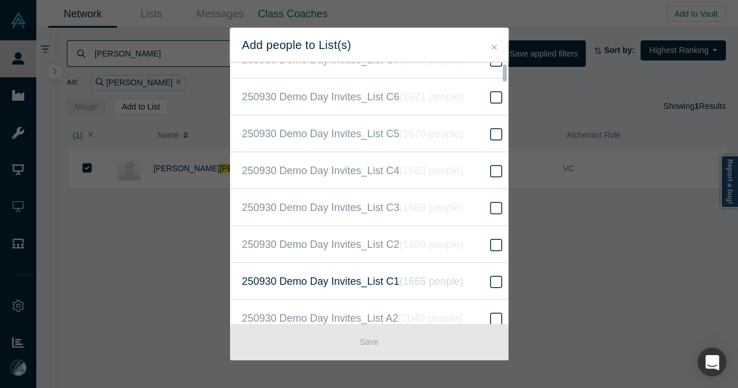
scroll to position [115, 0]
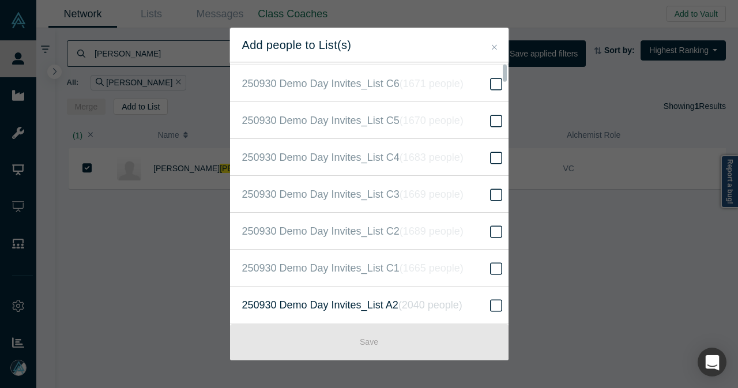
click at [370, 298] on span "250930 Demo Day Invites_List A2 ( 2040 people )" at bounding box center [352, 305] width 220 height 16
click at [0, 0] on input "250930 Demo Day Invites_List A2 ( 2040 people )" at bounding box center [0, 0] width 0 height 0
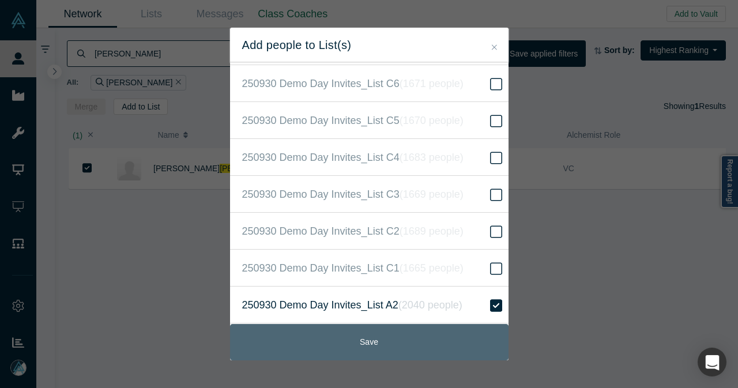
click at [367, 346] on button "Save" at bounding box center [369, 342] width 278 height 36
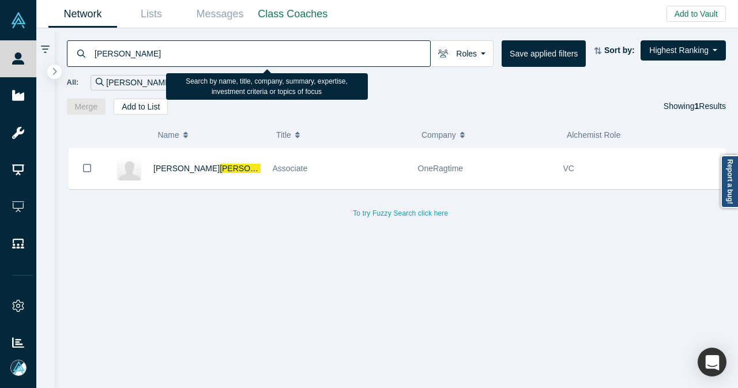
drag, startPoint x: 158, startPoint y: 57, endPoint x: 94, endPoint y: 60, distance: 64.0
click at [94, 60] on input "Rohrig" at bounding box center [261, 53] width 336 height 27
type input "["
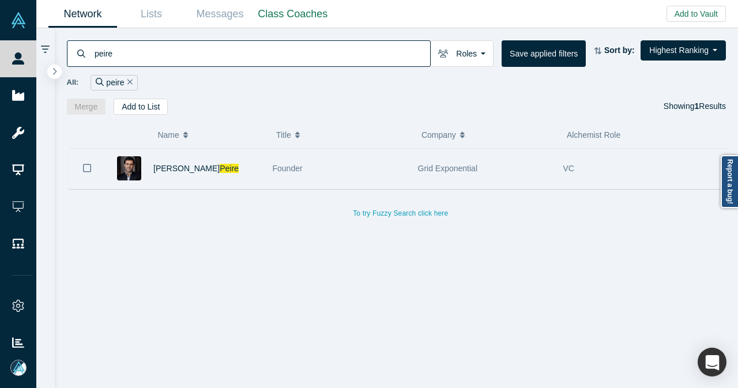
click at [81, 163] on button "Bookmark" at bounding box center [87, 168] width 36 height 40
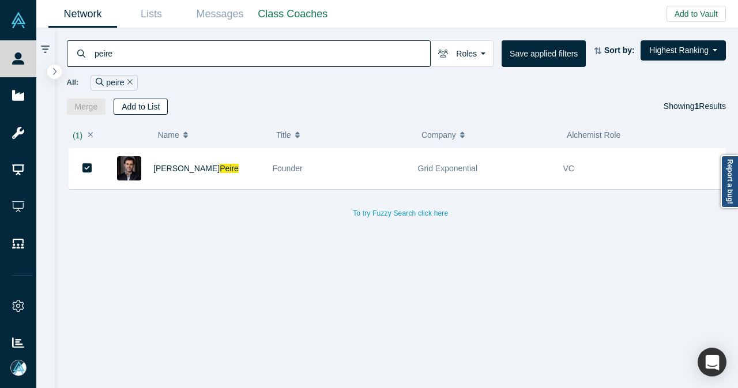
click at [141, 108] on button "Add to List" at bounding box center [141, 107] width 54 height 16
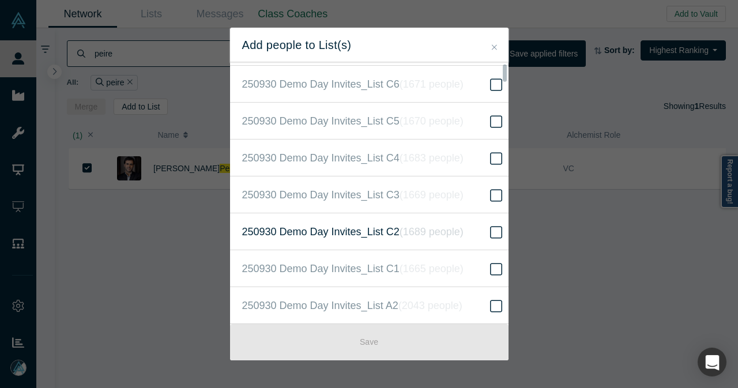
scroll to position [115, 0]
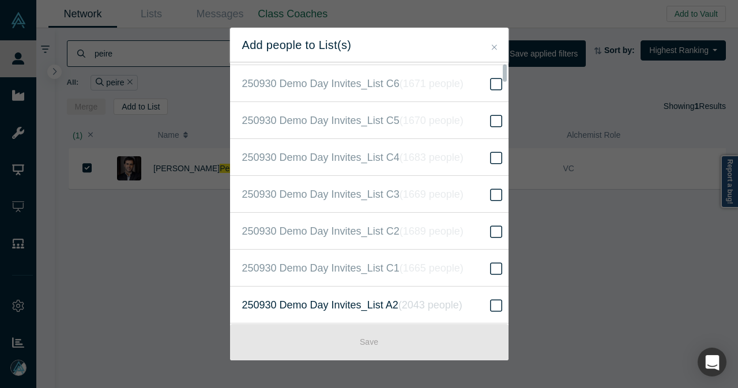
click at [354, 297] on span "250930 Demo Day Invites_List A2 ( 2043 people )" at bounding box center [352, 305] width 220 height 16
click at [0, 0] on input "250930 Demo Day Invites_List A2 ( 2043 people )" at bounding box center [0, 0] width 0 height 0
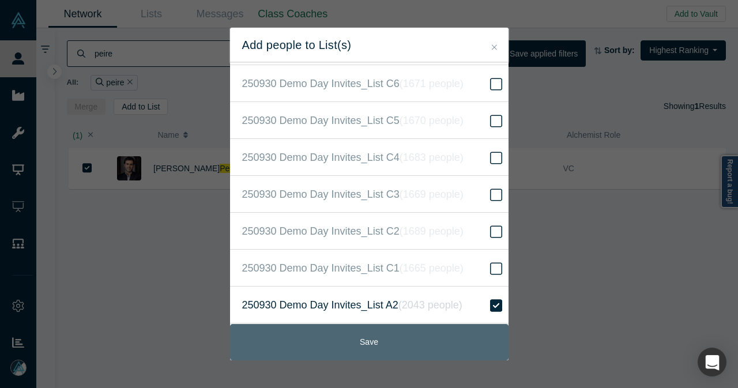
click at [333, 346] on button "Save" at bounding box center [369, 342] width 278 height 36
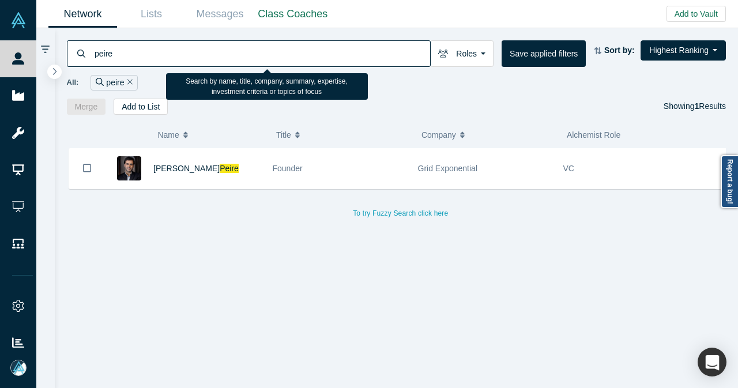
drag, startPoint x: 159, startPoint y: 58, endPoint x: 94, endPoint y: 56, distance: 65.1
click at [94, 56] on input "peire" at bounding box center [261, 53] width 336 height 27
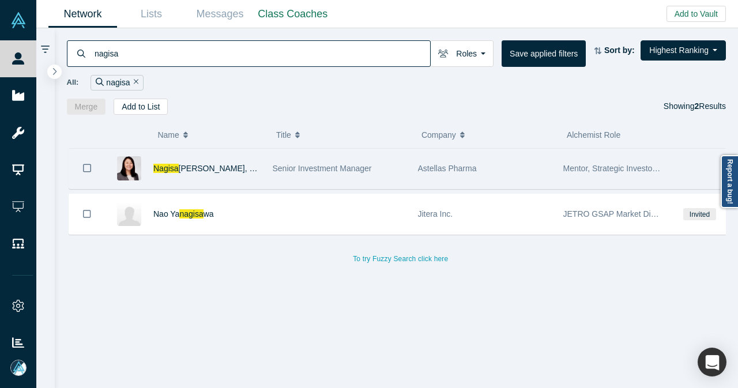
click at [89, 165] on icon "Bookmark" at bounding box center [87, 167] width 8 height 11
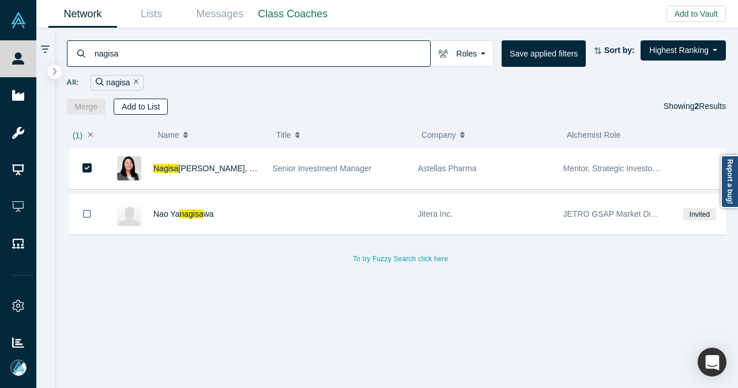
click at [150, 108] on button "Add to List" at bounding box center [141, 107] width 54 height 16
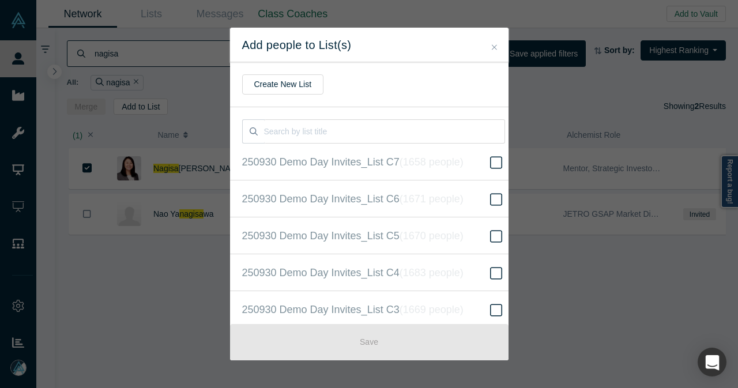
scroll to position [115, 0]
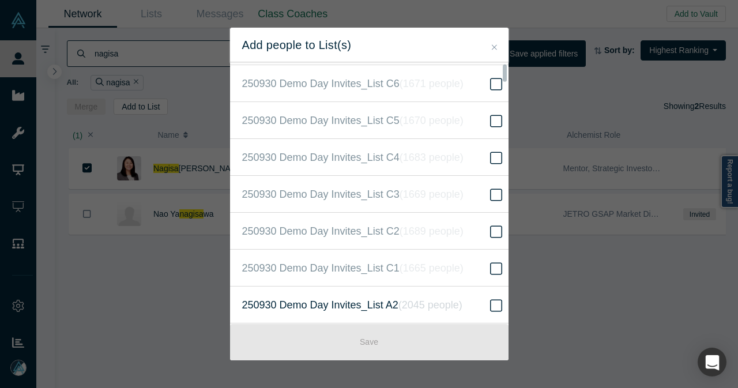
click at [346, 301] on span "250930 Demo Day Invites_List A2 ( 2045 people )" at bounding box center [352, 305] width 220 height 16
click at [0, 0] on input "250930 Demo Day Invites_List A2 ( 2045 people )" at bounding box center [0, 0] width 0 height 0
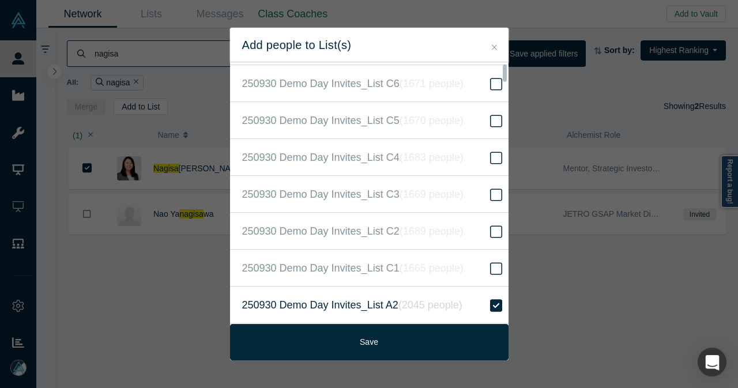
drag, startPoint x: 324, startPoint y: 346, endPoint x: 311, endPoint y: 312, distance: 36.5
click at [324, 345] on button "Save" at bounding box center [369, 342] width 278 height 36
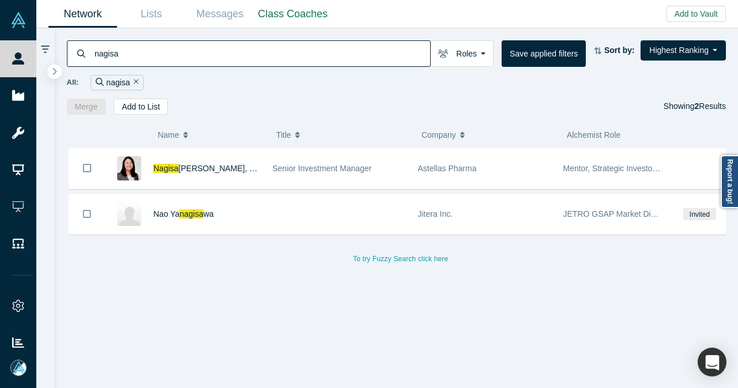
drag, startPoint x: 123, startPoint y: 58, endPoint x: 81, endPoint y: 57, distance: 42.1
click at [81, 58] on div "nagisa" at bounding box center [249, 53] width 364 height 27
paste input "Neal O"
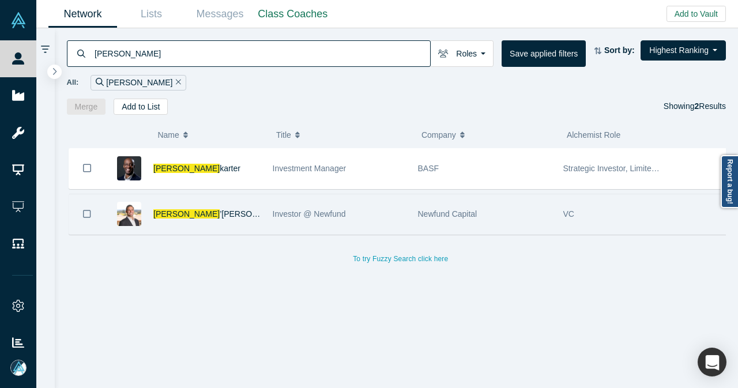
click at [88, 215] on icon "Bookmark" at bounding box center [87, 214] width 8 height 11
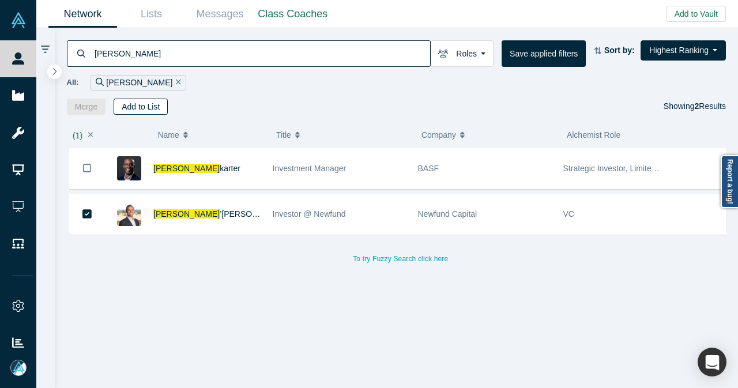
click at [157, 108] on button "Add to List" at bounding box center [141, 107] width 54 height 16
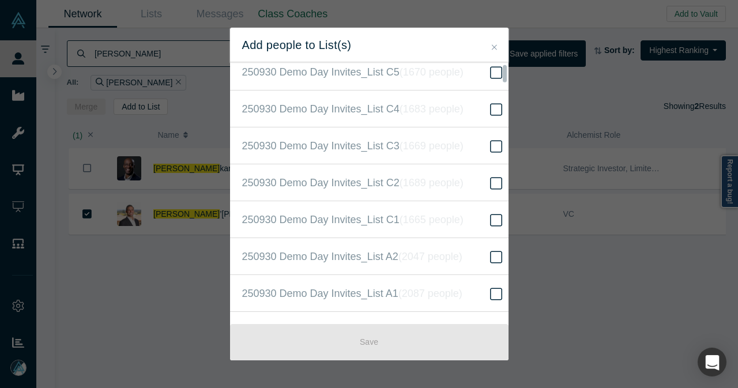
scroll to position [173, 0]
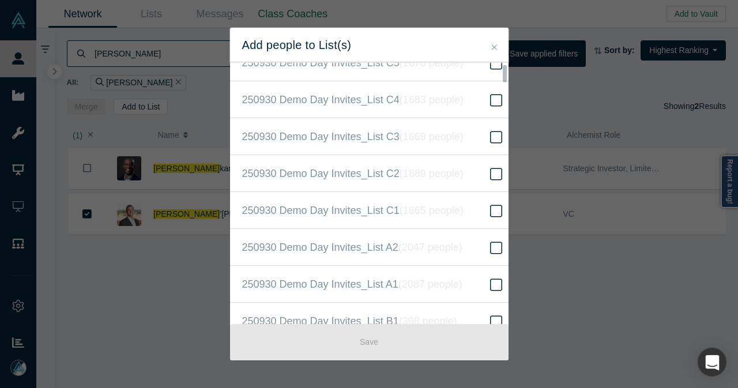
click at [364, 239] on span "250930 Demo Day Invites_List A2 ( 2047 people )" at bounding box center [352, 247] width 220 height 16
click at [0, 0] on input "250930 Demo Day Invites_List A2 ( 2047 people )" at bounding box center [0, 0] width 0 height 0
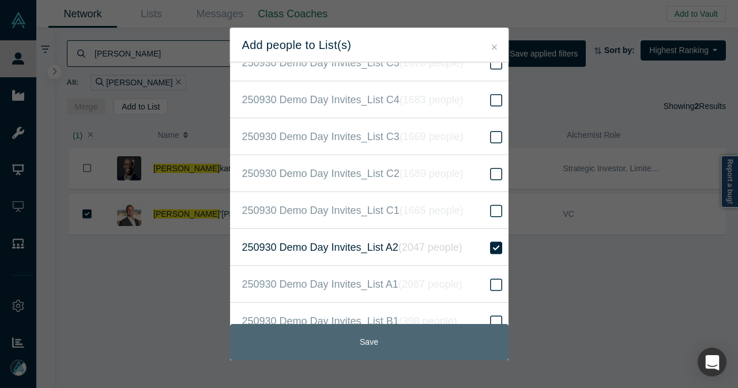
click at [336, 342] on button "Save" at bounding box center [369, 342] width 278 height 36
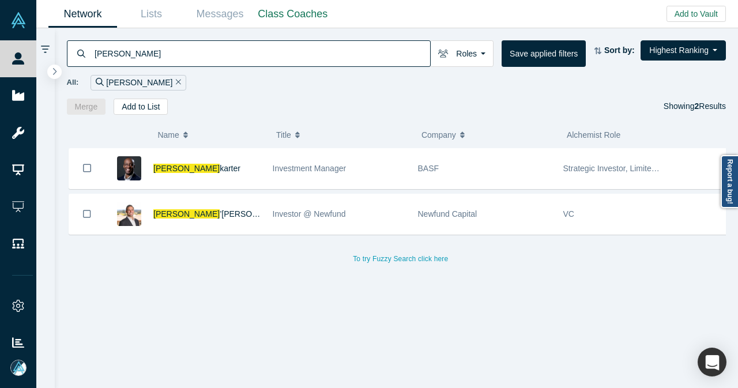
drag, startPoint x: 136, startPoint y: 59, endPoint x: 91, endPoint y: 59, distance: 44.9
click at [91, 59] on div "Neal O" at bounding box center [249, 53] width 364 height 27
paste input "Rafael Mar"
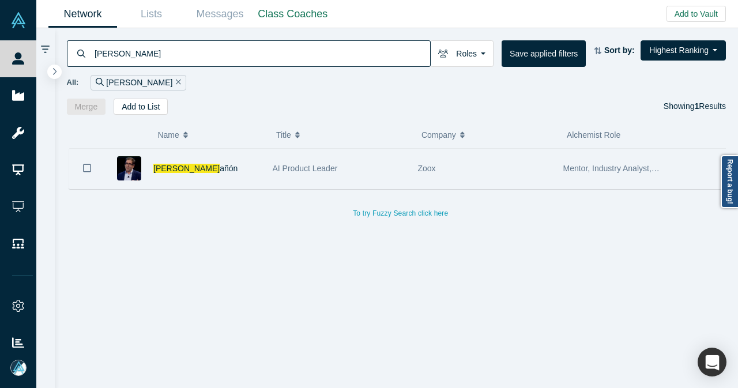
click at [88, 162] on icon "Bookmark" at bounding box center [87, 167] width 8 height 11
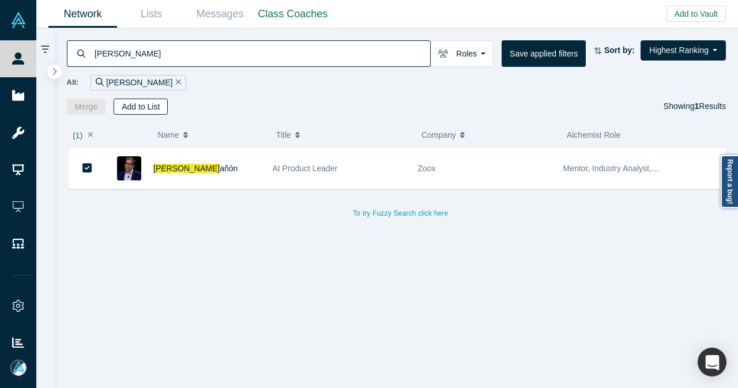
click at [141, 101] on button "Add to List" at bounding box center [141, 107] width 54 height 16
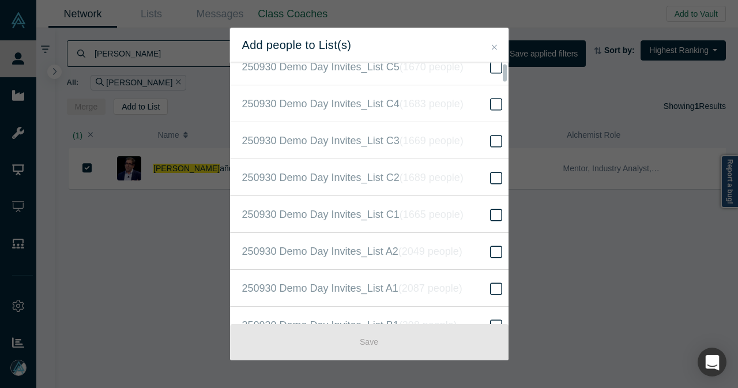
scroll to position [173, 0]
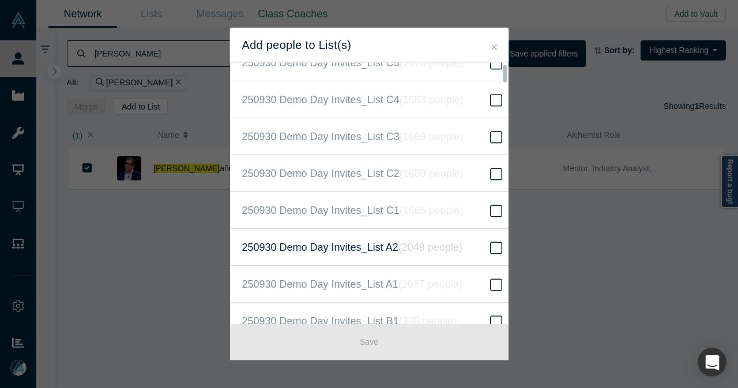
click at [397, 235] on label "250930 Demo Day Invites_List A2 ( 2049 people )" at bounding box center [373, 247] width 287 height 37
click at [0, 0] on input "250930 Demo Day Invites_List A2 ( 2049 people )" at bounding box center [0, 0] width 0 height 0
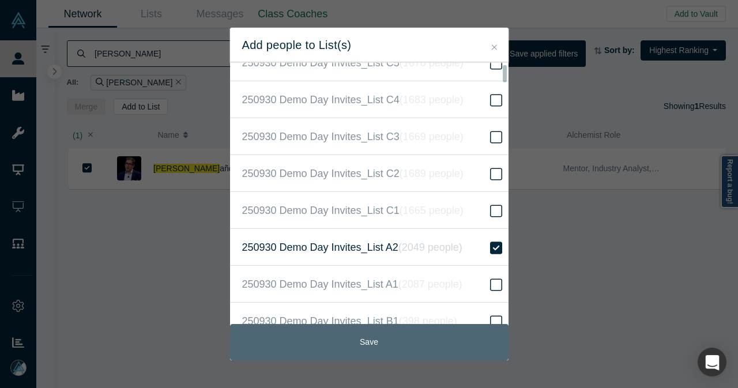
click at [336, 331] on button "Save" at bounding box center [369, 342] width 278 height 36
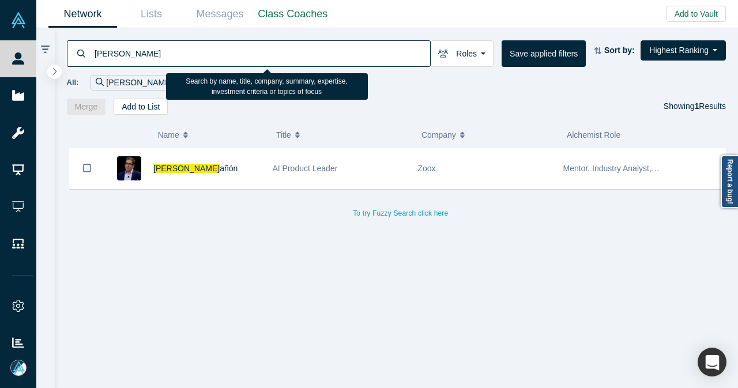
drag, startPoint x: 117, startPoint y: 55, endPoint x: 91, endPoint y: 55, distance: 25.9
click at [91, 55] on div "Rafael Mar" at bounding box center [249, 53] width 364 height 27
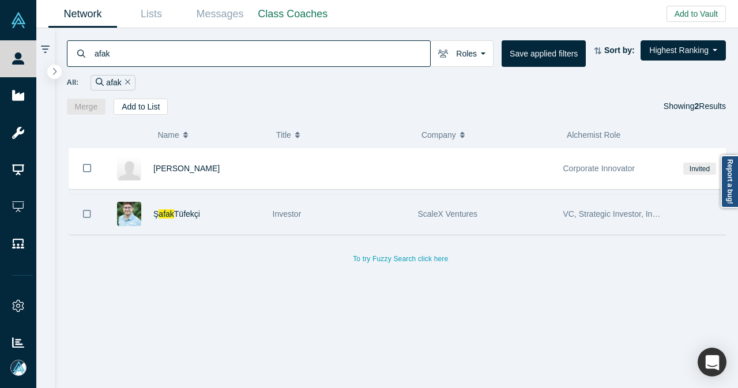
click at [85, 215] on icon "Bookmark" at bounding box center [87, 214] width 8 height 8
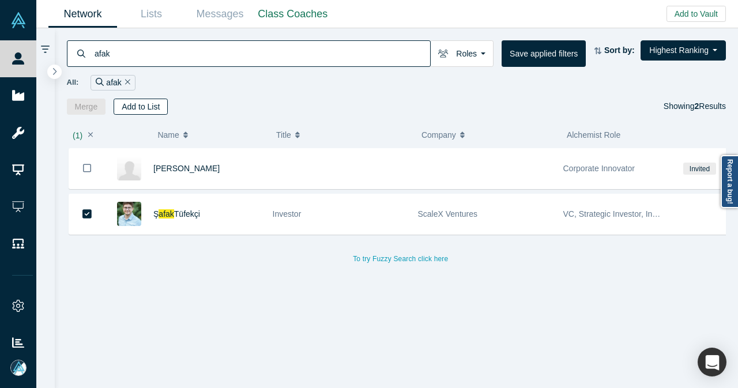
click at [141, 103] on button "Add to List" at bounding box center [141, 107] width 54 height 16
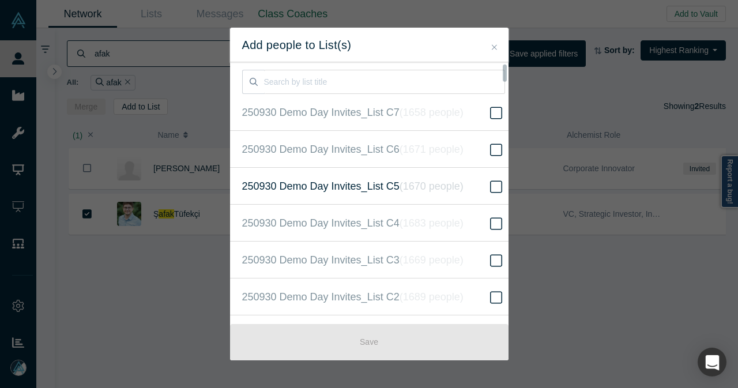
scroll to position [115, 0]
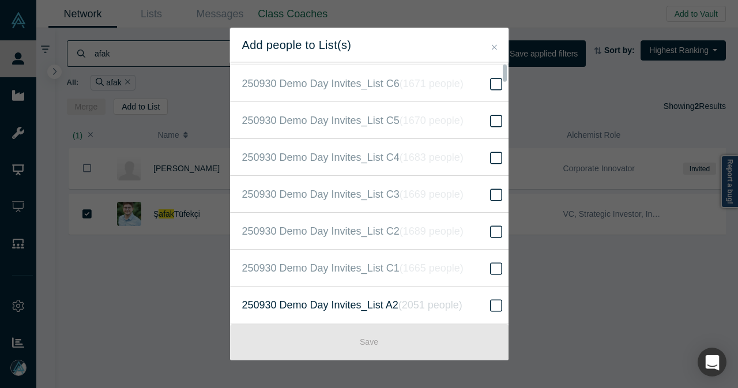
click at [361, 297] on span "250930 Demo Day Invites_List A2 ( 2051 people )" at bounding box center [352, 305] width 220 height 16
click at [0, 0] on input "250930 Demo Day Invites_List A2 ( 2051 people )" at bounding box center [0, 0] width 0 height 0
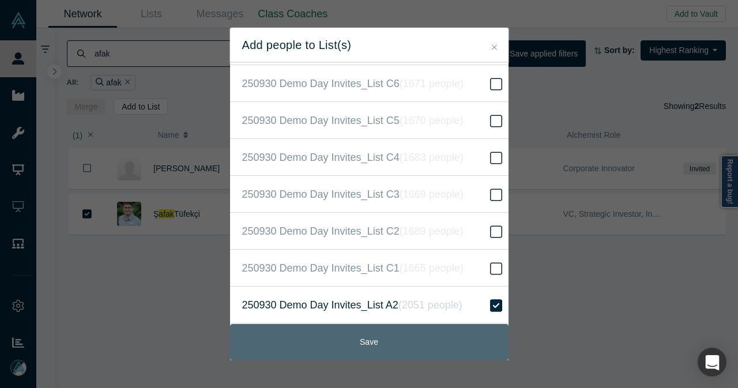
click at [342, 339] on button "Save" at bounding box center [369, 342] width 278 height 36
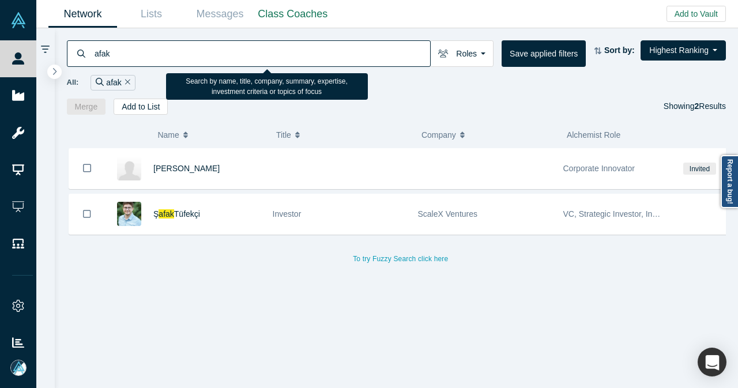
drag, startPoint x: 157, startPoint y: 48, endPoint x: 90, endPoint y: 59, distance: 67.1
click at [90, 59] on div "afak" at bounding box center [249, 53] width 364 height 27
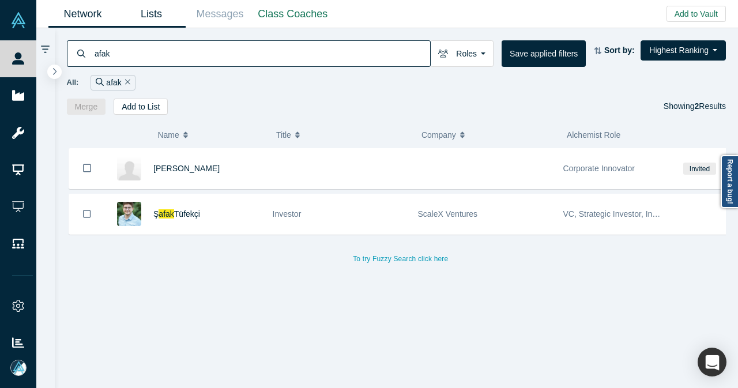
paste input "kstfonden"
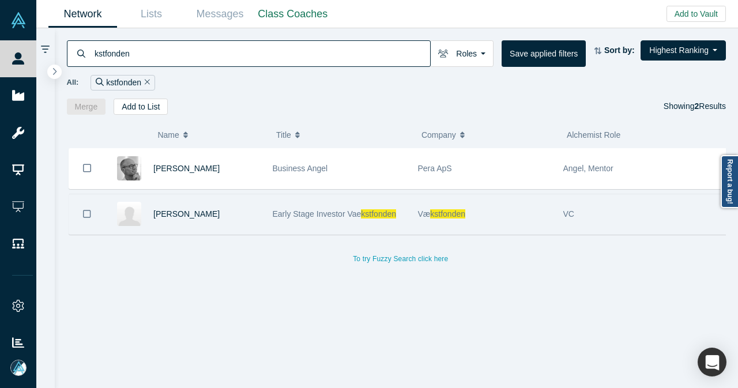
click at [86, 210] on icon "Bookmark" at bounding box center [87, 214] width 8 height 11
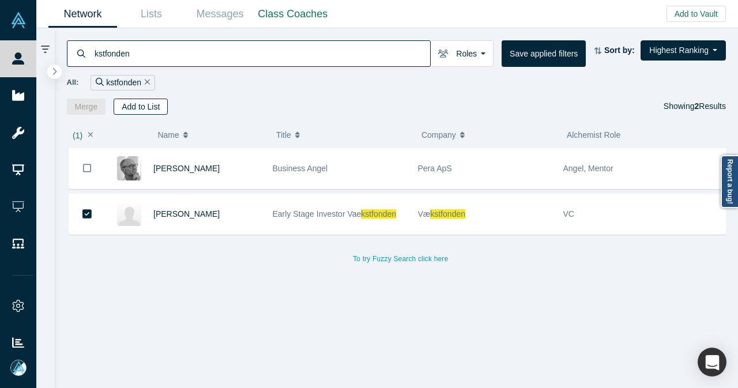
click at [151, 109] on button "Add to List" at bounding box center [141, 107] width 54 height 16
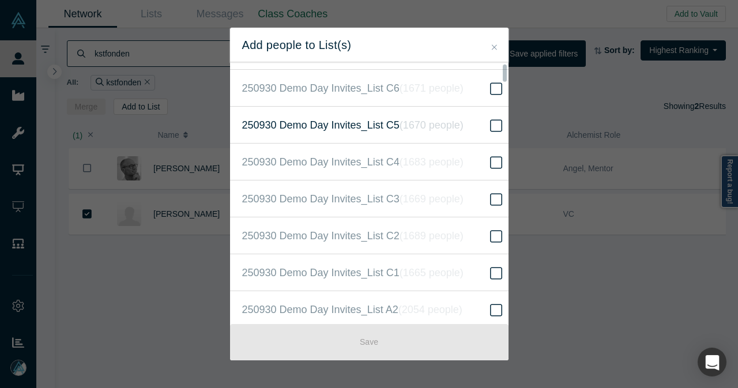
scroll to position [115, 0]
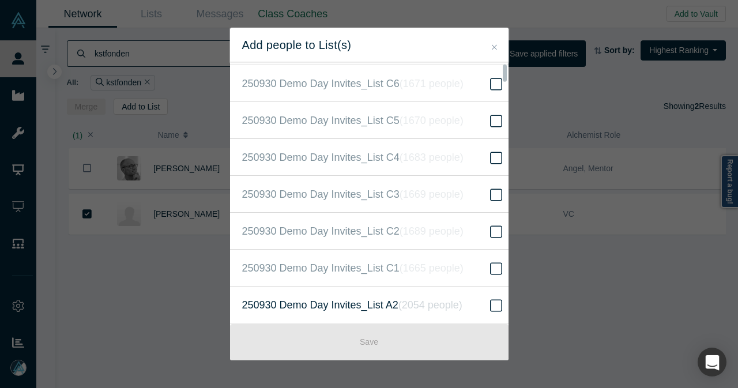
click at [370, 291] on label "250930 Demo Day Invites_List A2 ( 2054 people )" at bounding box center [373, 304] width 287 height 37
click at [0, 0] on input "250930 Demo Day Invites_List A2 ( 2054 people )" at bounding box center [0, 0] width 0 height 0
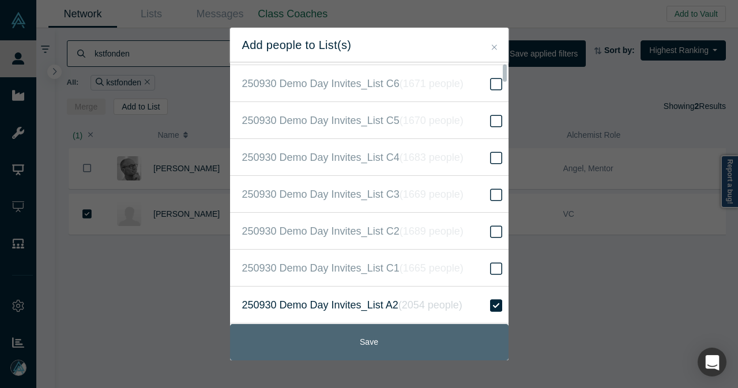
click at [365, 336] on button "Save" at bounding box center [369, 342] width 278 height 36
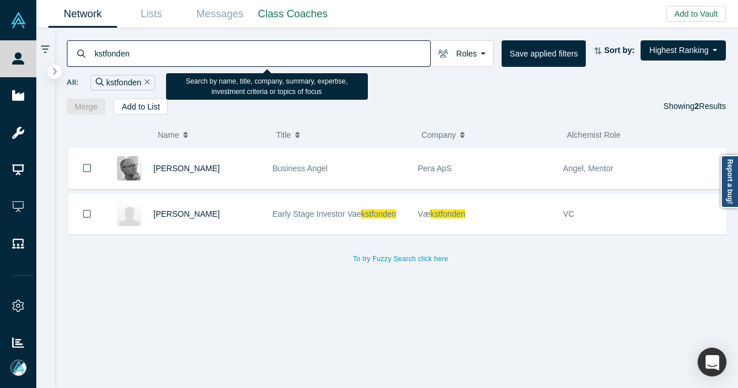
drag, startPoint x: 142, startPoint y: 58, endPoint x: 99, endPoint y: 67, distance: 43.6
click at [99, 67] on div "kstfonden Roles Founders Faculty Mentors Alumni Mentor Angels VCs Corporate Inn…" at bounding box center [396, 71] width 683 height 86
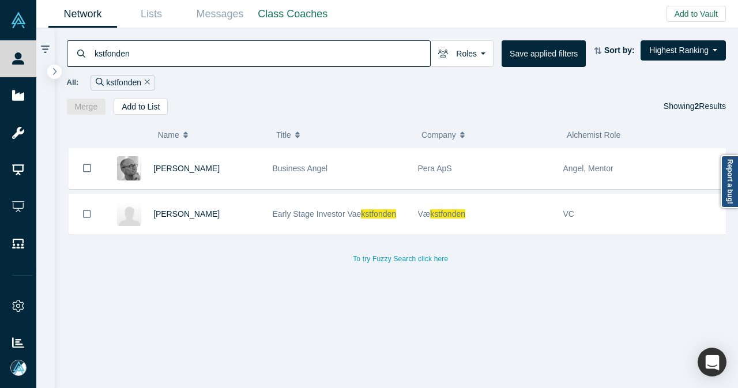
paste input "Tan Jia Hu"
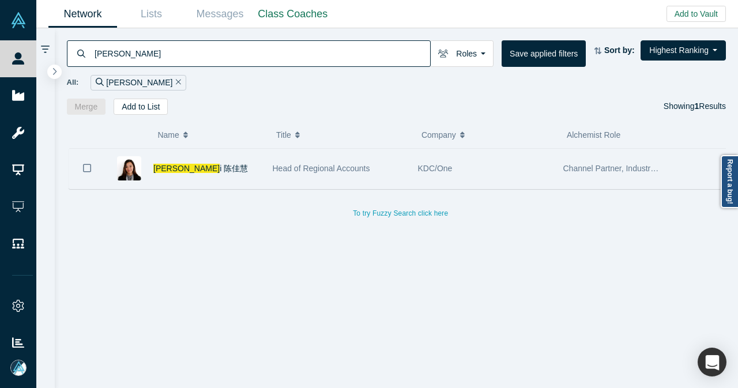
click at [87, 163] on icon "Bookmark" at bounding box center [87, 167] width 8 height 11
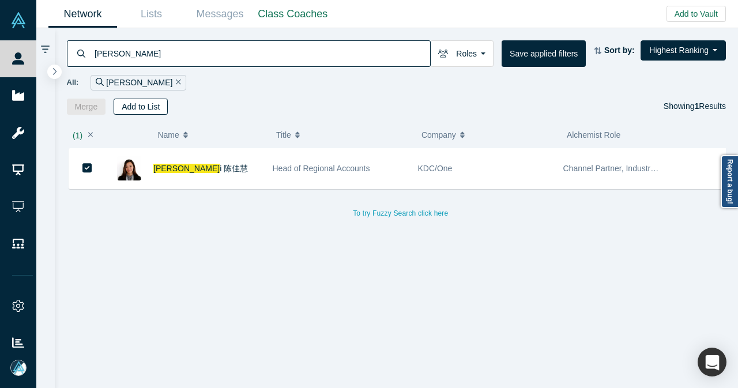
click at [148, 100] on button "Add to List" at bounding box center [141, 107] width 54 height 16
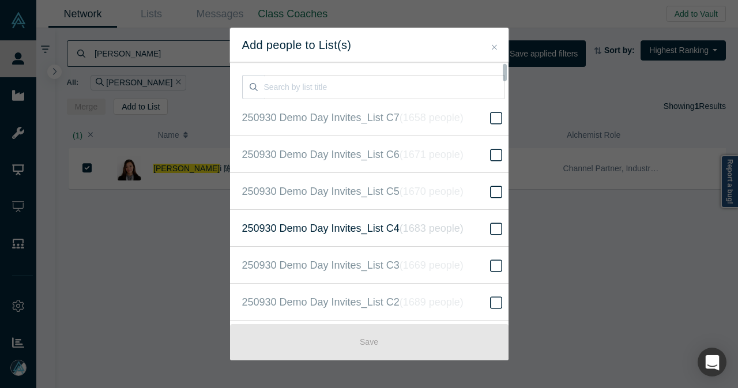
scroll to position [115, 0]
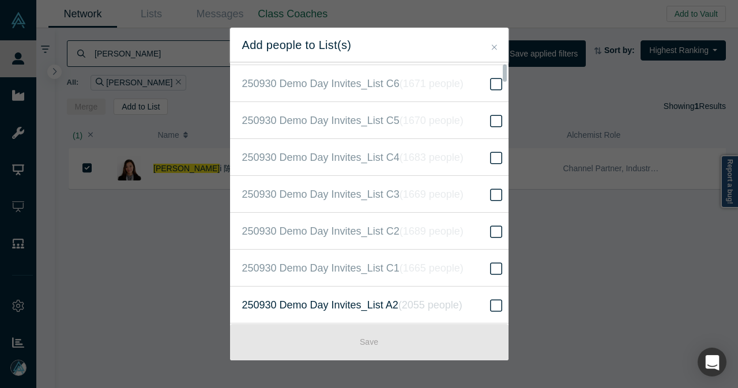
click at [370, 297] on span "250930 Demo Day Invites_List A2 ( 2055 people )" at bounding box center [352, 305] width 220 height 16
click at [0, 0] on input "250930 Demo Day Invites_List A2 ( 2055 people )" at bounding box center [0, 0] width 0 height 0
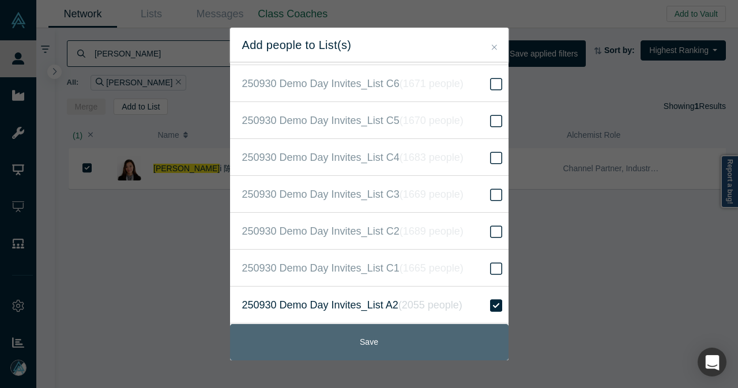
click at [398, 334] on button "Save" at bounding box center [369, 342] width 278 height 36
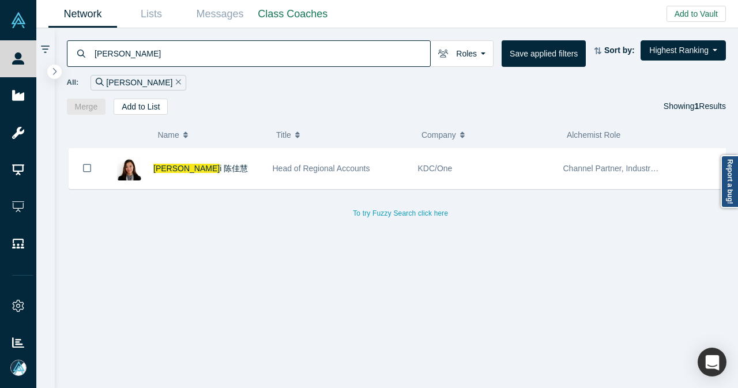
drag, startPoint x: 151, startPoint y: 58, endPoint x: 73, endPoint y: 52, distance: 78.6
click at [73, 52] on div "Tan Jia Hu" at bounding box center [249, 53] width 364 height 27
paste input "Wayne Ras"
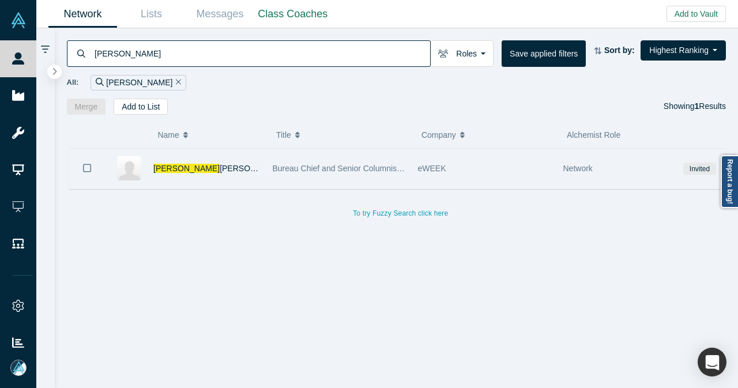
click at [89, 172] on icon "Bookmark" at bounding box center [87, 167] width 8 height 11
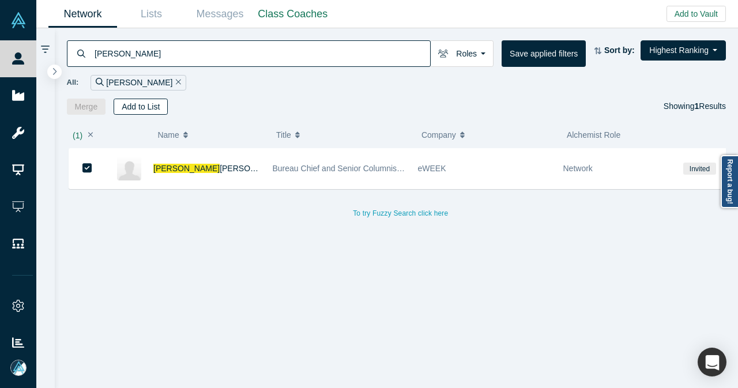
click at [136, 109] on button "Add to List" at bounding box center [141, 107] width 54 height 16
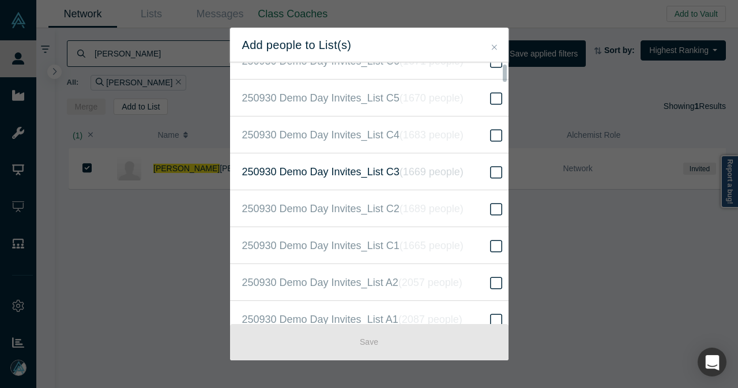
scroll to position [173, 0]
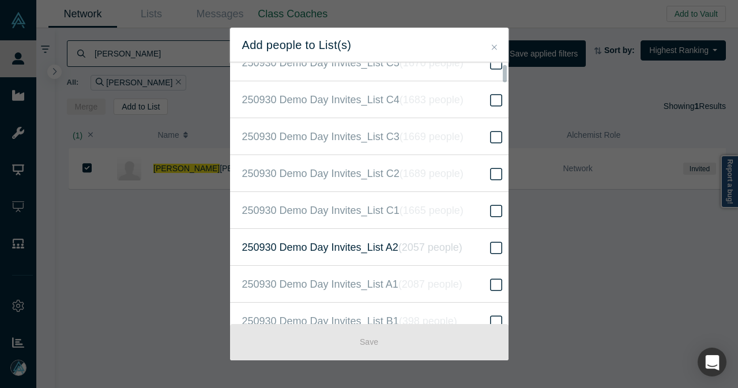
click at [284, 239] on span "250930 Demo Day Invites_List A2 ( 2057 people )" at bounding box center [352, 247] width 220 height 16
click at [0, 0] on input "250930 Demo Day Invites_List A2 ( 2057 people )" at bounding box center [0, 0] width 0 height 0
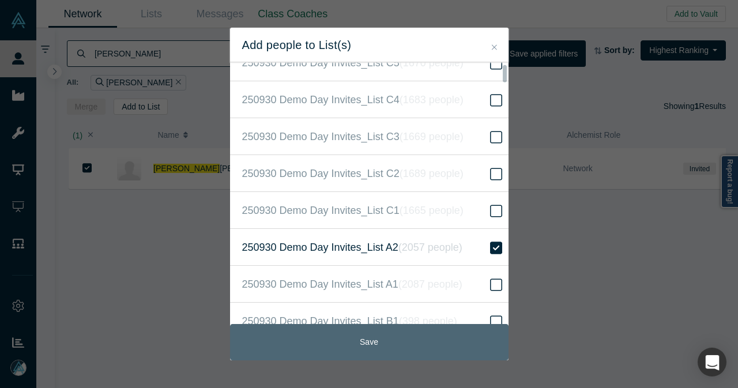
click at [311, 336] on button "Save" at bounding box center [369, 342] width 278 height 36
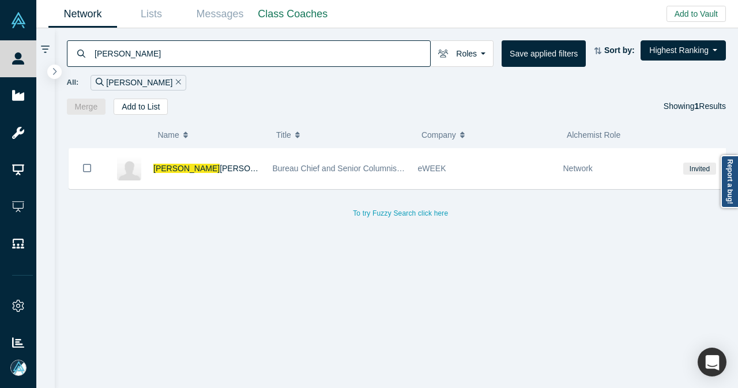
drag, startPoint x: 173, startPoint y: 56, endPoint x: 86, endPoint y: 60, distance: 86.5
click at [87, 60] on div "Wayne Ras" at bounding box center [249, 53] width 364 height 27
paste input "Ojasaar"
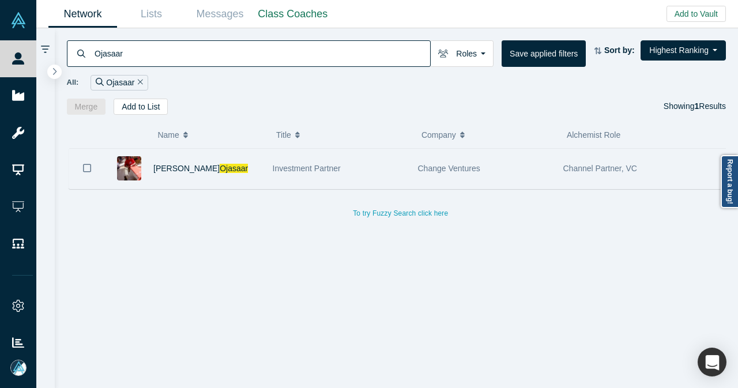
type input "Ojasaar"
click at [86, 167] on icon "Bookmark" at bounding box center [87, 167] width 8 height 11
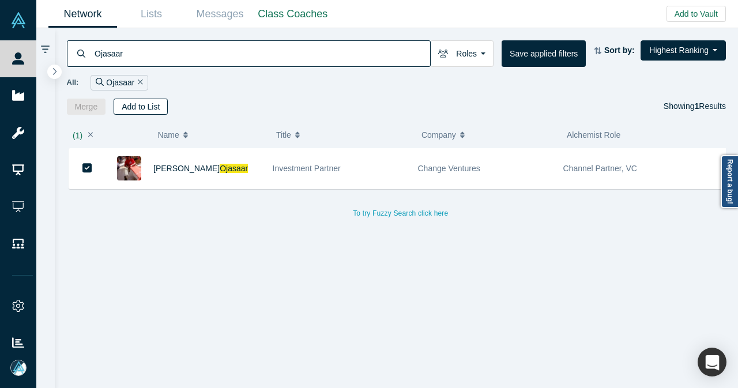
click at [127, 109] on button "Add to List" at bounding box center [141, 107] width 54 height 16
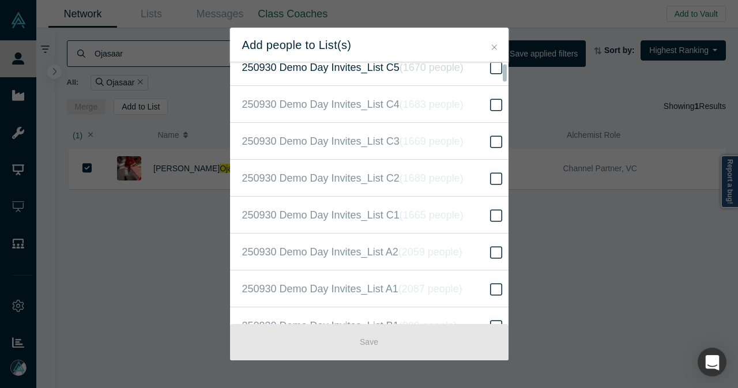
scroll to position [173, 0]
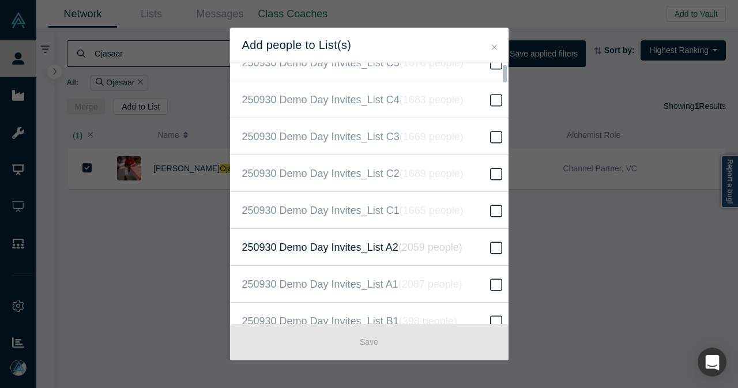
click at [427, 244] on icon "( 2059 people )" at bounding box center [430, 247] width 64 height 12
click at [0, 0] on input "250930 Demo Day Invites_List A2 ( 2059 people )" at bounding box center [0, 0] width 0 height 0
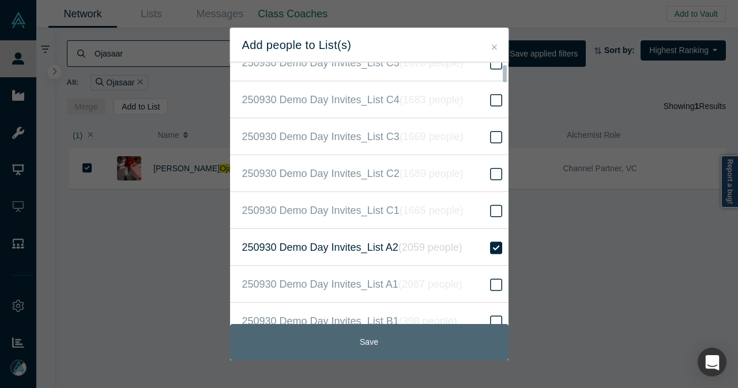
click at [373, 339] on button "Save" at bounding box center [369, 342] width 278 height 36
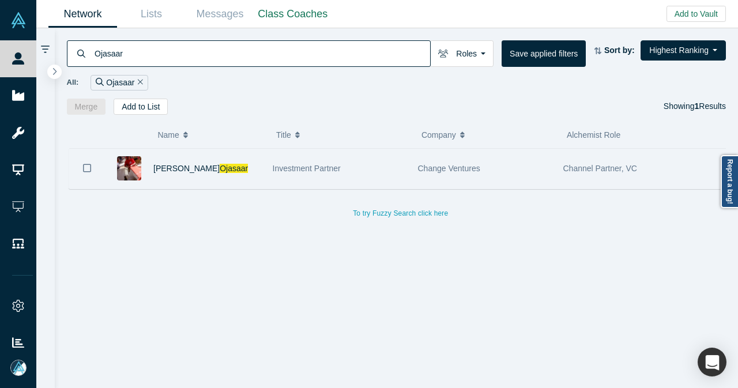
click at [89, 160] on button "Bookmark" at bounding box center [87, 168] width 36 height 40
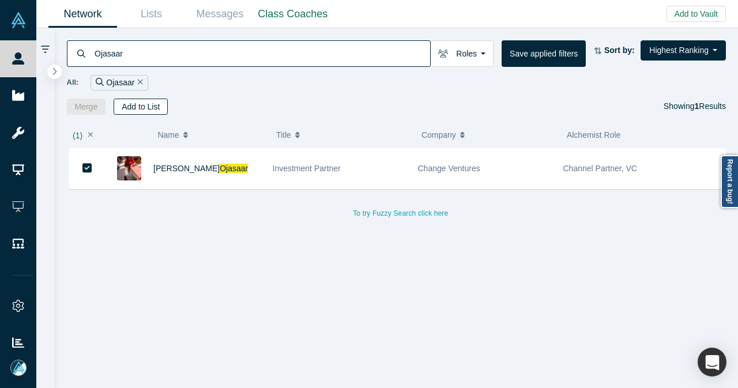
click at [153, 110] on button "Add to List" at bounding box center [141, 107] width 54 height 16
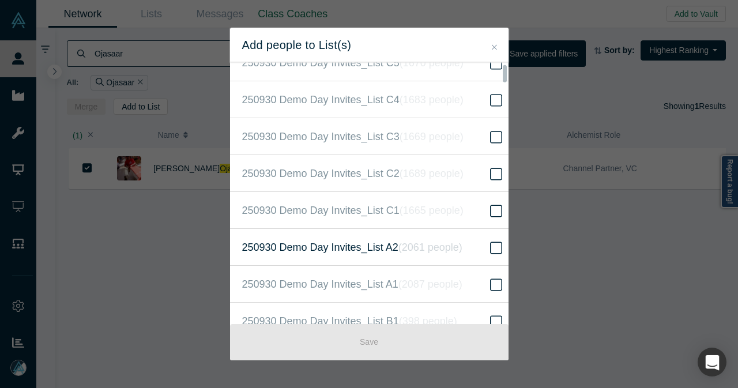
click at [377, 247] on span "250930 Demo Day Invites_List A2 ( 2061 people )" at bounding box center [352, 247] width 220 height 16
click at [0, 0] on input "250930 Demo Day Invites_List A2 ( 2061 people )" at bounding box center [0, 0] width 0 height 0
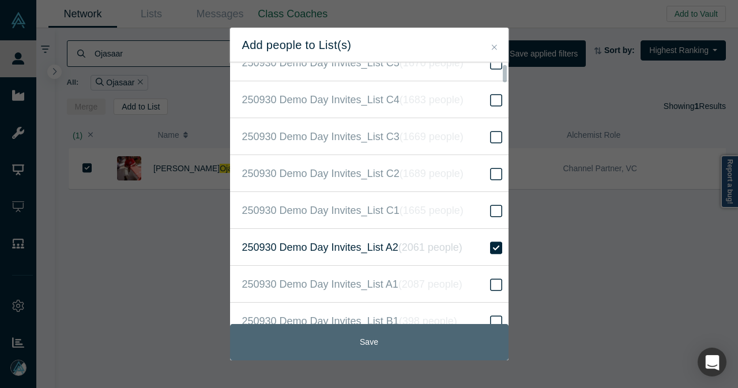
drag, startPoint x: 362, startPoint y: 338, endPoint x: 363, endPoint y: 327, distance: 11.0
click at [362, 337] on button "Save" at bounding box center [369, 342] width 278 height 36
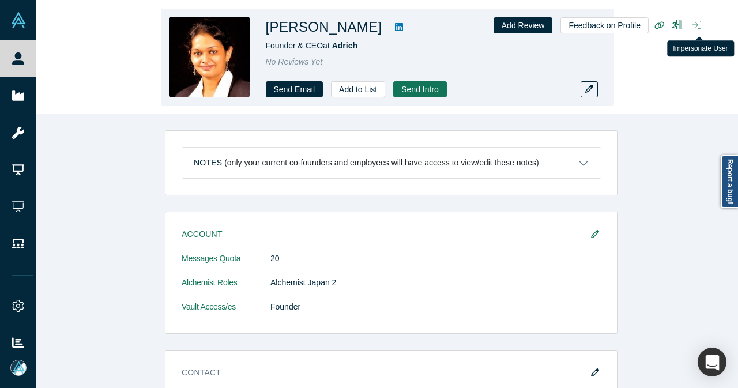
click at [701, 30] on button "button" at bounding box center [696, 25] width 18 height 16
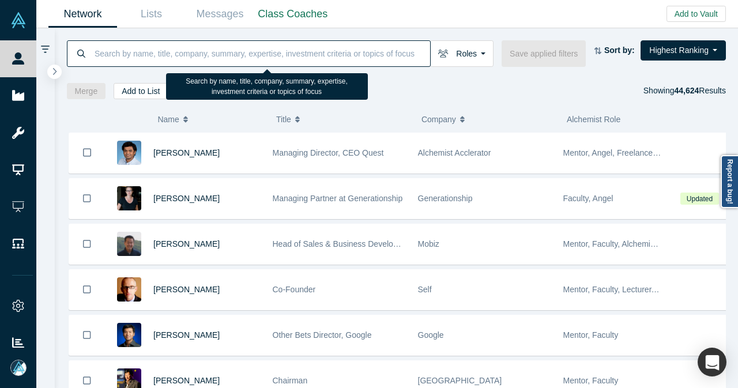
click at [313, 56] on input at bounding box center [261, 53] width 336 height 27
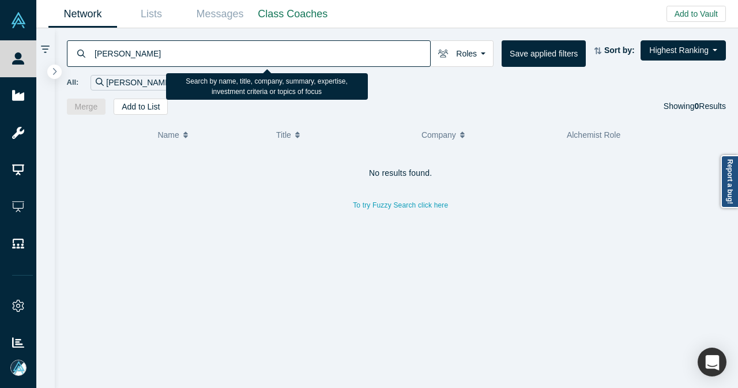
click at [104, 57] on input "adithi" at bounding box center [261, 53] width 336 height 27
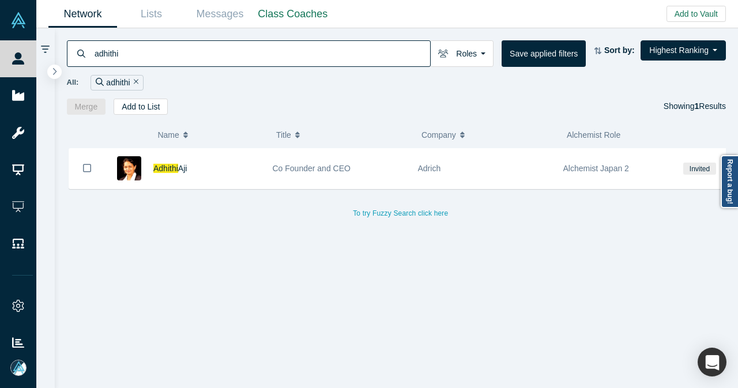
type input "adhithi"
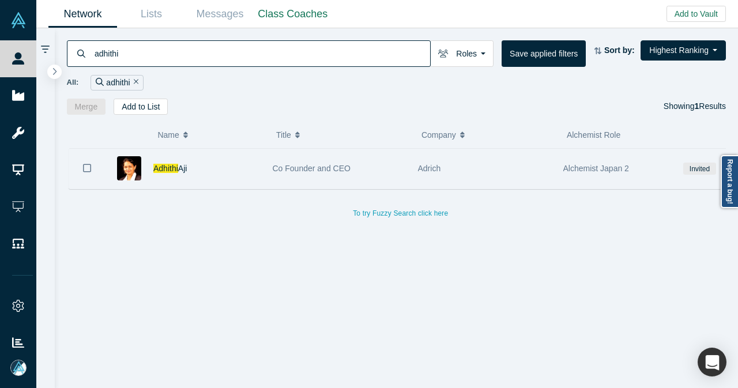
click at [225, 164] on div "Adhithi Aji" at bounding box center [206, 169] width 107 height 40
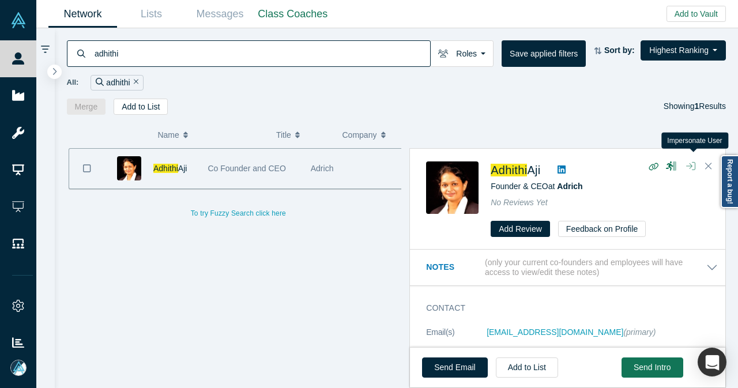
click at [690, 166] on icon "button" at bounding box center [690, 165] width 9 height 9
